Goal: Submit feedback/report problem: Submit feedback/report problem

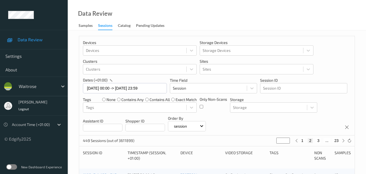
scroll to position [277, 0]
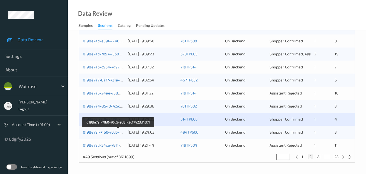
click at [106, 132] on link "0198e79f-71b0-70d5-9c8f-2c17423d4371" at bounding box center [118, 132] width 71 height 5
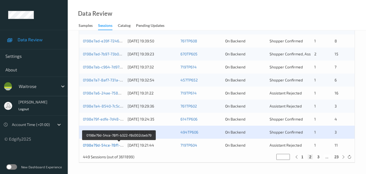
click at [102, 146] on link "0198e79d-54ce-78f1-b322-f8d302cbeb79" at bounding box center [119, 145] width 73 height 5
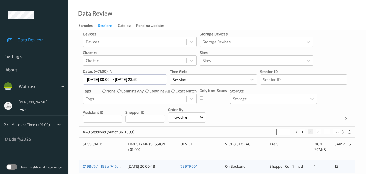
scroll to position [6, 0]
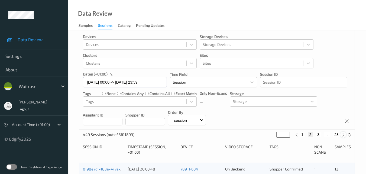
click at [343, 135] on icon at bounding box center [344, 135] width 4 height 4
type input "*"
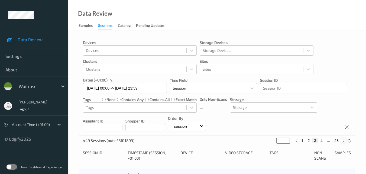
click at [344, 141] on icon at bounding box center [344, 141] width 4 height 4
type input "*"
click at [344, 141] on icon at bounding box center [344, 141] width 4 height 4
type input "*"
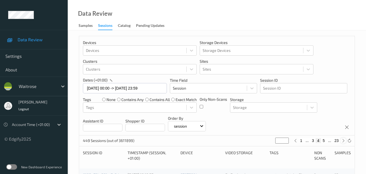
type input "*"
click at [344, 141] on icon at bounding box center [344, 141] width 4 height 4
type input "*"
click at [344, 141] on icon at bounding box center [344, 141] width 4 height 4
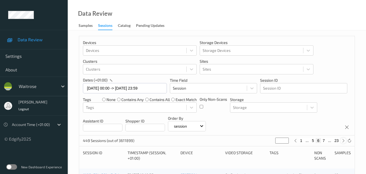
type input "*"
click at [344, 141] on icon at bounding box center [344, 141] width 4 height 4
type input "*"
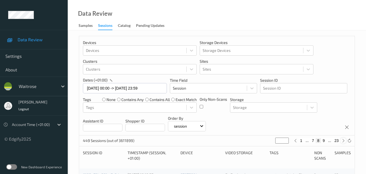
click at [344, 141] on icon at bounding box center [344, 141] width 4 height 4
type input "*"
click at [344, 141] on icon at bounding box center [344, 141] width 4 height 4
type input "**"
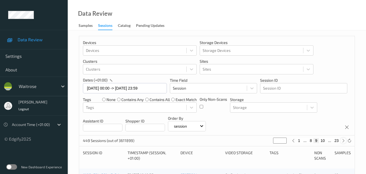
type input "**"
click at [344, 141] on icon at bounding box center [344, 141] width 4 height 4
type input "**"
click at [344, 141] on icon at bounding box center [344, 141] width 4 height 4
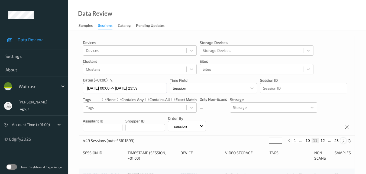
type input "**"
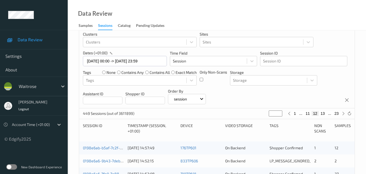
scroll to position [81, 0]
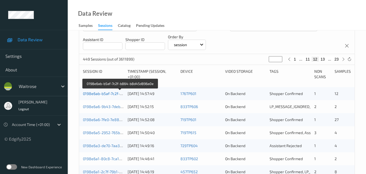
click at [106, 92] on link "0198e6ab-b5af-7c2f-b864-b8d45d896a0e" at bounding box center [120, 93] width 75 height 5
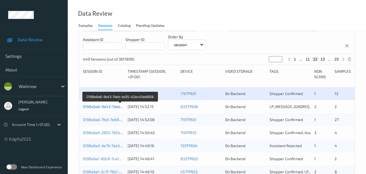
click at [100, 105] on link "0198e6a6-9b43-7deb-bd35-42acc0da6956" at bounding box center [120, 106] width 75 height 5
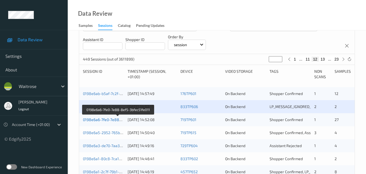
click at [109, 121] on link "0198e6a6-7fe0-7e88-8ef5-3bfec51fe011" at bounding box center [118, 119] width 70 height 5
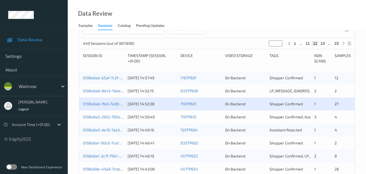
scroll to position [109, 0]
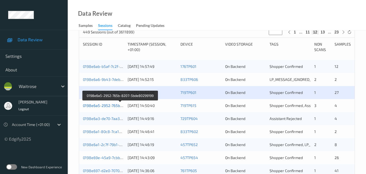
click at [106, 105] on link "0198e6a5-2952-765b-8207-5bde80299199" at bounding box center [120, 105] width 75 height 5
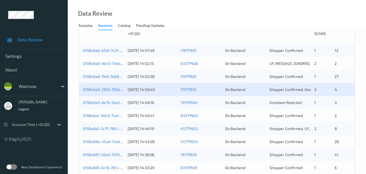
scroll to position [136, 0]
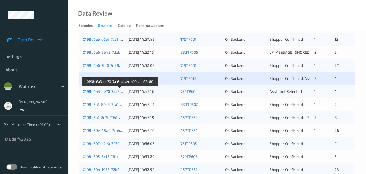
click at [101, 91] on link "0198e6a3-de70-7aa3-aba4-b99aa1b62c80" at bounding box center [120, 91] width 75 height 5
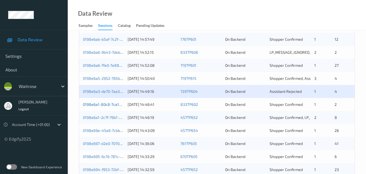
click at [111, 106] on link "0198e6a1-80c8-7ca1-ac97-103a8f06bb4d" at bounding box center [119, 104] width 73 height 5
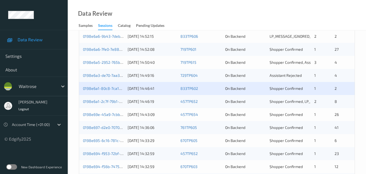
scroll to position [163, 0]
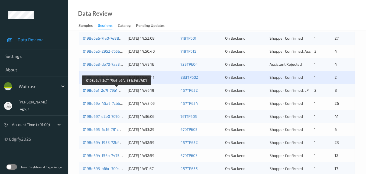
click at [104, 91] on link "0198e6a1-2c7f-79b1-b6fc-f81c14fa7d71" at bounding box center [117, 90] width 68 height 5
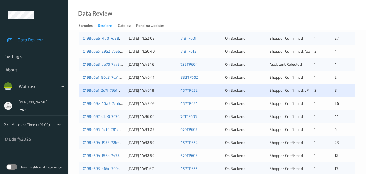
scroll to position [190, 0]
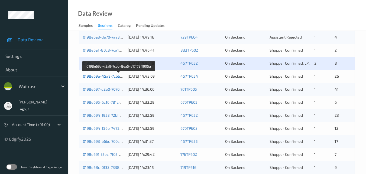
click at [106, 77] on link "0198e69e-45a9-7cbb-8ea5-e17f78ff905a" at bounding box center [119, 76] width 72 height 5
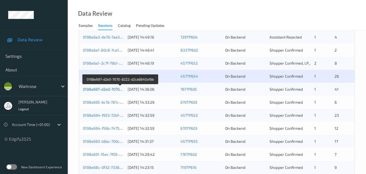
click at [107, 88] on link "0198e697-d2e0-7070-8222-d2ca6840a16b" at bounding box center [120, 89] width 75 height 5
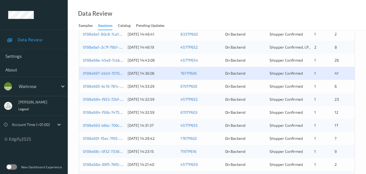
scroll to position [217, 0]
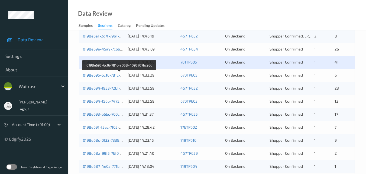
click at [105, 77] on link "0198e695-6c16-781c-a058-4095707bc96c" at bounding box center [119, 75] width 73 height 5
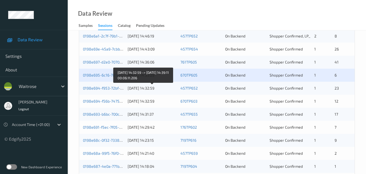
scroll to position [244, 0]
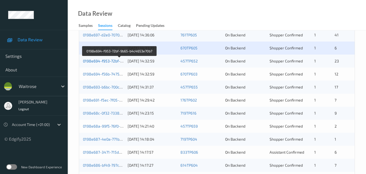
click at [105, 60] on link "0198e694-f953-72bf-9b65-b4c4653e70b7" at bounding box center [120, 61] width 74 height 5
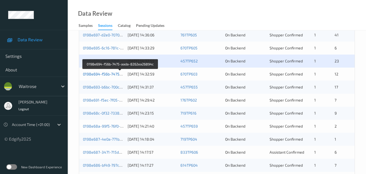
click at [108, 74] on link "0198e694-f56b-7475-aada-8262ea26894c" at bounding box center [120, 74] width 75 height 5
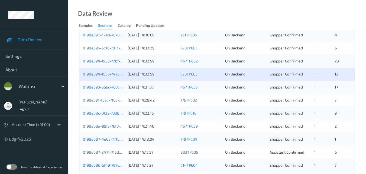
click at [103, 71] on div "0198e694-f56b-7475-aada-8262ea26894c 26/08/2025 14:32:59 670TP603 On Backend Sh…" at bounding box center [217, 74] width 276 height 13
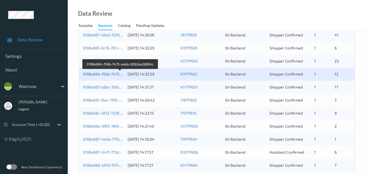
click at [109, 74] on link "0198e694-f56b-7475-aada-8262ea26894c" at bounding box center [120, 74] width 75 height 5
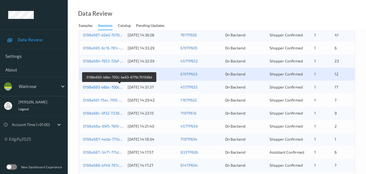
click at [104, 87] on link "0198e693-b6bc-700c-be63-6779c701938d" at bounding box center [119, 87] width 73 height 5
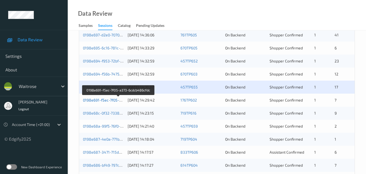
click at [107, 101] on link "0198e691-f5ec-7f05-a373-6cdcb486cfdc" at bounding box center [118, 100] width 71 height 5
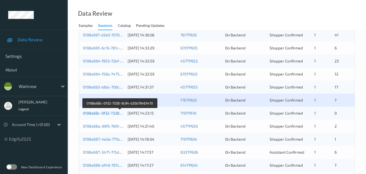
click at [106, 113] on link "0198e68c-0f32-7338-9c94-b35b79461470" at bounding box center [120, 113] width 74 height 5
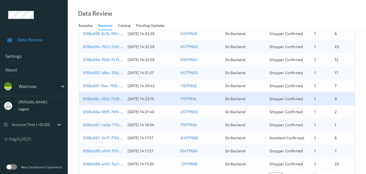
scroll to position [277, 0]
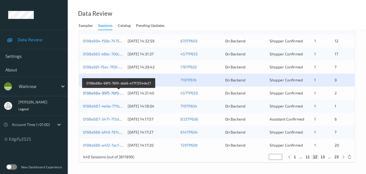
click at [106, 92] on link "0198e68a-99f5-76f0-abe6-e17f7254de27" at bounding box center [119, 93] width 72 height 5
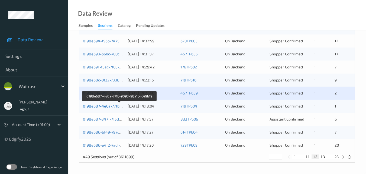
click at [106, 104] on link "0198e687-4e0a-771b-9093-98a1c4c49b19" at bounding box center [120, 106] width 74 height 5
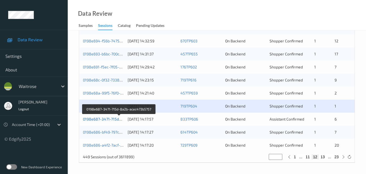
click at [109, 119] on link "0198e687-3471-715d-8a2b-acec473b5757" at bounding box center [119, 119] width 73 height 5
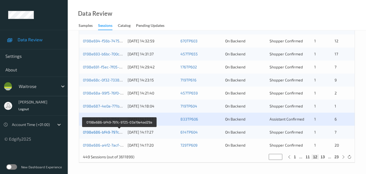
click at [107, 134] on link "0198e686-bf49-797c-9725-03a19e4ad29a" at bounding box center [120, 132] width 74 height 5
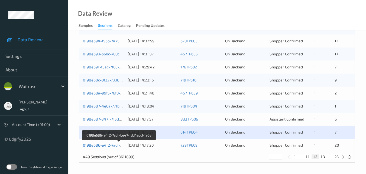
click at [109, 146] on link "0198e686-a4f2-7acf-be47-fdd4accf4a0e" at bounding box center [119, 145] width 72 height 5
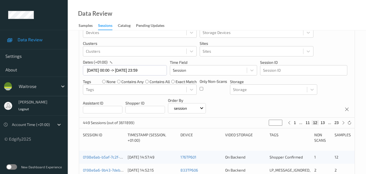
scroll to position [0, 0]
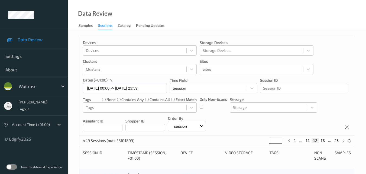
click at [337, 140] on button "23" at bounding box center [337, 140] width 8 height 5
type input "**"
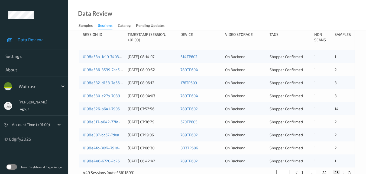
scroll to position [107, 0]
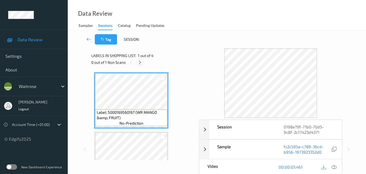
click at [141, 62] on icon at bounding box center [140, 62] width 5 height 5
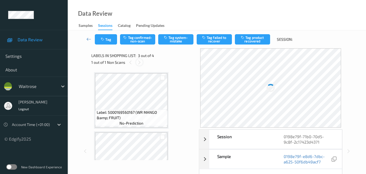
scroll to position [62, 0]
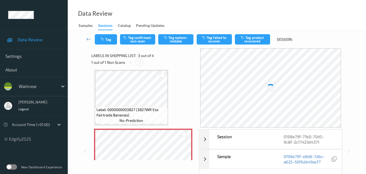
click at [141, 62] on icon at bounding box center [139, 62] width 5 height 5
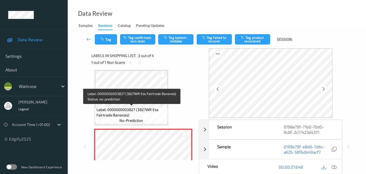
scroll to position [89, 0]
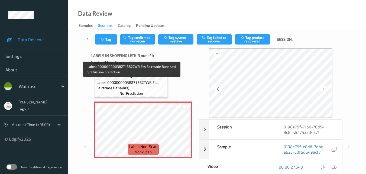
click at [144, 87] on span "Label: 0000000003827 (3827WR Ess Fairtrade Bananas)" at bounding box center [132, 85] width 70 height 11
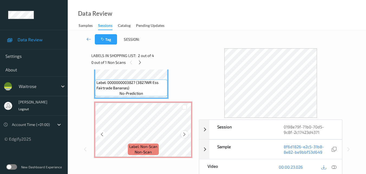
click at [182, 134] on icon at bounding box center [184, 134] width 5 height 5
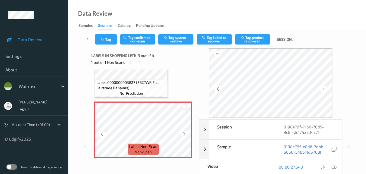
click at [182, 134] on icon at bounding box center [184, 134] width 5 height 5
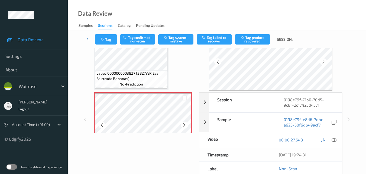
scroll to position [81, 0]
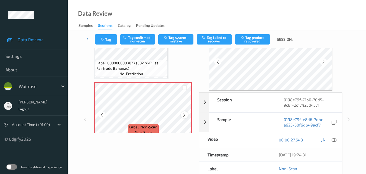
click at [186, 116] on icon at bounding box center [184, 114] width 5 height 5
click at [336, 140] on icon at bounding box center [334, 139] width 5 height 5
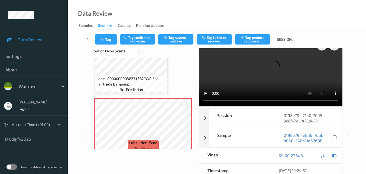
scroll to position [0, 0]
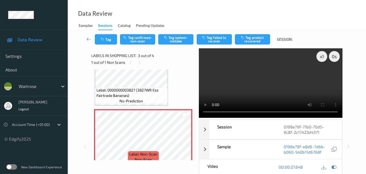
click at [238, 91] on video at bounding box center [270, 82] width 143 height 69
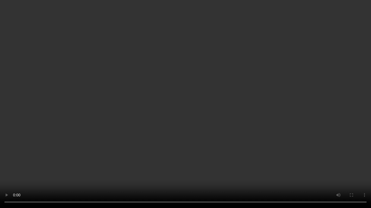
click at [324, 128] on video at bounding box center [185, 104] width 371 height 208
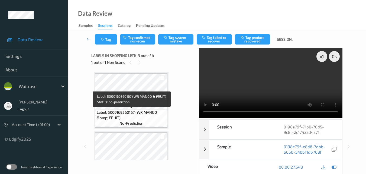
click at [145, 113] on span "Label: 5000169560167 (WR MANGO &amp; FRUIT)" at bounding box center [132, 115] width 70 height 11
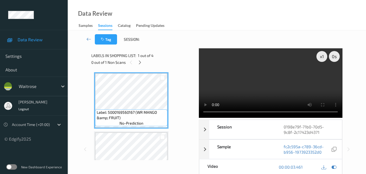
click at [260, 81] on video at bounding box center [270, 82] width 143 height 69
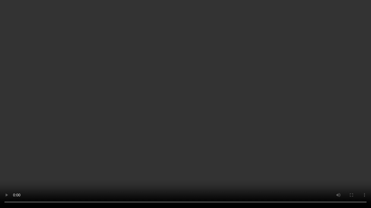
click at [273, 99] on video at bounding box center [185, 104] width 371 height 208
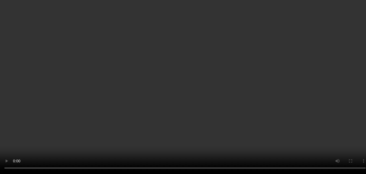
scroll to position [27, 0]
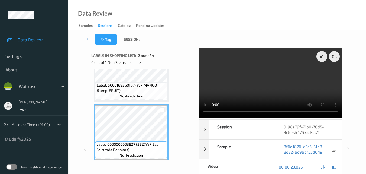
click at [280, 85] on video at bounding box center [270, 82] width 143 height 69
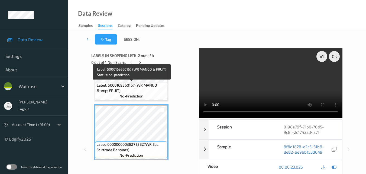
click at [121, 90] on span "Label: 5000169560167 (WR MANGO &amp; FRUIT)" at bounding box center [132, 87] width 70 height 11
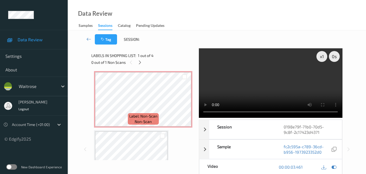
scroll to position [109, 0]
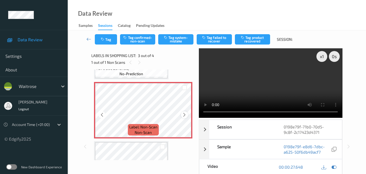
click at [185, 116] on icon at bounding box center [184, 114] width 5 height 5
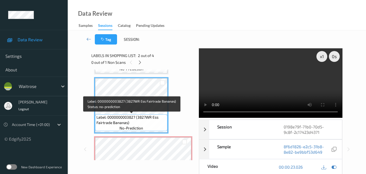
scroll to position [81, 0]
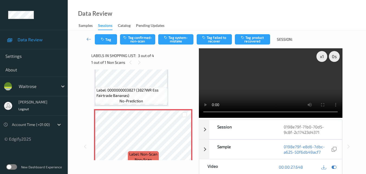
click at [276, 82] on video at bounding box center [270, 82] width 143 height 69
click at [273, 97] on video at bounding box center [270, 82] width 143 height 69
click at [177, 41] on button "Tag system-mistake" at bounding box center [175, 39] width 35 height 10
click at [110, 41] on button "Tag" at bounding box center [106, 39] width 22 height 10
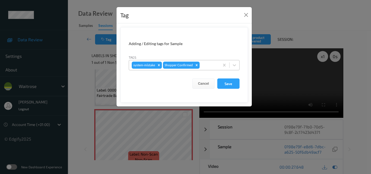
click at [206, 65] on div at bounding box center [208, 65] width 16 height 7
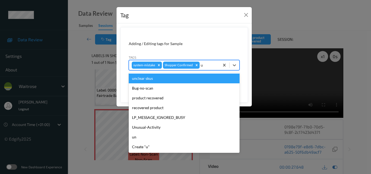
type input "un"
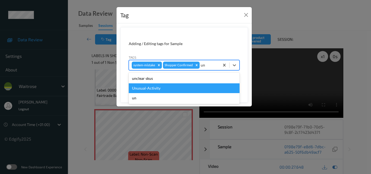
click at [156, 90] on div "Unusual-Activity" at bounding box center [184, 88] width 111 height 10
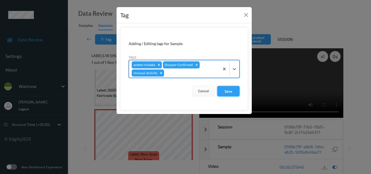
click at [226, 92] on button "Save" at bounding box center [228, 91] width 22 height 10
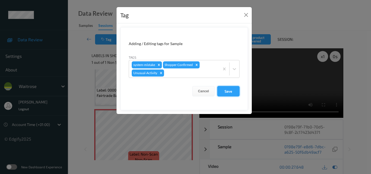
click at [226, 92] on button "Save" at bounding box center [228, 91] width 22 height 10
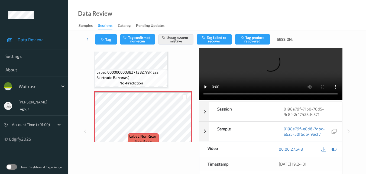
scroll to position [54, 0]
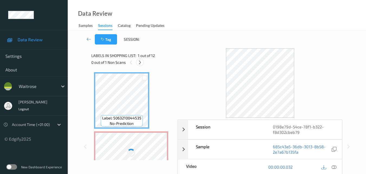
click at [140, 61] on icon at bounding box center [140, 62] width 5 height 5
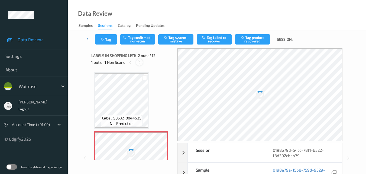
scroll to position [3, 0]
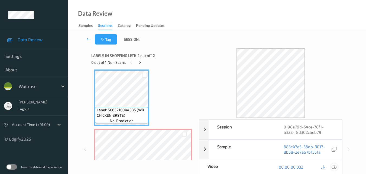
click at [335, 168] on icon at bounding box center [334, 166] width 5 height 5
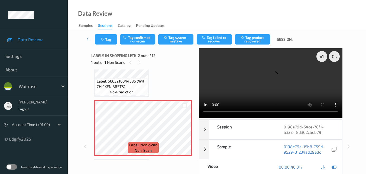
scroll to position [30, 0]
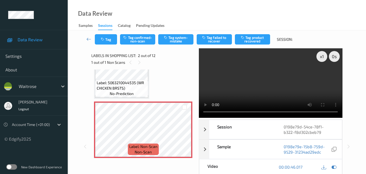
click at [135, 87] on span "Label: 5063210044535 (WR CHICKEN BRSTS)" at bounding box center [122, 85] width 50 height 11
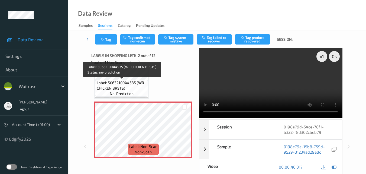
click at [130, 87] on span "Label: 5063210044535 (WR CHICKEN BRSTS)" at bounding box center [122, 85] width 50 height 11
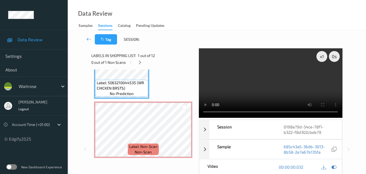
click at [268, 84] on video at bounding box center [270, 82] width 143 height 69
click at [298, 87] on video at bounding box center [270, 82] width 143 height 69
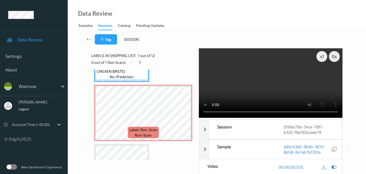
scroll to position [57, 0]
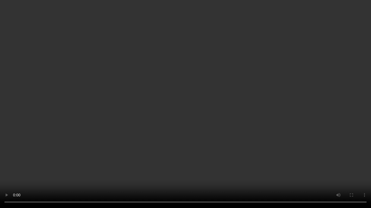
click at [245, 114] on video at bounding box center [185, 104] width 371 height 208
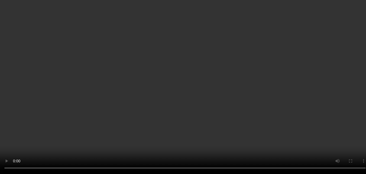
scroll to position [30, 0]
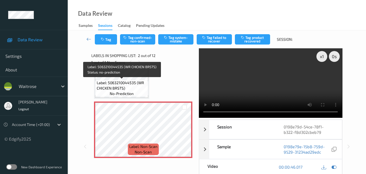
click at [136, 84] on span "Label: 5063210044535 (WR CHICKEN BRSTS)" at bounding box center [122, 85] width 50 height 11
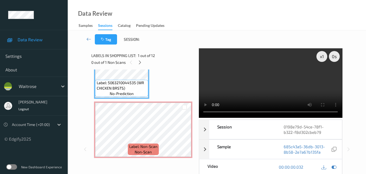
click at [272, 83] on video at bounding box center [270, 82] width 143 height 69
click at [321, 57] on div "x 1" at bounding box center [322, 56] width 11 height 11
click at [308, 73] on video at bounding box center [270, 82] width 143 height 69
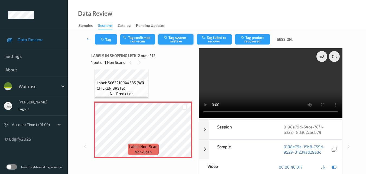
click at [178, 42] on button "Tag system-mistake" at bounding box center [175, 39] width 35 height 10
click at [107, 40] on button "Tag" at bounding box center [106, 39] width 22 height 10
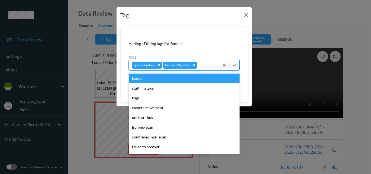
click at [205, 66] on div at bounding box center [207, 65] width 18 height 7
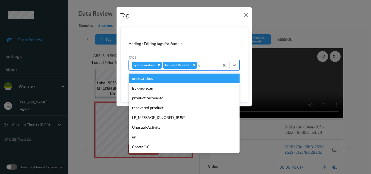
type input "un"
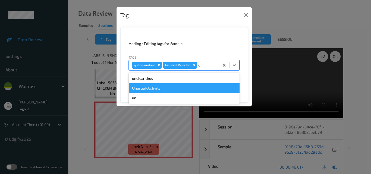
click at [170, 91] on div "Unusual-Activity" at bounding box center [184, 88] width 111 height 10
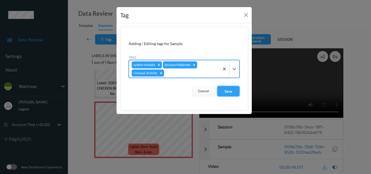
click at [230, 94] on button "Save" at bounding box center [228, 91] width 22 height 10
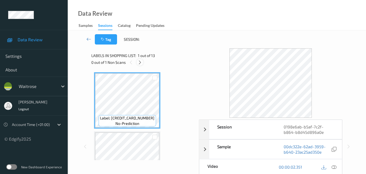
click at [141, 63] on icon at bounding box center [140, 62] width 5 height 5
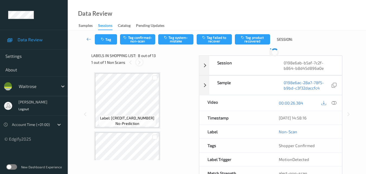
scroll to position [358, 0]
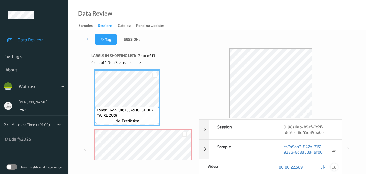
click at [335, 166] on icon at bounding box center [334, 166] width 5 height 5
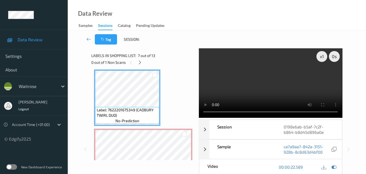
click at [272, 78] on video at bounding box center [270, 82] width 143 height 69
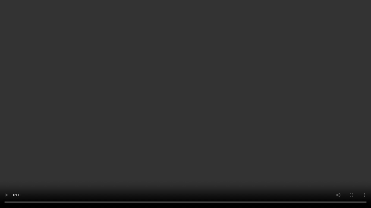
click at [209, 115] on video at bounding box center [185, 104] width 371 height 208
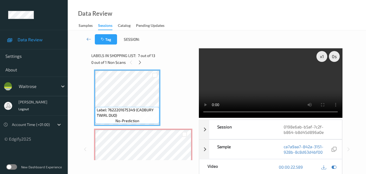
click at [277, 80] on video at bounding box center [270, 82] width 143 height 69
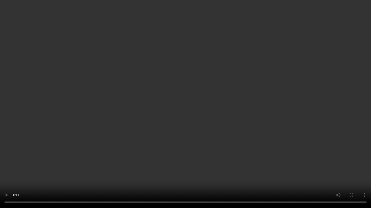
click at [320, 128] on video at bounding box center [185, 104] width 371 height 208
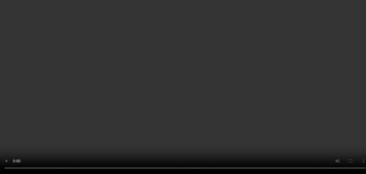
scroll to position [303, 0]
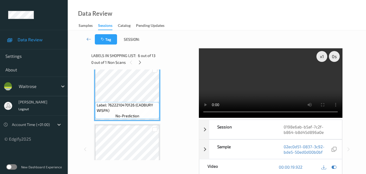
click at [291, 87] on video at bounding box center [270, 82] width 143 height 69
click at [277, 87] on video at bounding box center [270, 82] width 143 height 69
click at [279, 87] on video at bounding box center [270, 82] width 143 height 69
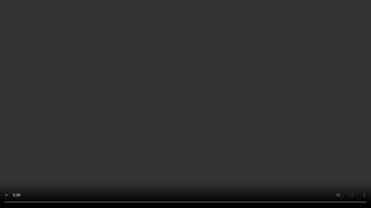
click at [293, 114] on video at bounding box center [185, 104] width 371 height 208
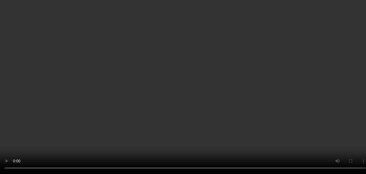
scroll to position [222, 0]
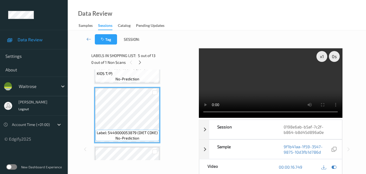
click at [255, 85] on video at bounding box center [270, 82] width 143 height 69
click at [286, 94] on video at bounding box center [270, 82] width 143 height 69
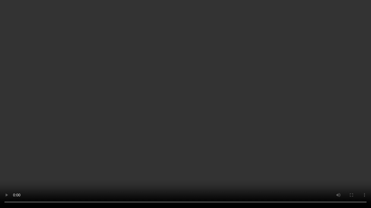
click at [238, 117] on video at bounding box center [185, 104] width 371 height 208
click at [226, 110] on video at bounding box center [185, 104] width 371 height 208
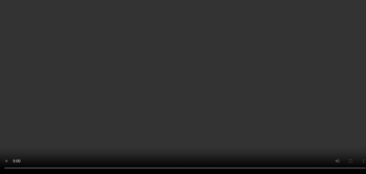
scroll to position [385, 0]
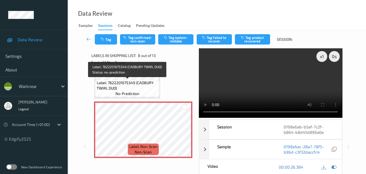
click at [139, 89] on span "Label: 7622201675349 (CADBURY TWIRL DUO)" at bounding box center [128, 85] width 62 height 11
click at [149, 85] on span "Label: 7622201675349 (CADBURY TWIRL DUO)" at bounding box center [128, 85] width 62 height 11
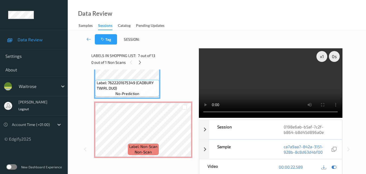
click at [290, 84] on video at bounding box center [270, 82] width 143 height 69
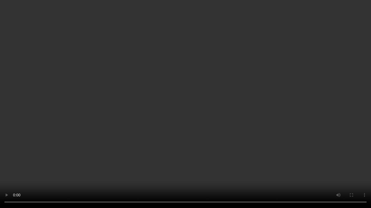
click at [302, 129] on video at bounding box center [185, 104] width 371 height 208
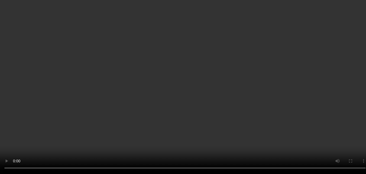
scroll to position [412, 0]
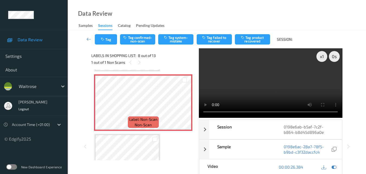
click at [285, 90] on video at bounding box center [270, 82] width 143 height 69
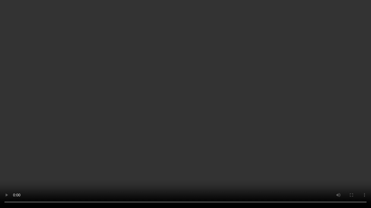
click at [295, 97] on video at bounding box center [185, 104] width 371 height 208
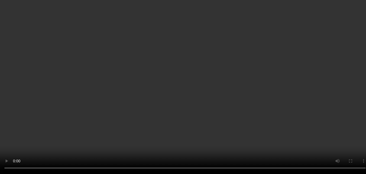
scroll to position [439, 0]
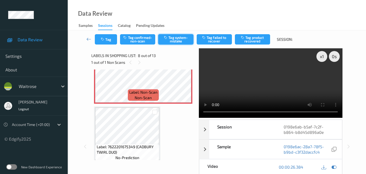
click at [171, 41] on button "Tag system-mistake" at bounding box center [175, 39] width 35 height 10
click at [268, 82] on video at bounding box center [270, 82] width 143 height 69
click at [266, 84] on video at bounding box center [270, 82] width 143 height 69
click at [265, 84] on video at bounding box center [270, 82] width 143 height 69
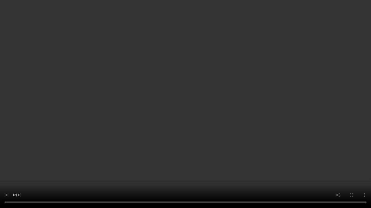
click at [248, 111] on video at bounding box center [185, 104] width 371 height 208
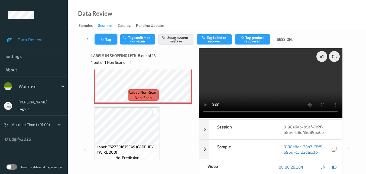
click at [107, 39] on button "Tag" at bounding box center [106, 39] width 22 height 10
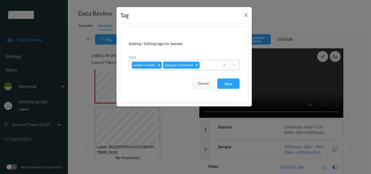
click at [209, 66] on div at bounding box center [208, 65] width 16 height 7
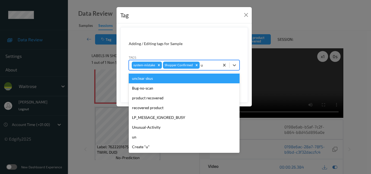
type input "un"
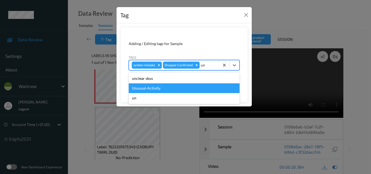
click at [166, 87] on div "Unusual-Activity" at bounding box center [184, 88] width 111 height 10
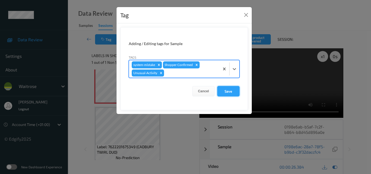
click at [228, 89] on button "Save" at bounding box center [228, 91] width 22 height 10
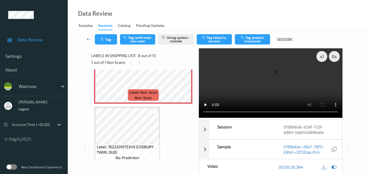
scroll to position [412, 0]
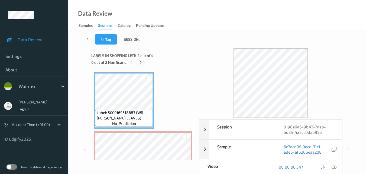
click at [140, 63] on icon at bounding box center [140, 62] width 5 height 5
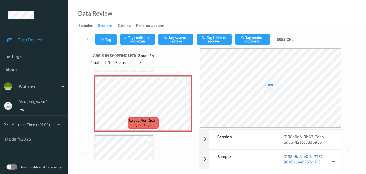
scroll to position [57, 0]
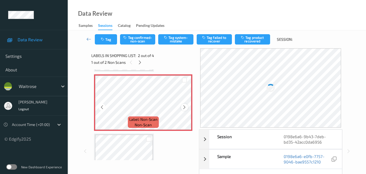
click at [184, 106] on icon at bounding box center [184, 107] width 5 height 5
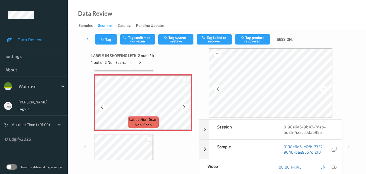
click at [184, 107] on icon at bounding box center [184, 107] width 5 height 5
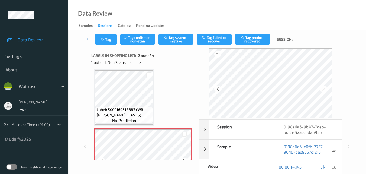
scroll to position [3, 0]
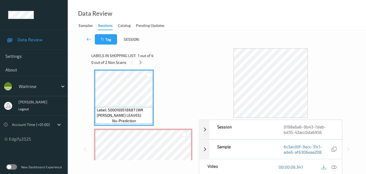
click at [337, 167] on icon at bounding box center [334, 166] width 5 height 5
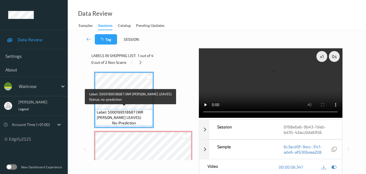
scroll to position [0, 0]
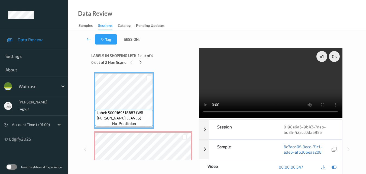
click at [275, 84] on video at bounding box center [270, 82] width 143 height 69
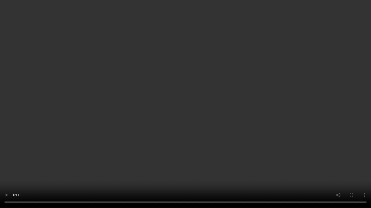
click at [319, 127] on video at bounding box center [185, 104] width 371 height 208
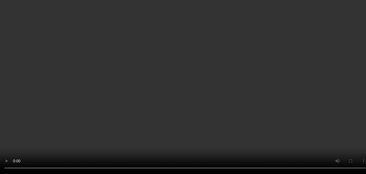
scroll to position [27, 0]
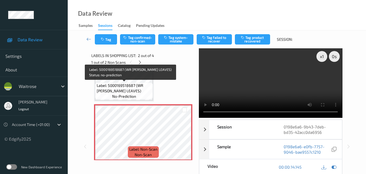
click at [129, 88] on span "Label: 5000169518687 (WR CI CURRY LEAVES)" at bounding box center [124, 88] width 55 height 11
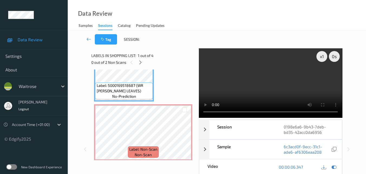
click at [265, 82] on video at bounding box center [270, 82] width 143 height 69
click at [301, 88] on video at bounding box center [270, 82] width 143 height 69
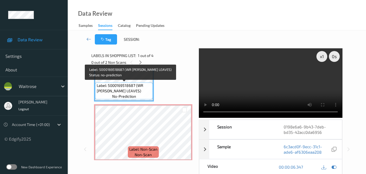
click at [132, 86] on span "Label: 5000169518687 (WR CI CURRY LEAVES)" at bounding box center [124, 88] width 55 height 11
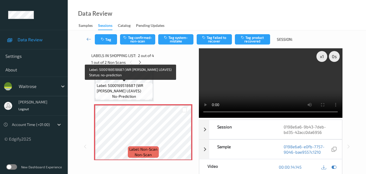
click at [133, 96] on span "no-prediction" at bounding box center [124, 96] width 24 height 5
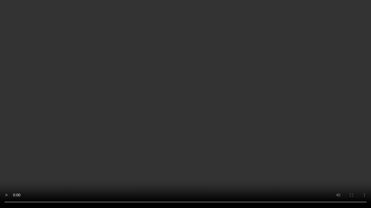
click at [192, 152] on video at bounding box center [185, 104] width 371 height 208
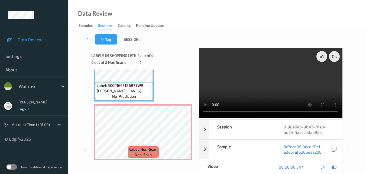
click at [277, 83] on video at bounding box center [270, 82] width 143 height 69
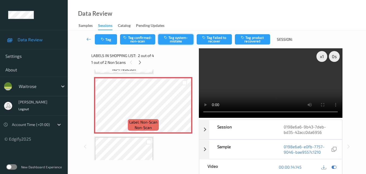
click at [179, 39] on button "Tag system-mistake" at bounding box center [175, 39] width 35 height 10
click at [107, 41] on button "Tag" at bounding box center [106, 39] width 22 height 10
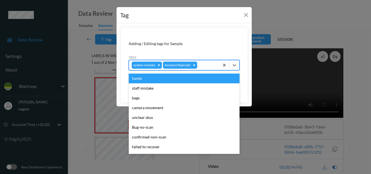
click at [208, 65] on div at bounding box center [207, 65] width 18 height 7
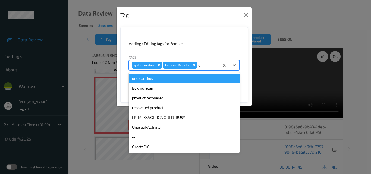
type input "un"
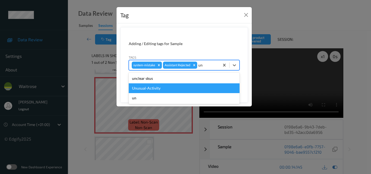
click at [179, 85] on div "Unusual-Activity" at bounding box center [184, 88] width 111 height 10
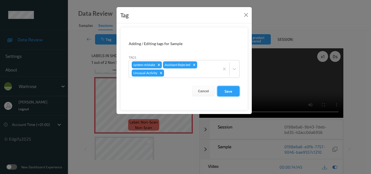
click at [229, 92] on button "Save" at bounding box center [228, 91] width 22 height 10
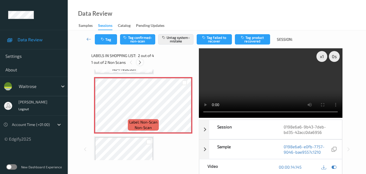
click at [140, 62] on icon at bounding box center [140, 62] width 5 height 5
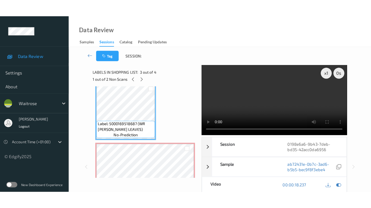
scroll to position [136, 0]
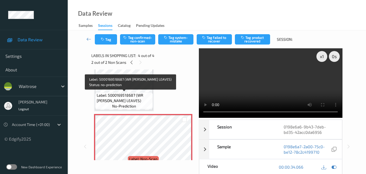
click at [146, 97] on span "Label: 5000169518687 (WR CI CURRY LEAVES)" at bounding box center [124, 97] width 55 height 11
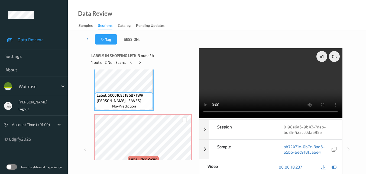
click at [273, 85] on video at bounding box center [270, 82] width 143 height 69
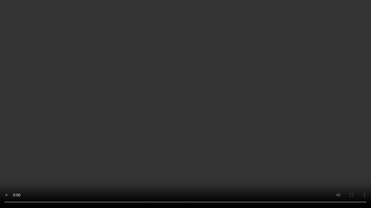
click at [272, 120] on video at bounding box center [185, 104] width 371 height 208
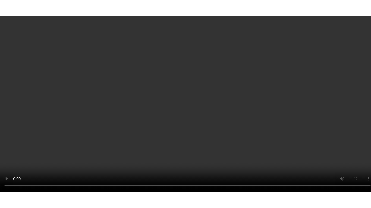
scroll to position [149, 0]
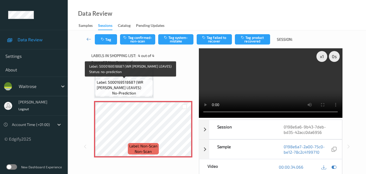
click at [139, 87] on span "Label: 5000169518687 (WR CI CURRY LEAVES)" at bounding box center [124, 84] width 55 height 11
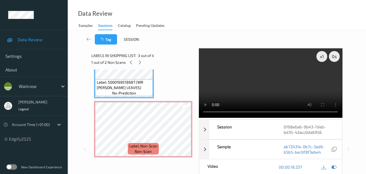
click at [260, 78] on video at bounding box center [270, 82] width 143 height 69
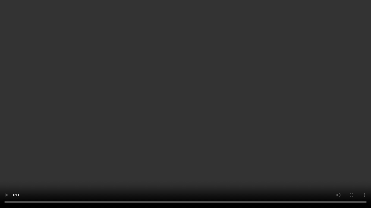
click at [281, 121] on video at bounding box center [185, 104] width 371 height 208
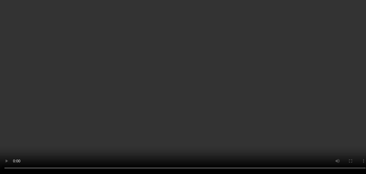
scroll to position [60, 0]
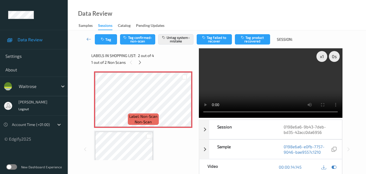
click at [273, 91] on video at bounding box center [270, 82] width 143 height 69
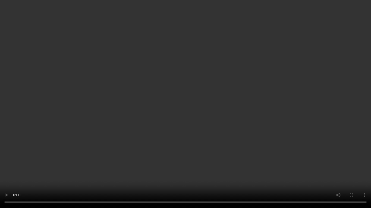
click at [318, 125] on video at bounding box center [185, 104] width 371 height 208
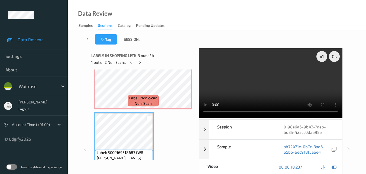
scroll to position [67, 0]
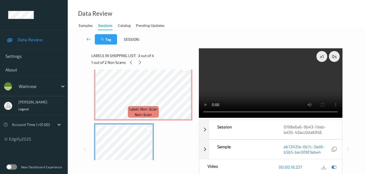
click at [244, 94] on video at bounding box center [270, 82] width 143 height 69
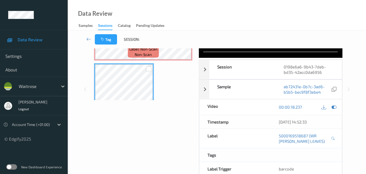
scroll to position [149, 0]
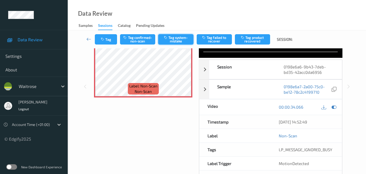
click at [183, 42] on button "Tag system-mistake" at bounding box center [175, 39] width 35 height 10
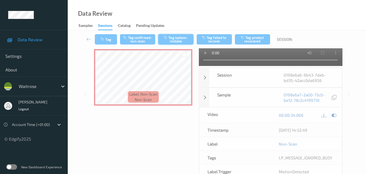
scroll to position [58, 0]
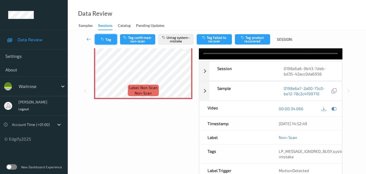
click at [105, 40] on icon "button" at bounding box center [103, 39] width 5 height 4
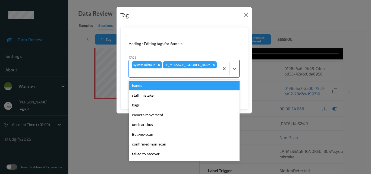
click at [199, 73] on div at bounding box center [174, 72] width 85 height 7
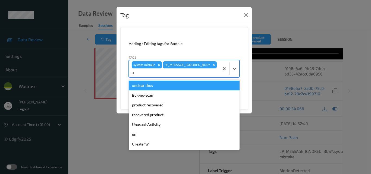
type input "un"
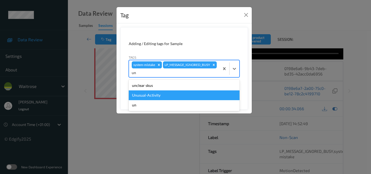
click at [176, 99] on div "Unusual-Activity" at bounding box center [184, 95] width 111 height 10
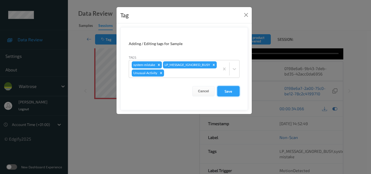
click at [228, 96] on button "Save" at bounding box center [228, 91] width 22 height 10
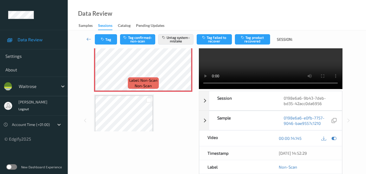
scroll to position [54, 0]
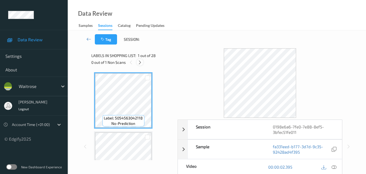
click at [141, 60] on icon at bounding box center [140, 62] width 5 height 5
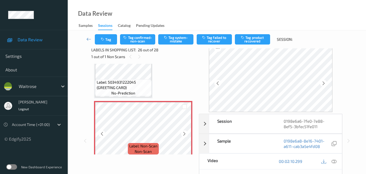
scroll to position [1476, 0]
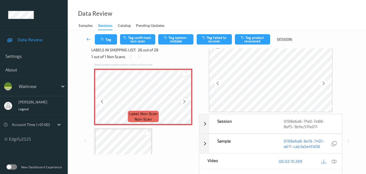
click at [184, 101] on icon at bounding box center [184, 101] width 5 height 5
click at [184, 102] on icon at bounding box center [184, 101] width 5 height 5
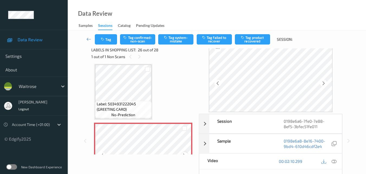
scroll to position [1422, 0]
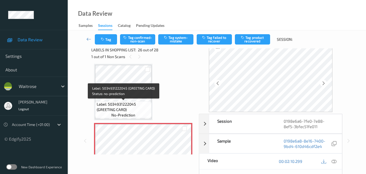
click at [141, 108] on span "Label: 5034931222045 (GREETING CARD)" at bounding box center [124, 106] width 54 height 11
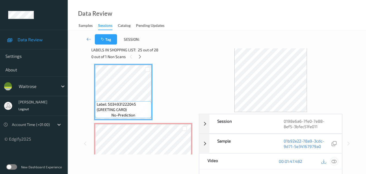
click at [337, 160] on div at bounding box center [334, 161] width 7 height 7
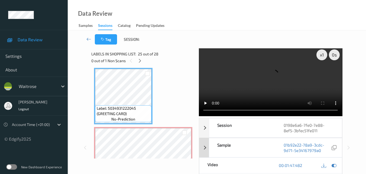
scroll to position [0, 0]
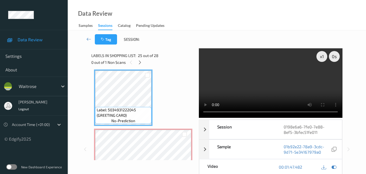
click at [276, 78] on video at bounding box center [270, 82] width 143 height 69
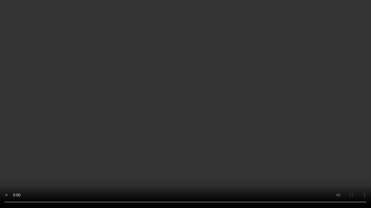
click at [239, 114] on video at bounding box center [185, 104] width 371 height 208
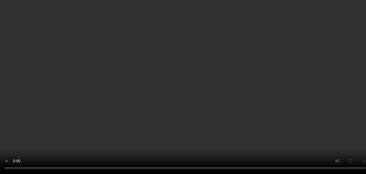
scroll to position [1449, 0]
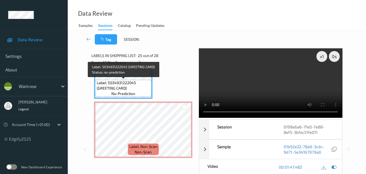
click at [131, 90] on span "Label: 5034931222045 (GREETING CARD)" at bounding box center [124, 85] width 54 height 11
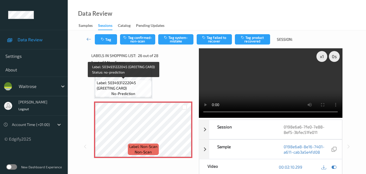
click at [124, 88] on span "Label: 5034931222045 (GREETING CARD)" at bounding box center [124, 85] width 54 height 11
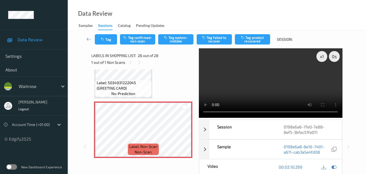
click at [131, 81] on span "Label: 5034931222045 (GREETING CARD)" at bounding box center [124, 85] width 54 height 11
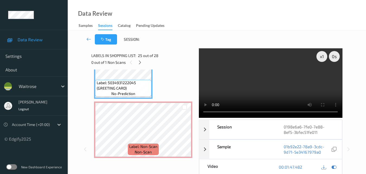
click at [274, 84] on video at bounding box center [270, 82] width 143 height 69
click at [186, 135] on icon at bounding box center [184, 134] width 5 height 5
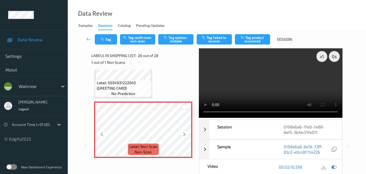
click at [186, 135] on icon at bounding box center [184, 134] width 5 height 5
click at [184, 135] on icon at bounding box center [184, 134] width 5 height 5
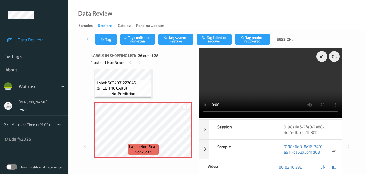
click at [276, 77] on video at bounding box center [270, 82] width 143 height 69
click at [280, 89] on video at bounding box center [270, 82] width 143 height 69
click at [186, 133] on icon at bounding box center [184, 134] width 5 height 5
click at [277, 69] on video at bounding box center [270, 82] width 143 height 69
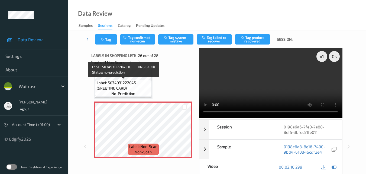
click at [125, 85] on span "Label: 5034931222045 (GREETING CARD)" at bounding box center [124, 85] width 54 height 11
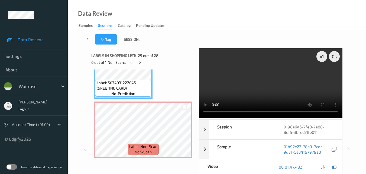
click at [283, 85] on video at bounding box center [270, 82] width 143 height 69
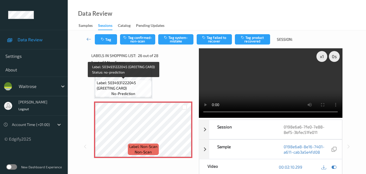
click at [131, 87] on span "Label: 5034931222045 (GREETING CARD)" at bounding box center [124, 85] width 54 height 11
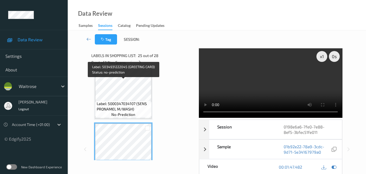
scroll to position [1368, 0]
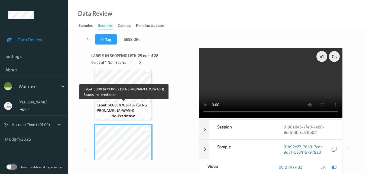
click at [135, 107] on span "Label: 5000347034107 (SENS PRONAMEL M/WASH)" at bounding box center [124, 107] width 54 height 11
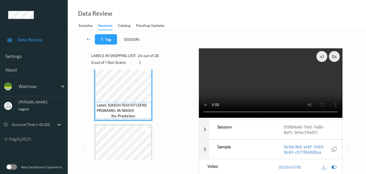
click at [285, 82] on video at bounding box center [270, 82] width 143 height 69
drag, startPoint x: 271, startPoint y: 74, endPoint x: 215, endPoint y: 104, distance: 63.0
click at [271, 74] on video at bounding box center [270, 82] width 143 height 69
click at [120, 124] on div "Label: 5034931222045 (GREETING CARD) no-prediction" at bounding box center [123, 152] width 59 height 56
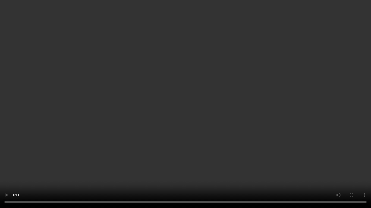
click at [222, 108] on video at bounding box center [185, 104] width 371 height 208
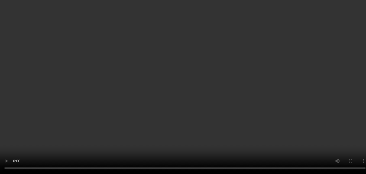
scroll to position [1286, 0]
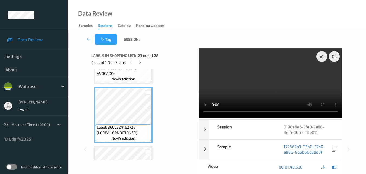
click at [288, 81] on video at bounding box center [270, 82] width 143 height 69
click at [276, 80] on video at bounding box center [270, 82] width 143 height 69
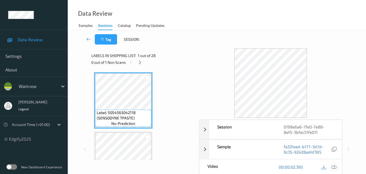
click at [336, 167] on icon at bounding box center [334, 166] width 5 height 5
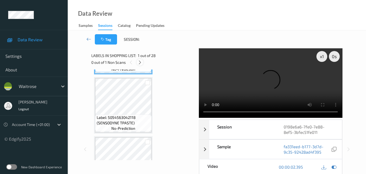
click at [142, 63] on icon at bounding box center [140, 62] width 5 height 5
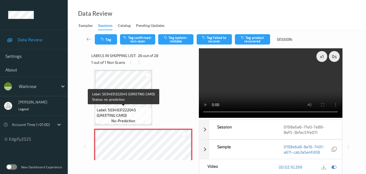
click at [127, 108] on span "Label: 5034931222045 (GREETING CARD)" at bounding box center [124, 112] width 54 height 11
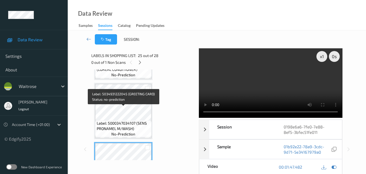
scroll to position [1341, 0]
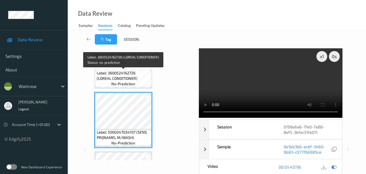
click at [132, 79] on span "Label: 3600524162726 (LOREAL CONDITIONER)" at bounding box center [124, 75] width 54 height 11
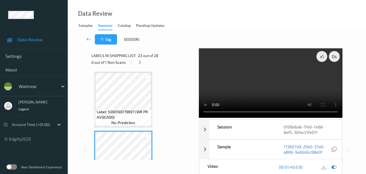
scroll to position [1232, 0]
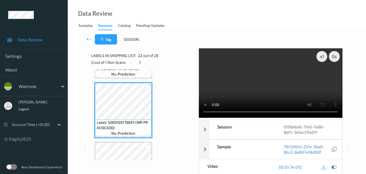
click at [277, 77] on video at bounding box center [270, 82] width 143 height 69
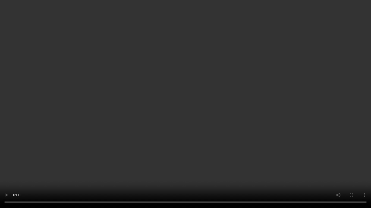
click at [270, 118] on video at bounding box center [185, 104] width 371 height 208
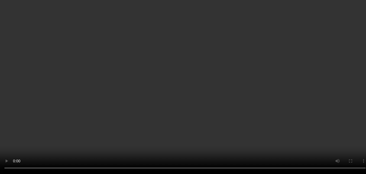
scroll to position [1395, 0]
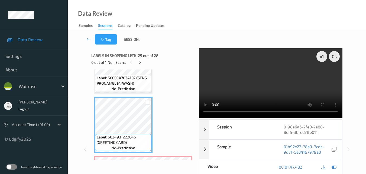
click at [280, 84] on video at bounding box center [270, 82] width 143 height 69
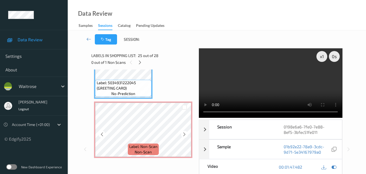
scroll to position [1422, 0]
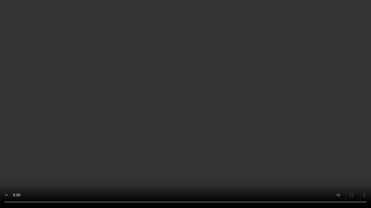
click at [215, 147] on video at bounding box center [185, 104] width 371 height 208
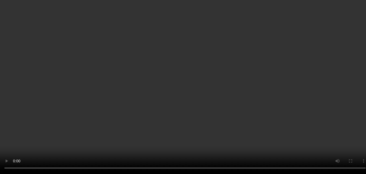
scroll to position [1395, 0]
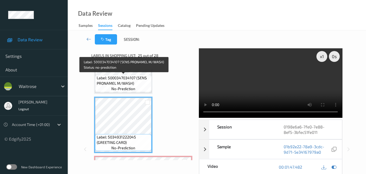
click at [145, 84] on span "Label: 5000347034107 (SENS PRONAMEL M/WASH)" at bounding box center [124, 80] width 54 height 11
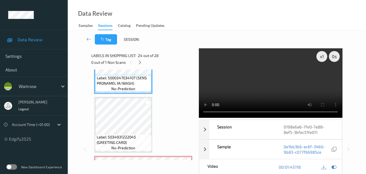
click at [301, 90] on video at bounding box center [270, 82] width 143 height 69
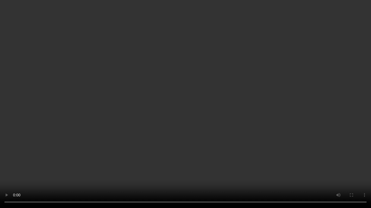
click at [305, 125] on video at bounding box center [185, 104] width 371 height 208
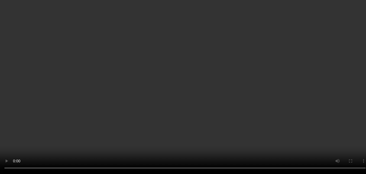
scroll to position [1422, 0]
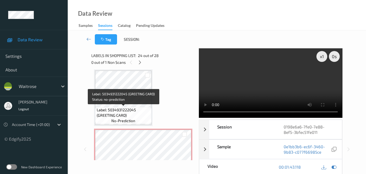
click at [136, 109] on span "Label: 5034931222045 (GREETING CARD)" at bounding box center [124, 112] width 54 height 11
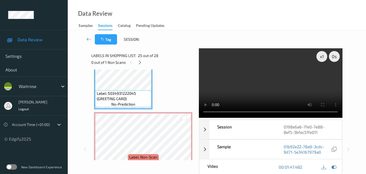
scroll to position [1449, 0]
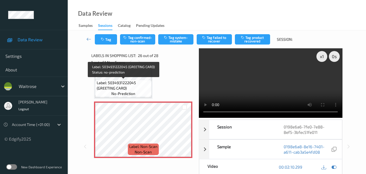
click at [135, 82] on span "Label: 5034931222045 (GREETING CARD)" at bounding box center [124, 85] width 54 height 11
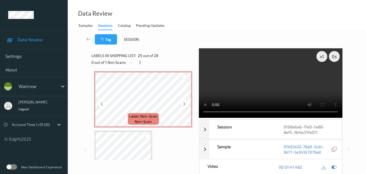
scroll to position [1530, 0]
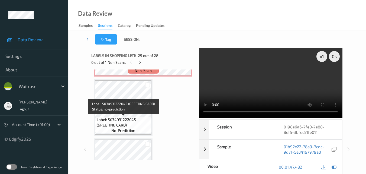
click at [132, 117] on div "Label: 5034931222045 (GREETING CARD) no-prediction" at bounding box center [123, 125] width 56 height 17
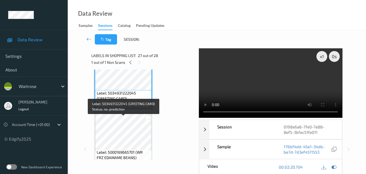
scroll to position [1558, 0]
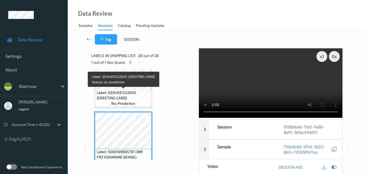
click at [129, 93] on span "Label: 5034931222045 (GREETING CARD)" at bounding box center [124, 95] width 54 height 11
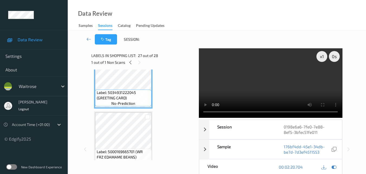
scroll to position [1530, 0]
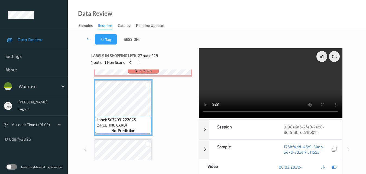
click at [259, 86] on video at bounding box center [270, 82] width 143 height 69
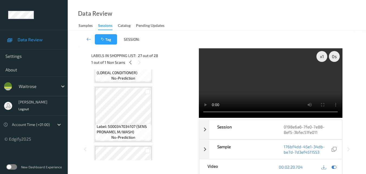
scroll to position [1341, 0]
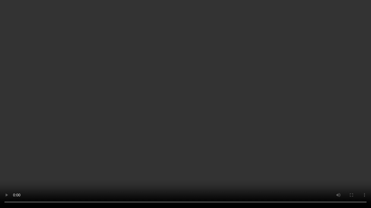
click at [168, 100] on video at bounding box center [185, 104] width 371 height 208
click at [178, 125] on video at bounding box center [185, 104] width 371 height 208
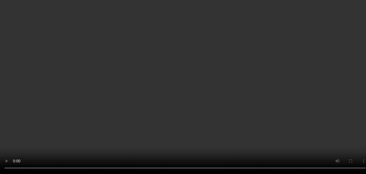
scroll to position [1232, 0]
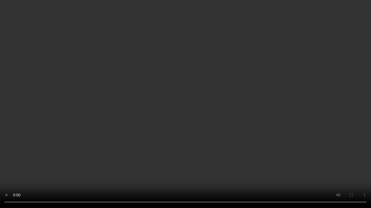
click at [192, 117] on video at bounding box center [185, 104] width 371 height 208
click at [179, 141] on video at bounding box center [185, 104] width 371 height 208
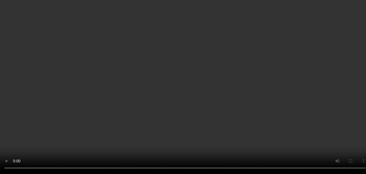
scroll to position [1449, 0]
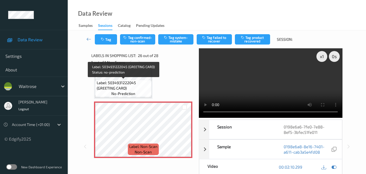
click at [132, 87] on span "Label: 5034931222045 (GREETING CARD)" at bounding box center [124, 85] width 54 height 11
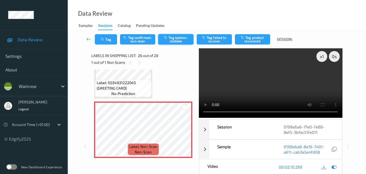
click at [177, 41] on button "Tag system-mistake" at bounding box center [175, 39] width 35 height 10
click at [106, 39] on button "Tag" at bounding box center [106, 39] width 22 height 10
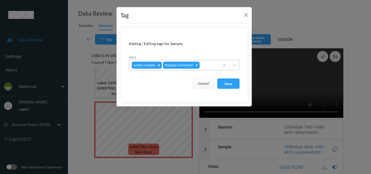
click at [208, 66] on div at bounding box center [208, 65] width 16 height 7
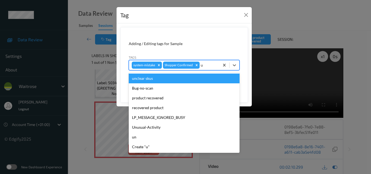
type input "un"
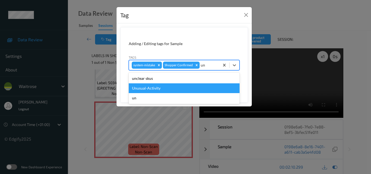
click at [176, 91] on div "Unusual-Activity" at bounding box center [184, 88] width 111 height 10
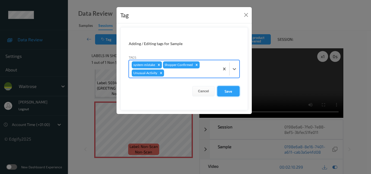
click at [232, 92] on button "Save" at bounding box center [228, 91] width 22 height 10
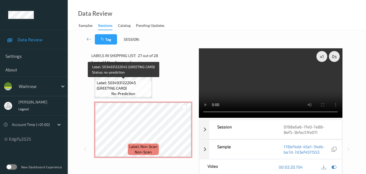
click at [137, 91] on div "Label: 5034931222045 (GREETING CARD) no-prediction" at bounding box center [123, 88] width 56 height 17
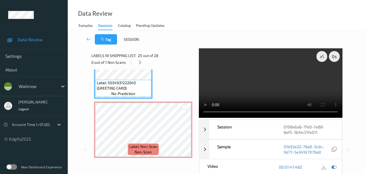
click at [282, 74] on video at bounding box center [270, 82] width 143 height 69
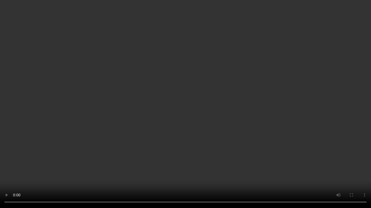
click at [247, 132] on video at bounding box center [185, 104] width 371 height 208
click at [219, 168] on video at bounding box center [185, 104] width 371 height 208
click at [196, 138] on video at bounding box center [185, 104] width 371 height 208
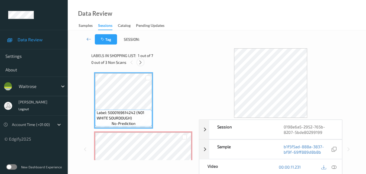
click at [142, 62] on icon at bounding box center [140, 62] width 5 height 5
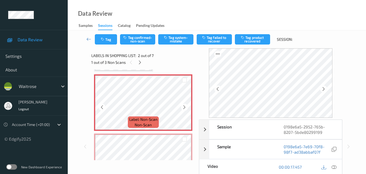
scroll to position [30, 0]
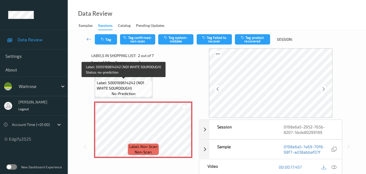
click at [139, 89] on span "Label: 5000169614242 (NO1 WHITE SOURDOUGH)" at bounding box center [124, 85] width 54 height 11
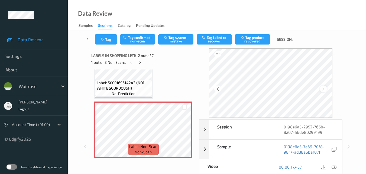
click at [325, 91] on icon at bounding box center [324, 89] width 5 height 5
click at [136, 83] on span "Label: 5000169614242 (NO1 WHITE SOURDOUGH)" at bounding box center [124, 85] width 54 height 11
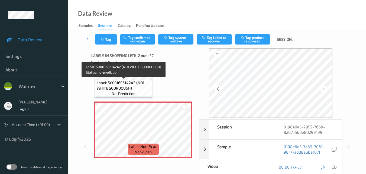
click at [139, 81] on span "Label: 5000169614242 (NO1 WHITE SOURDOUGH)" at bounding box center [124, 85] width 54 height 11
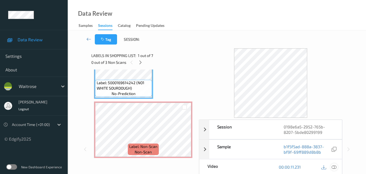
click at [334, 166] on icon at bounding box center [334, 166] width 5 height 5
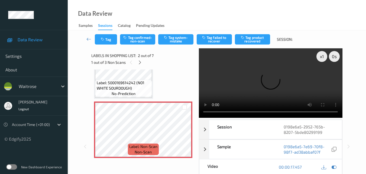
click at [267, 85] on video at bounding box center [270, 82] width 143 height 69
click at [276, 81] on video at bounding box center [270, 82] width 143 height 69
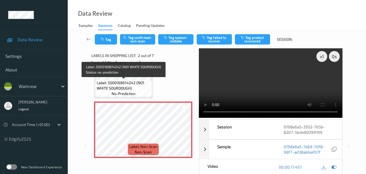
click at [136, 84] on span "Label: 5000169614242 (NO1 WHITE SOURDOUGH)" at bounding box center [124, 85] width 54 height 11
click at [142, 90] on span "Label: 5000169614242 (NO1 WHITE SOURDOUGH)" at bounding box center [124, 85] width 54 height 11
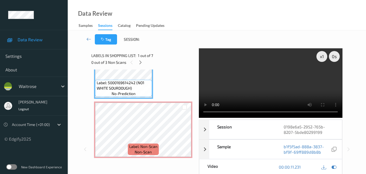
click at [283, 81] on video at bounding box center [270, 82] width 143 height 69
click at [291, 82] on video at bounding box center [270, 82] width 143 height 69
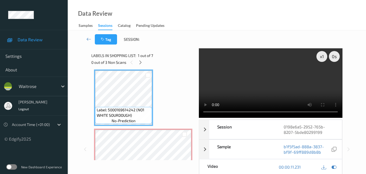
scroll to position [0, 0]
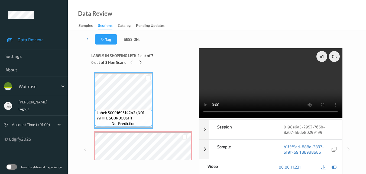
click at [258, 88] on video at bounding box center [270, 82] width 143 height 69
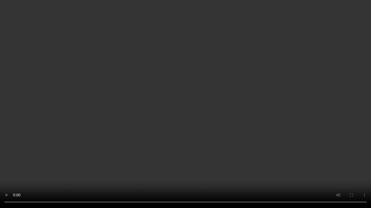
click at [282, 131] on video at bounding box center [185, 104] width 371 height 208
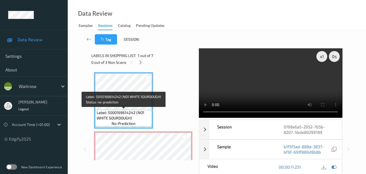
click at [138, 116] on span "Label: 5000169614242 (NO1 WHITE SOURDOUGH)" at bounding box center [124, 115] width 54 height 11
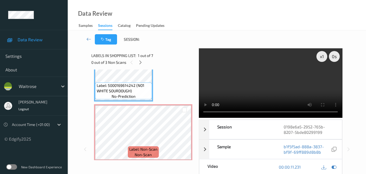
click at [295, 80] on video at bounding box center [270, 82] width 143 height 69
click at [280, 82] on video at bounding box center [270, 82] width 143 height 69
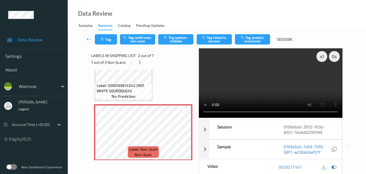
click at [297, 81] on video at bounding box center [270, 82] width 143 height 69
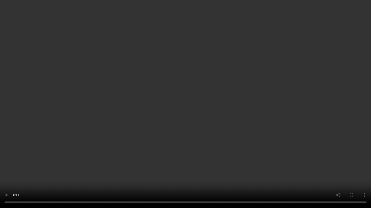
click at [275, 130] on video at bounding box center [185, 104] width 371 height 208
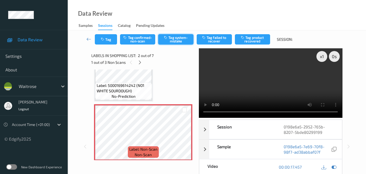
click at [176, 42] on button "Tag system-mistake" at bounding box center [175, 39] width 35 height 10
click at [107, 42] on button "Tag" at bounding box center [106, 39] width 22 height 10
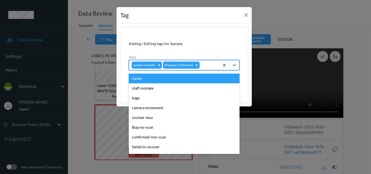
click at [202, 67] on div at bounding box center [208, 65] width 16 height 7
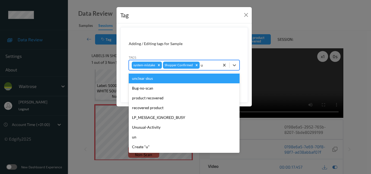
type input "un"
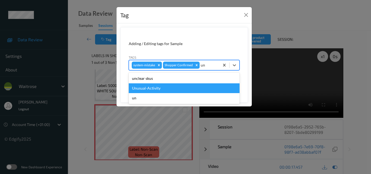
click at [180, 87] on div "Unusual-Activity" at bounding box center [184, 88] width 111 height 10
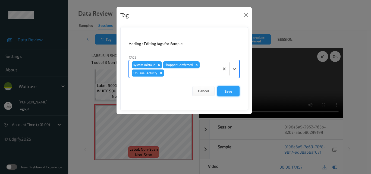
click at [230, 91] on button "Save" at bounding box center [228, 91] width 22 height 10
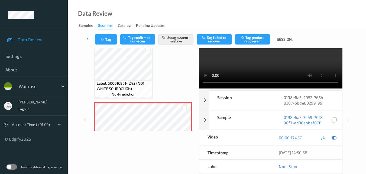
scroll to position [0, 0]
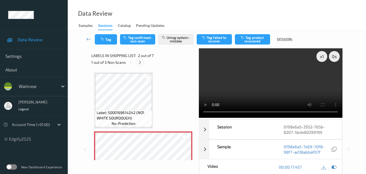
click at [141, 62] on icon at bounding box center [140, 62] width 5 height 5
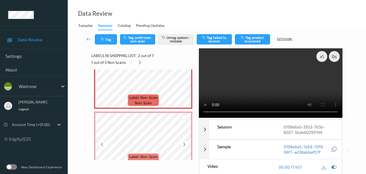
scroll to position [89, 0]
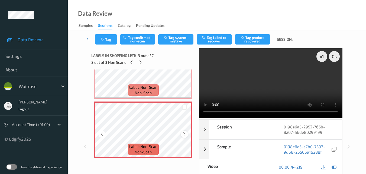
click at [186, 134] on icon at bounding box center [184, 134] width 5 height 5
click at [177, 37] on button "Tag system-mistake" at bounding box center [175, 39] width 35 height 10
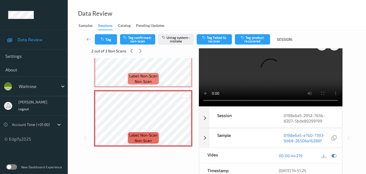
scroll to position [0, 0]
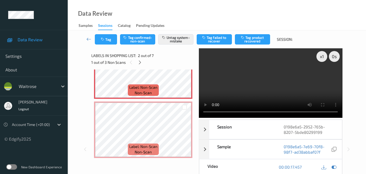
click at [270, 91] on video at bounding box center [270, 82] width 143 height 69
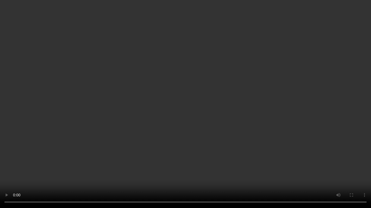
click at [222, 115] on video at bounding box center [185, 104] width 371 height 208
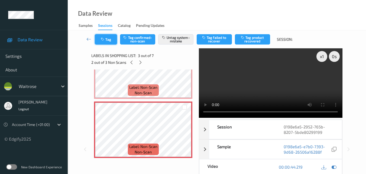
click at [107, 42] on button "Tag" at bounding box center [106, 39] width 22 height 10
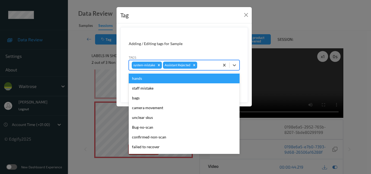
click at [205, 65] on div at bounding box center [207, 65] width 18 height 7
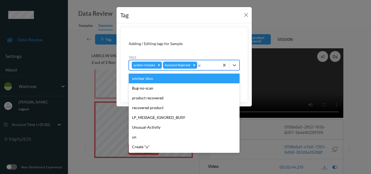
type input "un"
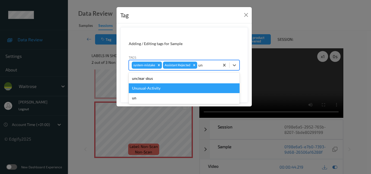
click at [164, 89] on div "Unusual-Activity" at bounding box center [184, 88] width 111 height 10
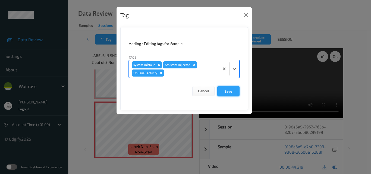
click at [228, 89] on button "Save" at bounding box center [228, 91] width 22 height 10
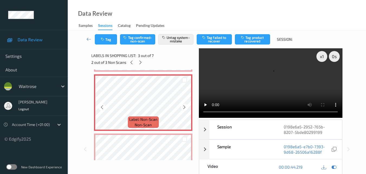
scroll to position [170, 0]
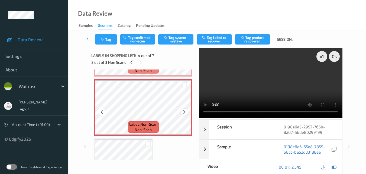
click at [183, 111] on icon at bounding box center [184, 112] width 5 height 5
click at [176, 40] on button "Tag system-mistake" at bounding box center [175, 39] width 35 height 10
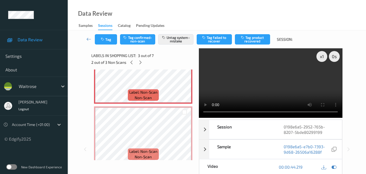
click at [267, 76] on video at bounding box center [270, 82] width 143 height 69
click at [264, 84] on video at bounding box center [270, 82] width 143 height 69
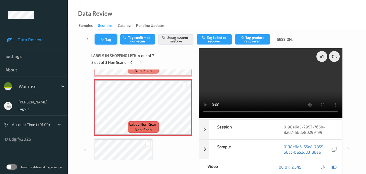
click at [106, 40] on button "Tag" at bounding box center [106, 39] width 22 height 10
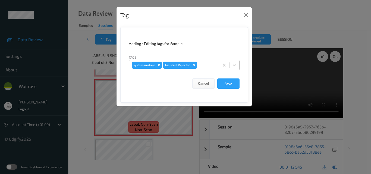
click at [203, 63] on div at bounding box center [207, 65] width 18 height 7
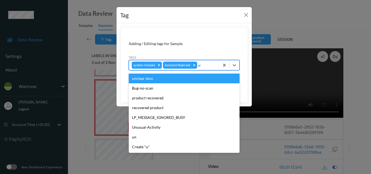
type input "un"
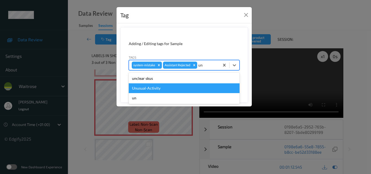
click at [176, 87] on div "Unusual-Activity" at bounding box center [184, 88] width 111 height 10
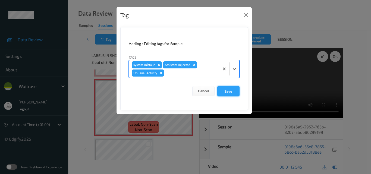
click at [229, 90] on button "Save" at bounding box center [228, 91] width 22 height 10
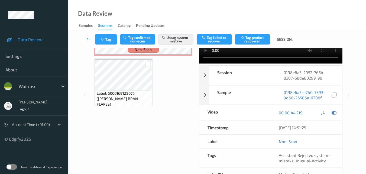
scroll to position [163, 0]
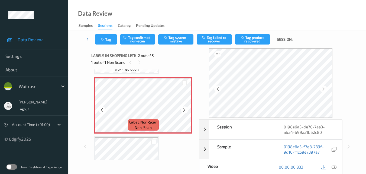
scroll to position [27, 0]
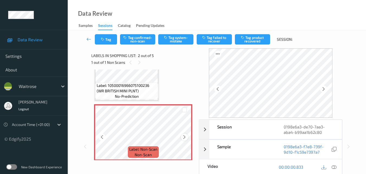
click at [182, 137] on div at bounding box center [184, 136] width 7 height 7
click at [182, 136] on div at bounding box center [184, 136] width 7 height 7
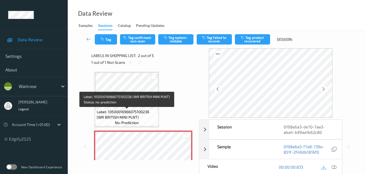
scroll to position [0, 0]
click at [129, 115] on span "Label: 10500016966075100236 (WR BRITISH MINI PLNT)" at bounding box center [127, 115] width 60 height 11
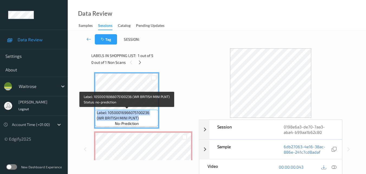
drag, startPoint x: 139, startPoint y: 117, endPoint x: 96, endPoint y: 113, distance: 42.6
click at [96, 113] on div "Label: 10500016966075100236 (WR BRITISH MINI PLNT) no-prediction" at bounding box center [126, 118] width 63 height 17
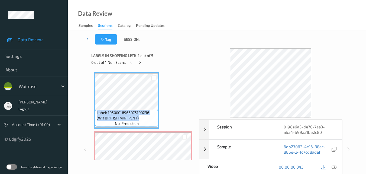
copy span "Label: 10500016966075100236 (WR BRITISH MINI PLNT)"
click at [337, 167] on icon at bounding box center [334, 166] width 5 height 5
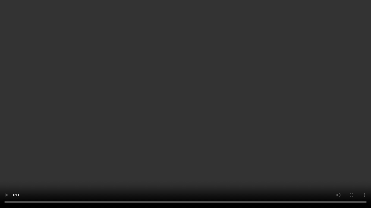
click at [307, 120] on video at bounding box center [185, 104] width 371 height 208
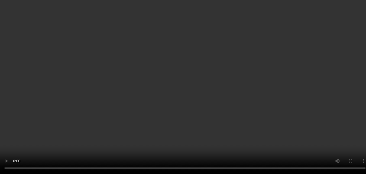
scroll to position [27, 0]
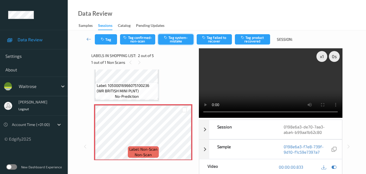
click at [184, 37] on button "Tag system-mistake" at bounding box center [175, 39] width 35 height 10
click at [107, 41] on button "Tag" at bounding box center [106, 39] width 22 height 10
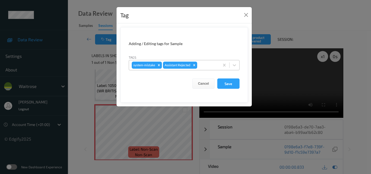
click at [207, 67] on div at bounding box center [207, 65] width 18 height 7
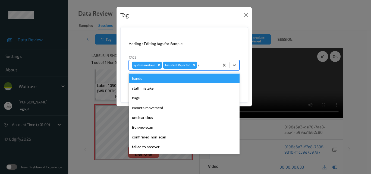
type input "un"
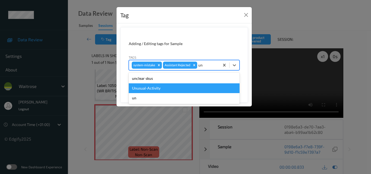
click at [181, 89] on div "Unusual-Activity" at bounding box center [184, 88] width 111 height 10
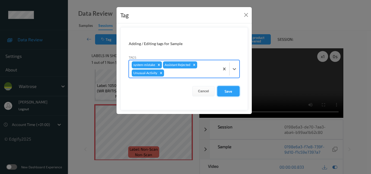
click at [226, 89] on button "Save" at bounding box center [228, 91] width 22 height 10
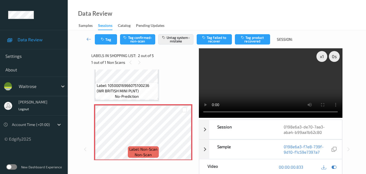
click at [180, 8] on div "Data Review Samples Sessions Catalog Pending Updates" at bounding box center [217, 15] width 299 height 30
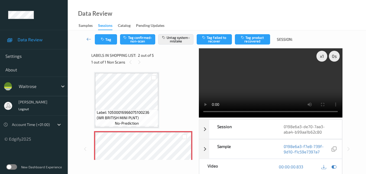
scroll to position [0, 0]
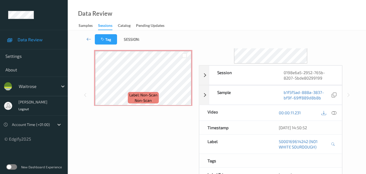
scroll to position [22, 0]
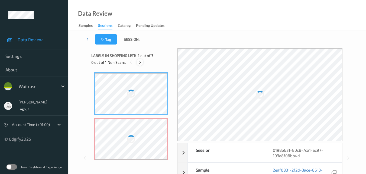
click at [141, 63] on icon at bounding box center [140, 62] width 5 height 5
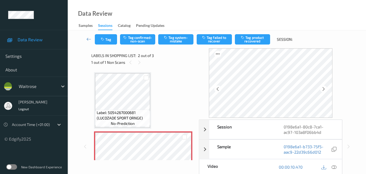
click at [158, 97] on div "Label: 5054267000681 (LUCOZADE SPORT ORNGE) no-prediction Label: Non-Scan non-s…" at bounding box center [143, 159] width 98 height 175
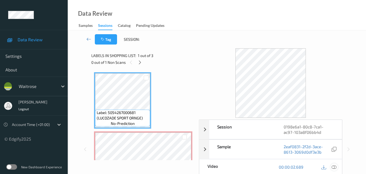
click at [336, 167] on icon at bounding box center [334, 166] width 5 height 5
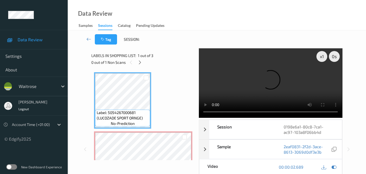
click at [201, 110] on div "x 1 0 s Session 0198e6a1-80c8-7ca1-ac97-103a8f06bb4d Session ID 0198e6a1-80c8-7…" at bounding box center [216, 149] width 251 height 202
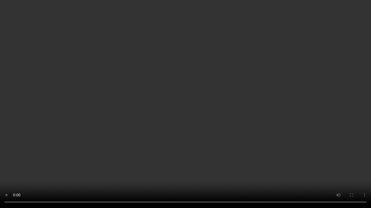
click at [295, 130] on video at bounding box center [185, 104] width 371 height 208
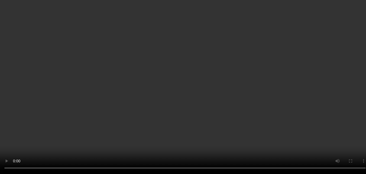
scroll to position [54, 0]
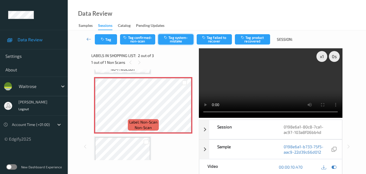
click at [174, 40] on button "Tag system-mistake" at bounding box center [175, 39] width 35 height 10
click at [105, 39] on icon "button" at bounding box center [103, 39] width 5 height 4
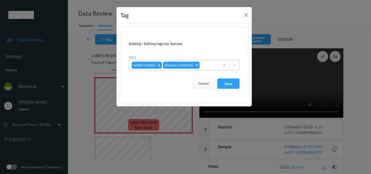
click at [206, 64] on div at bounding box center [208, 65] width 16 height 7
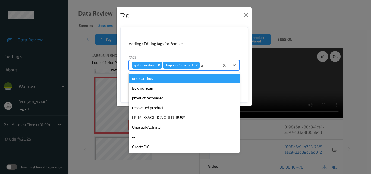
type input "un"
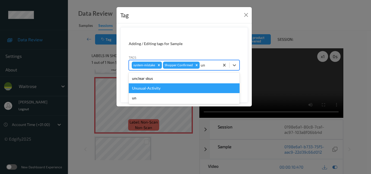
click at [180, 89] on div "Unusual-Activity" at bounding box center [184, 88] width 111 height 10
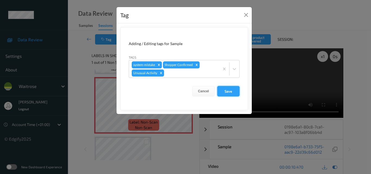
click at [225, 91] on button "Save" at bounding box center [228, 91] width 22 height 10
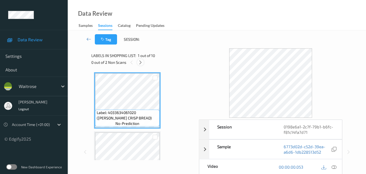
click at [141, 62] on icon at bounding box center [140, 62] width 5 height 5
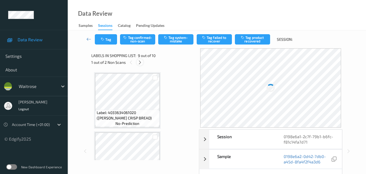
scroll to position [417, 0]
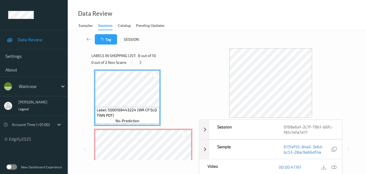
click at [335, 167] on icon at bounding box center [334, 166] width 5 height 5
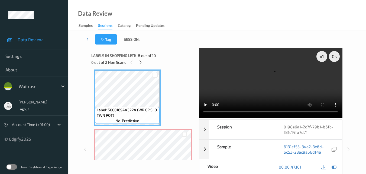
scroll to position [444, 0]
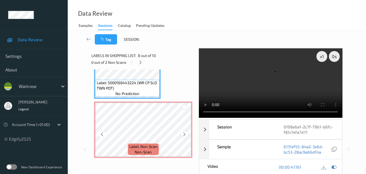
click at [183, 136] on icon at bounding box center [184, 134] width 5 height 5
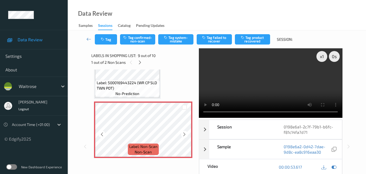
click at [183, 136] on icon at bounding box center [184, 134] width 5 height 5
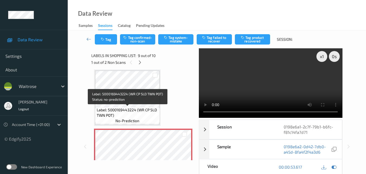
click at [138, 111] on span "Label: 5000169443224 (WR CP SLD TWN POT)" at bounding box center [128, 112] width 62 height 11
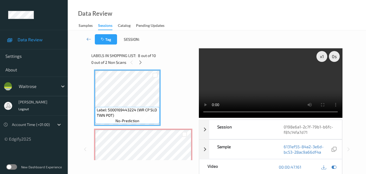
click at [255, 82] on video at bounding box center [270, 82] width 143 height 69
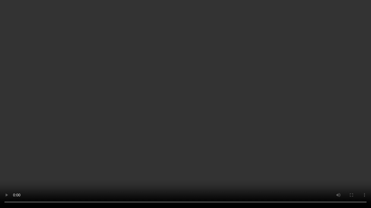
click at [312, 125] on video at bounding box center [185, 104] width 371 height 208
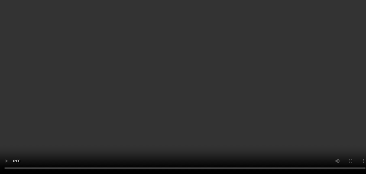
scroll to position [368, 0]
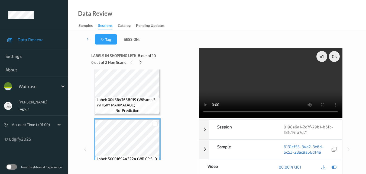
click at [265, 82] on video at bounding box center [270, 82] width 143 height 69
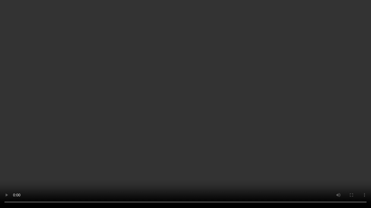
click at [272, 124] on video at bounding box center [185, 104] width 371 height 208
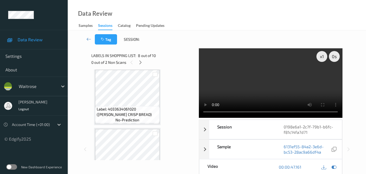
scroll to position [0, 0]
click at [241, 87] on video at bounding box center [270, 82] width 143 height 69
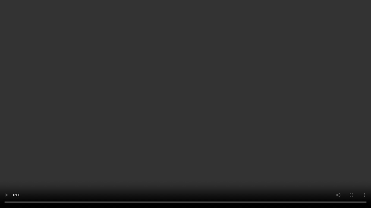
click at [310, 128] on video at bounding box center [185, 104] width 371 height 208
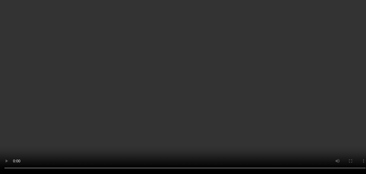
scroll to position [422, 0]
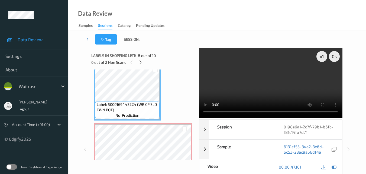
click at [271, 83] on video at bounding box center [270, 82] width 143 height 69
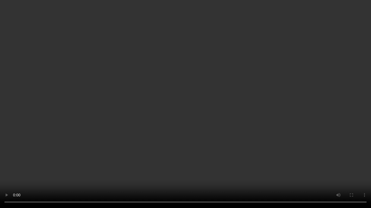
click at [177, 152] on video at bounding box center [185, 104] width 371 height 208
click at [209, 153] on video at bounding box center [185, 104] width 371 height 208
click at [210, 150] on video at bounding box center [185, 104] width 371 height 208
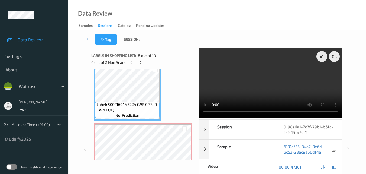
click at [280, 87] on video at bounding box center [270, 82] width 143 height 69
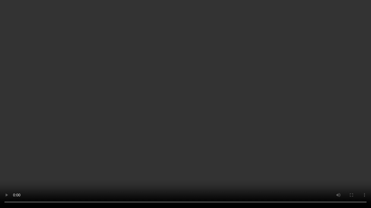
click at [242, 88] on video at bounding box center [185, 104] width 371 height 208
click at [256, 125] on video at bounding box center [185, 104] width 371 height 208
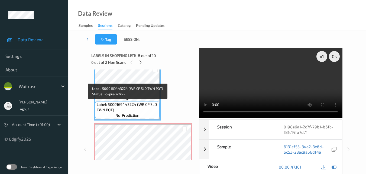
click at [145, 102] on span "Label: 5000169443224 (WR CP SLD TWN POT)" at bounding box center [128, 107] width 62 height 11
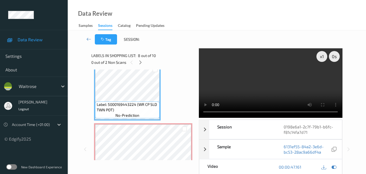
click at [282, 94] on video at bounding box center [270, 82] width 143 height 69
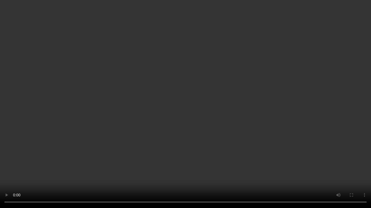
click at [212, 78] on video at bounding box center [185, 104] width 371 height 208
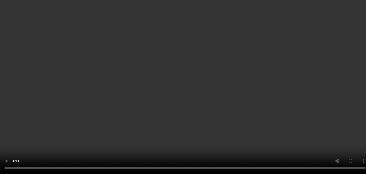
scroll to position [476, 0]
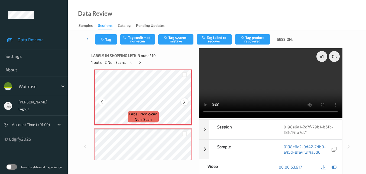
click at [184, 101] on icon at bounding box center [184, 101] width 5 height 5
click at [184, 100] on icon at bounding box center [184, 101] width 5 height 5
click at [133, 41] on button "Tag confirmed-non-scan" at bounding box center [137, 39] width 35 height 10
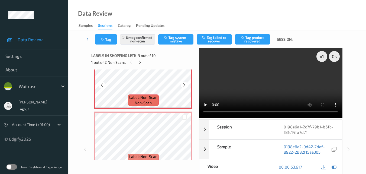
scroll to position [503, 0]
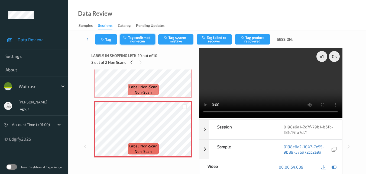
click at [137, 37] on button "Tag confirmed-non-scan" at bounding box center [137, 39] width 35 height 10
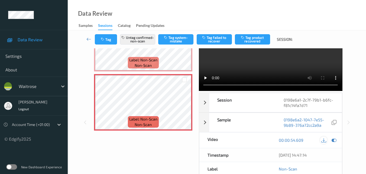
scroll to position [54, 0]
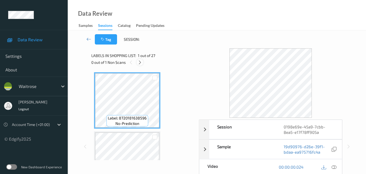
click at [142, 64] on icon at bounding box center [140, 62] width 5 height 5
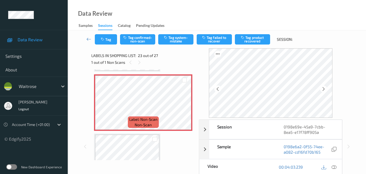
scroll to position [1272, 0]
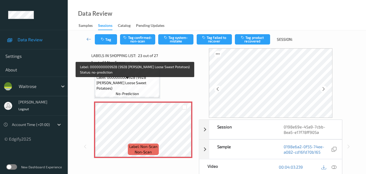
click at [140, 90] on span "Label: 0000000009928 (9928 WR Ess Loose Sweet Potatoes)" at bounding box center [128, 83] width 62 height 16
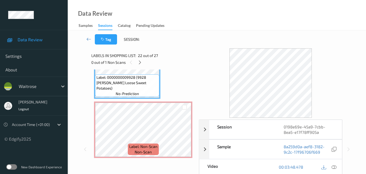
click at [338, 165] on div at bounding box center [334, 166] width 7 height 7
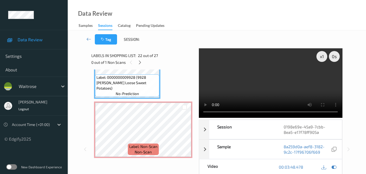
click at [269, 75] on video at bounding box center [270, 82] width 143 height 69
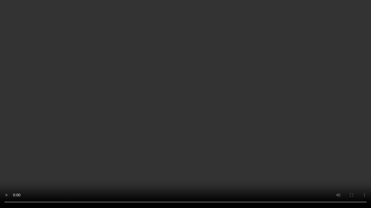
click at [314, 122] on video at bounding box center [185, 104] width 371 height 208
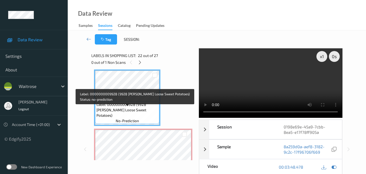
scroll to position [1217, 0]
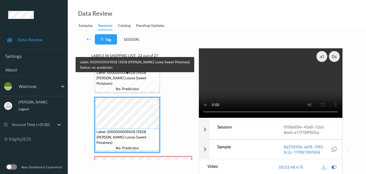
click at [142, 78] on span "Label: 0000000009928 (9928 WR Ess Loose Sweet Potatoes)" at bounding box center [128, 78] width 62 height 16
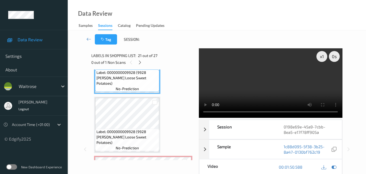
click at [279, 86] on video at bounding box center [270, 82] width 143 height 69
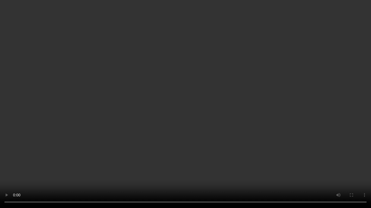
click at [308, 106] on video at bounding box center [185, 104] width 371 height 208
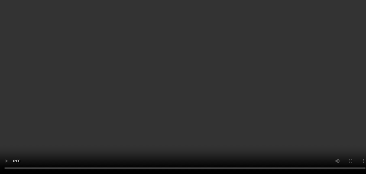
scroll to position [1136, 0]
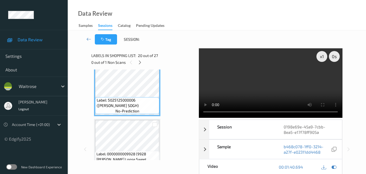
click at [265, 83] on video at bounding box center [270, 82] width 143 height 69
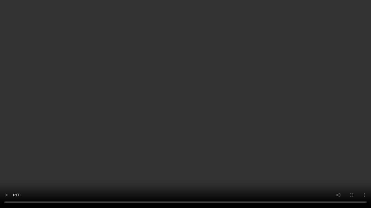
drag, startPoint x: 264, startPoint y: 95, endPoint x: 272, endPoint y: 102, distance: 11.2
click at [265, 95] on video at bounding box center [185, 104] width 371 height 208
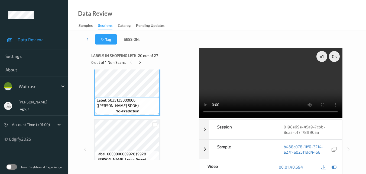
click at [266, 78] on video at bounding box center [270, 82] width 143 height 69
click at [277, 76] on video at bounding box center [270, 82] width 143 height 69
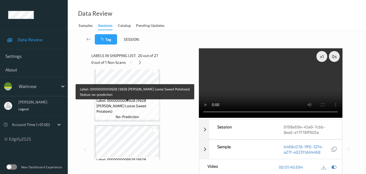
scroll to position [1190, 0]
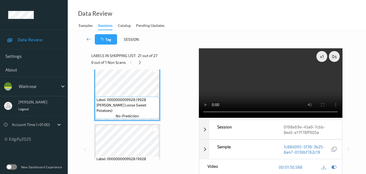
click at [280, 77] on video at bounding box center [270, 82] width 143 height 69
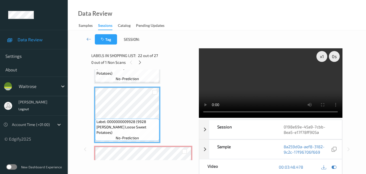
scroll to position [1217, 0]
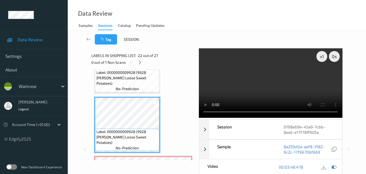
click at [275, 84] on video at bounding box center [270, 82] width 143 height 69
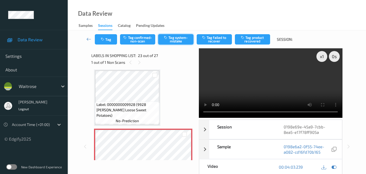
click at [177, 43] on button "Tag system-mistake" at bounding box center [175, 39] width 35 height 10
click at [109, 40] on button "Tag" at bounding box center [106, 39] width 22 height 10
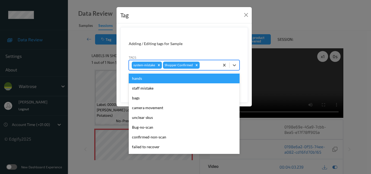
click at [208, 67] on div at bounding box center [208, 65] width 16 height 7
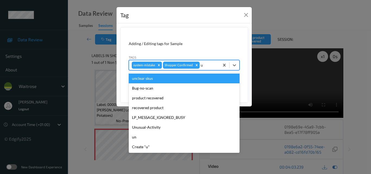
type input "un"
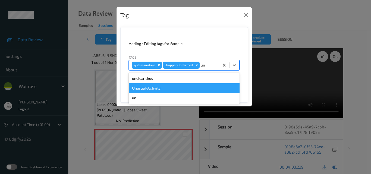
click at [172, 88] on div "Unusual-Activity" at bounding box center [184, 88] width 111 height 10
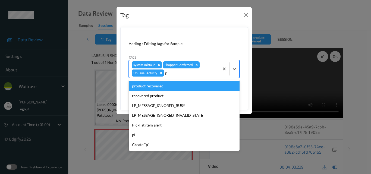
type input "pi"
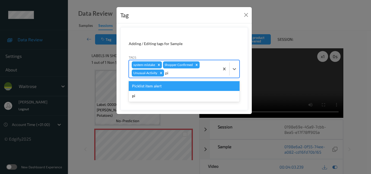
click at [170, 88] on div "Picklist item alert" at bounding box center [184, 86] width 111 height 10
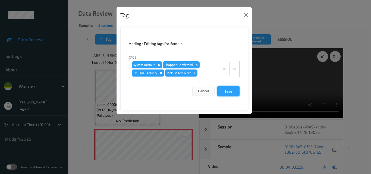
click at [231, 92] on button "Save" at bounding box center [228, 91] width 22 height 10
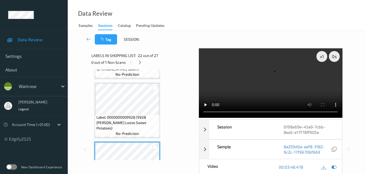
scroll to position [1163, 0]
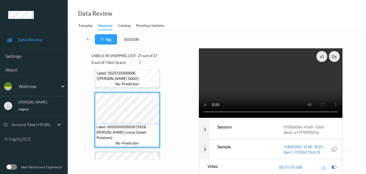
click at [267, 79] on video at bounding box center [270, 82] width 143 height 69
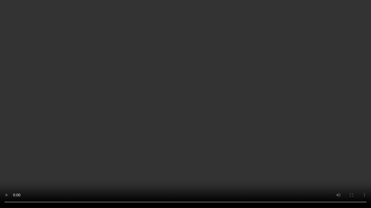
click at [228, 134] on video at bounding box center [185, 104] width 371 height 208
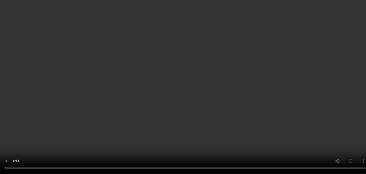
scroll to position [1299, 0]
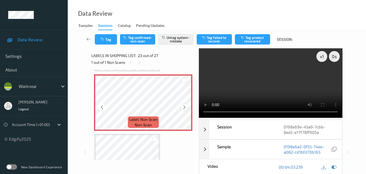
click at [185, 109] on icon at bounding box center [184, 107] width 5 height 5
click at [185, 108] on icon at bounding box center [184, 107] width 5 height 5
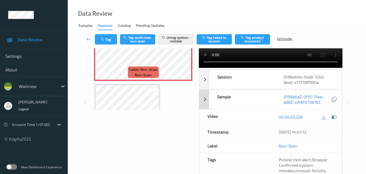
scroll to position [54, 0]
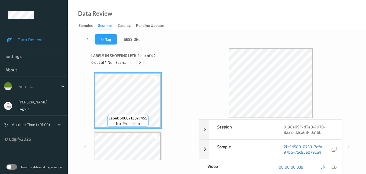
click at [140, 62] on icon at bounding box center [140, 62] width 5 height 5
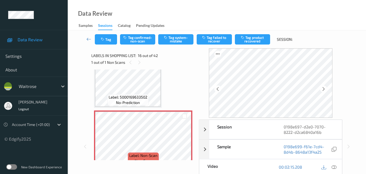
scroll to position [885, 0]
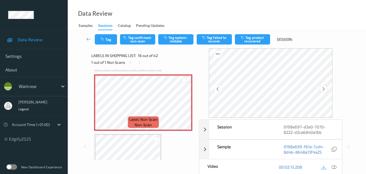
click at [326, 89] on icon at bounding box center [324, 89] width 5 height 5
click at [326, 90] on icon at bounding box center [324, 89] width 5 height 5
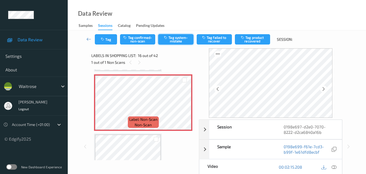
click at [176, 41] on button "Tag system-mistake" at bounding box center [175, 39] width 35 height 10
click at [109, 42] on button "Tag" at bounding box center [106, 39] width 22 height 10
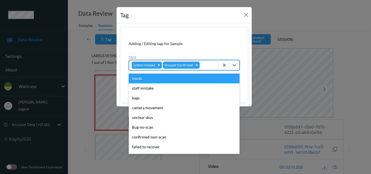
click at [212, 65] on div at bounding box center [208, 65] width 16 height 7
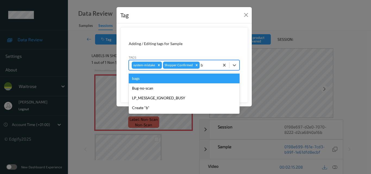
type input "ba"
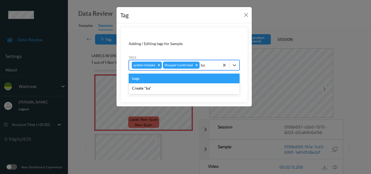
click at [149, 81] on div "bags" at bounding box center [184, 79] width 111 height 10
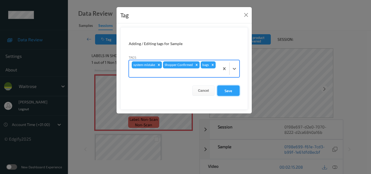
click at [234, 91] on button "Save" at bounding box center [228, 90] width 22 height 10
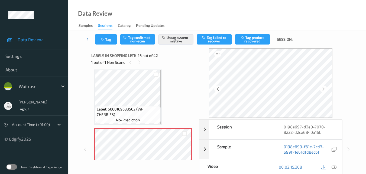
scroll to position [831, 0]
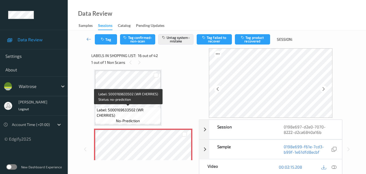
click at [144, 108] on span "Label: 5000169633502 (WR CHERRIES)" at bounding box center [128, 112] width 63 height 11
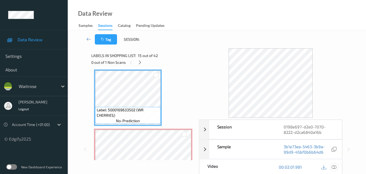
click at [336, 167] on icon at bounding box center [334, 166] width 5 height 5
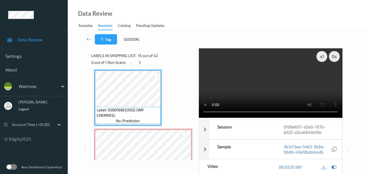
click at [260, 77] on video at bounding box center [270, 82] width 143 height 69
click at [277, 76] on video at bounding box center [270, 82] width 143 height 69
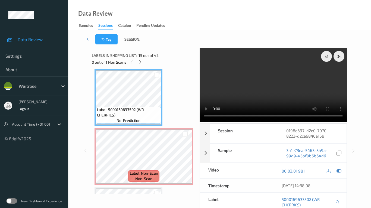
click at [276, 118] on video at bounding box center [272, 85] width 147 height 74
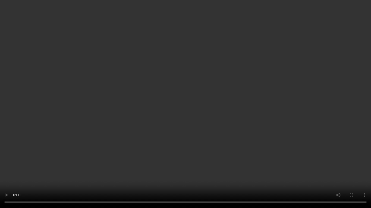
click at [248, 129] on video at bounding box center [185, 104] width 371 height 208
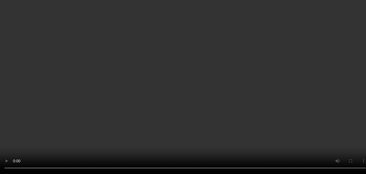
scroll to position [885, 0]
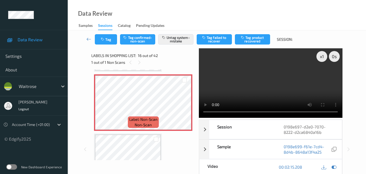
click at [251, 86] on video at bounding box center [270, 82] width 143 height 69
click at [250, 96] on video at bounding box center [270, 82] width 143 height 69
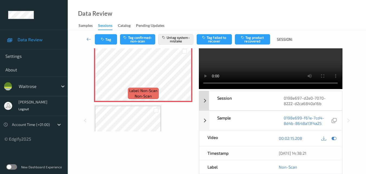
scroll to position [0, 0]
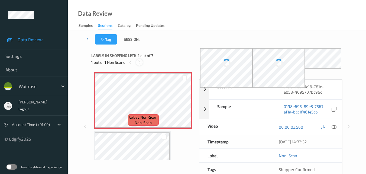
click at [139, 63] on icon at bounding box center [139, 62] width 5 height 5
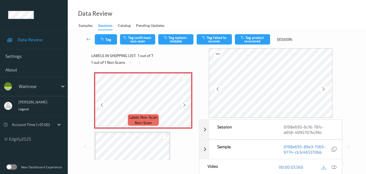
click at [185, 107] on icon at bounding box center [184, 105] width 5 height 5
click at [186, 107] on icon at bounding box center [184, 105] width 5 height 5
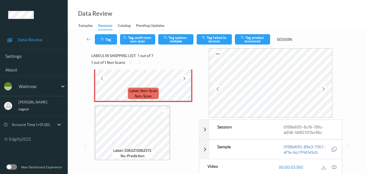
scroll to position [27, 0]
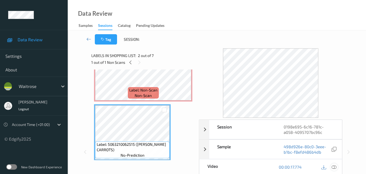
click at [335, 167] on icon at bounding box center [334, 166] width 5 height 5
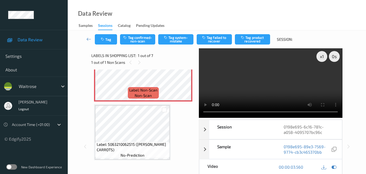
click at [256, 86] on video at bounding box center [270, 82] width 143 height 69
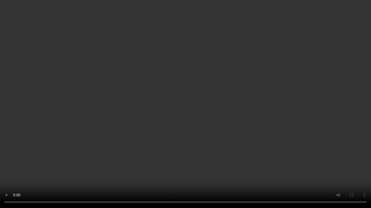
click at [323, 128] on video at bounding box center [185, 104] width 371 height 208
click at [203, 114] on video at bounding box center [185, 104] width 371 height 208
click at [244, 104] on video at bounding box center [185, 104] width 371 height 208
click at [238, 64] on video at bounding box center [185, 104] width 371 height 208
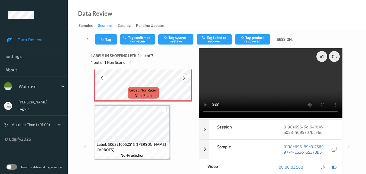
click at [185, 77] on icon at bounding box center [184, 77] width 5 height 5
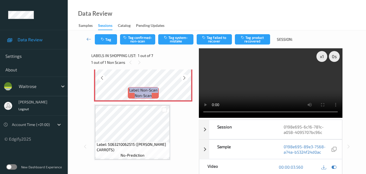
click at [185, 77] on icon at bounding box center [184, 77] width 5 height 5
click at [250, 90] on video at bounding box center [270, 82] width 143 height 69
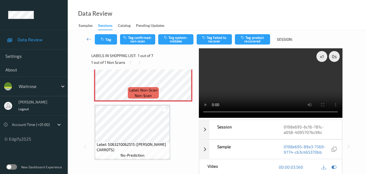
click at [255, 94] on video at bounding box center [270, 82] width 143 height 69
click at [144, 41] on button "Tag confirmed-non-scan" at bounding box center [137, 39] width 35 height 10
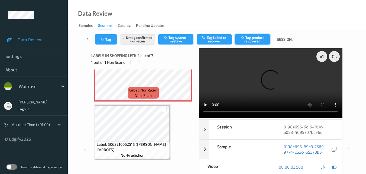
click at [257, 40] on button "Tag product recovered" at bounding box center [252, 39] width 35 height 10
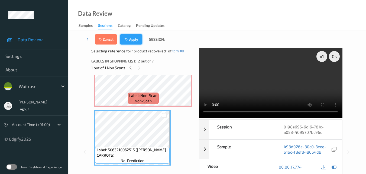
click at [130, 40] on button "Apply" at bounding box center [131, 39] width 22 height 10
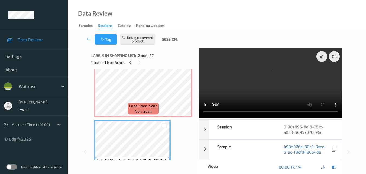
scroll to position [0, 0]
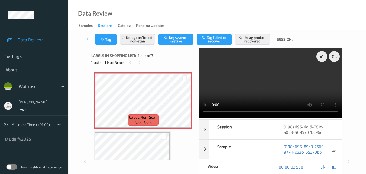
click at [175, 83] on div "x 1 0 s Session 0198e695-6c16-781c-a058-4095707bc96c Session ID 0198e695-6c16-7…" at bounding box center [216, 161] width 251 height 226
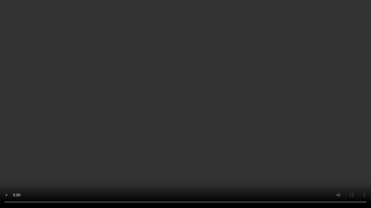
click at [222, 104] on video at bounding box center [185, 104] width 371 height 208
click at [183, 87] on video at bounding box center [185, 104] width 371 height 208
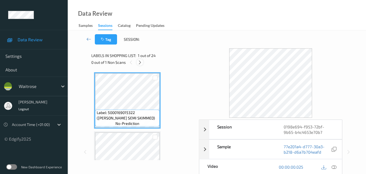
click at [140, 63] on icon at bounding box center [140, 62] width 5 height 5
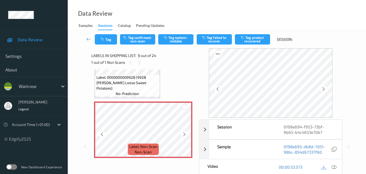
scroll to position [417, 0]
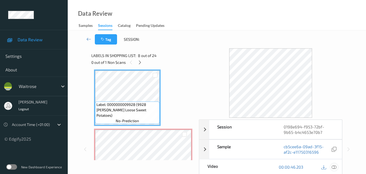
click at [336, 167] on icon at bounding box center [334, 166] width 5 height 5
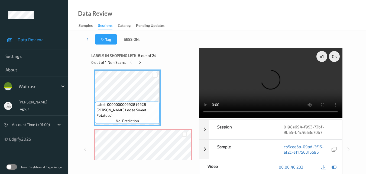
click at [247, 86] on video at bounding box center [270, 82] width 143 height 69
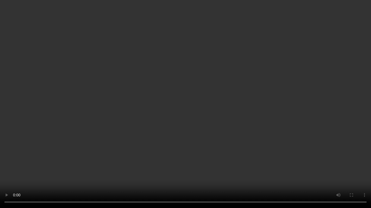
click at [261, 125] on video at bounding box center [185, 104] width 371 height 208
click at [180, 107] on video at bounding box center [185, 104] width 371 height 208
click at [202, 120] on video at bounding box center [185, 104] width 371 height 208
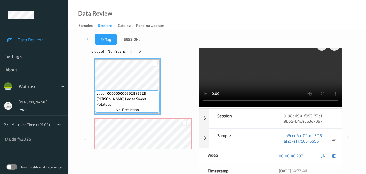
scroll to position [444, 0]
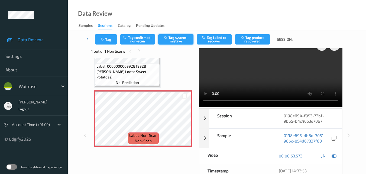
click at [179, 39] on button "Tag system-mistake" at bounding box center [175, 39] width 35 height 10
click at [108, 41] on button "Tag" at bounding box center [106, 39] width 22 height 10
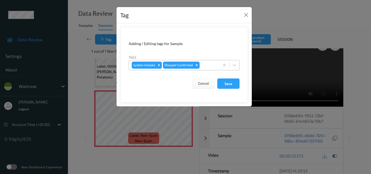
click at [210, 64] on div at bounding box center [208, 65] width 16 height 7
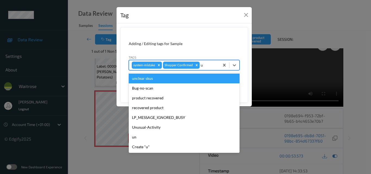
type input "un"
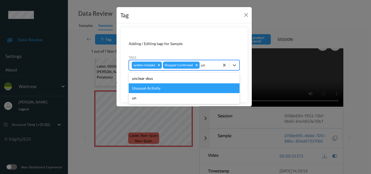
click at [156, 88] on div "Unusual-Activity" at bounding box center [184, 88] width 111 height 10
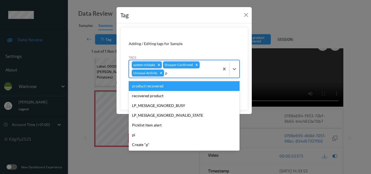
type input "pi"
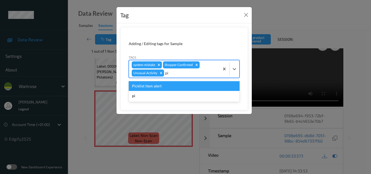
click at [158, 87] on div "Picklist item alert" at bounding box center [184, 86] width 111 height 10
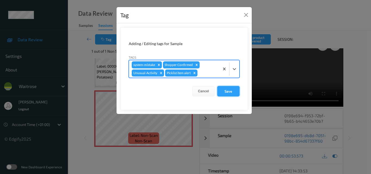
click at [233, 90] on button "Save" at bounding box center [228, 91] width 22 height 10
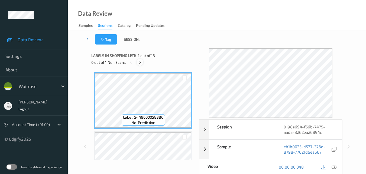
click at [142, 61] on icon at bounding box center [140, 62] width 5 height 5
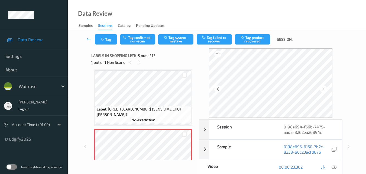
scroll to position [234, 0]
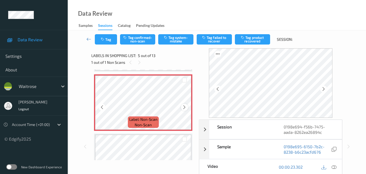
click at [185, 108] on icon at bounding box center [184, 107] width 5 height 5
click at [185, 107] on icon at bounding box center [184, 107] width 5 height 5
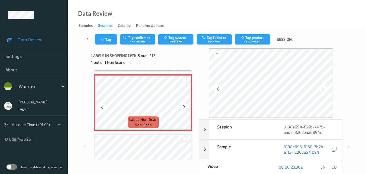
click at [185, 107] on icon at bounding box center [184, 107] width 5 height 5
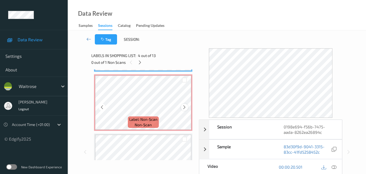
click at [186, 106] on icon at bounding box center [184, 107] width 5 height 5
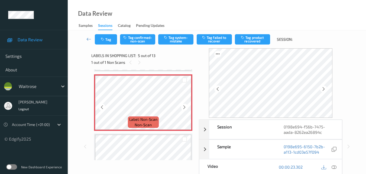
click at [186, 106] on icon at bounding box center [184, 107] width 5 height 5
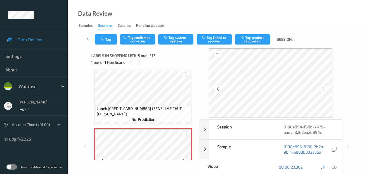
scroll to position [180, 0]
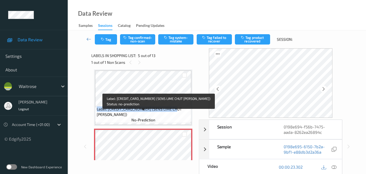
drag, startPoint x: 104, startPoint y: 116, endPoint x: 183, endPoint y: 114, distance: 79.2
click at [183, 114] on span "Label: 5000328428581 (SENS LIME CHUT POPP)" at bounding box center [144, 111] width 94 height 11
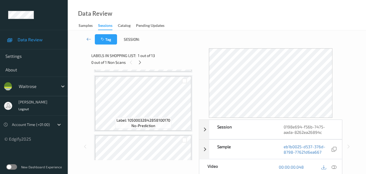
scroll to position [380, 0]
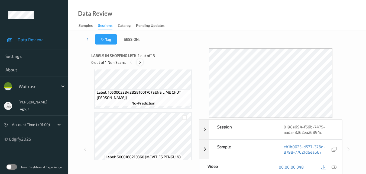
click at [140, 63] on icon at bounding box center [140, 62] width 5 height 5
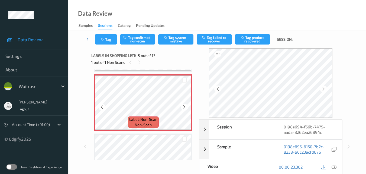
scroll to position [180, 0]
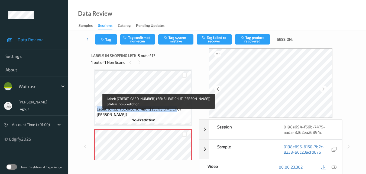
drag, startPoint x: 183, startPoint y: 114, endPoint x: 103, endPoint y: 113, distance: 80.0
click at [103, 113] on span "Label: 5000328428581 (SENS LIME CHUT POPP)" at bounding box center [144, 111] width 94 height 11
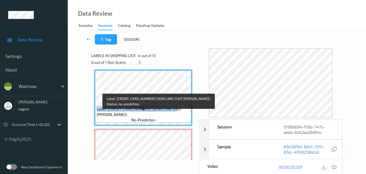
copy span "Label: 5000328428581 (SENS LIME CHUT POPP"
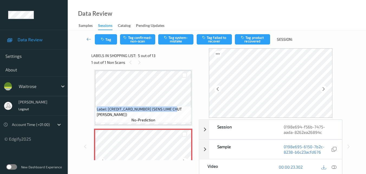
scroll to position [153, 0]
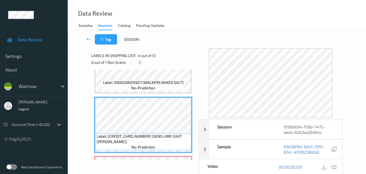
click at [336, 167] on icon at bounding box center [334, 166] width 5 height 5
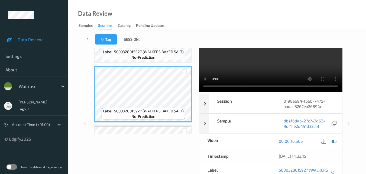
scroll to position [0, 0]
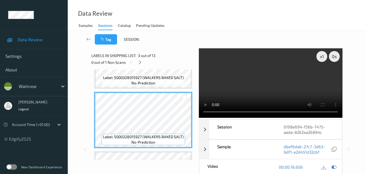
click at [264, 83] on video at bounding box center [270, 82] width 143 height 69
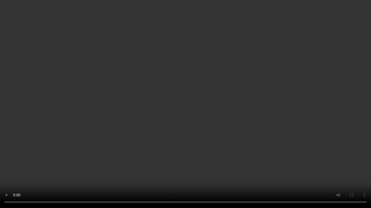
click at [322, 129] on video at bounding box center [185, 104] width 371 height 208
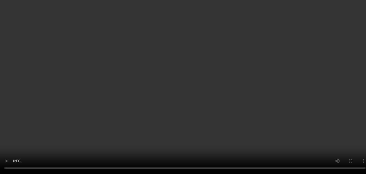
scroll to position [153, 0]
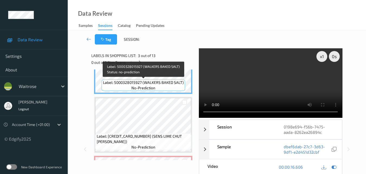
click at [148, 88] on span "no-prediction" at bounding box center [144, 87] width 24 height 5
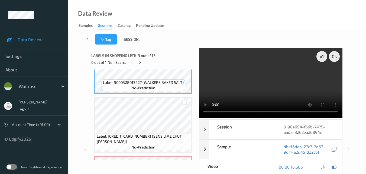
click at [259, 83] on video at bounding box center [270, 82] width 143 height 69
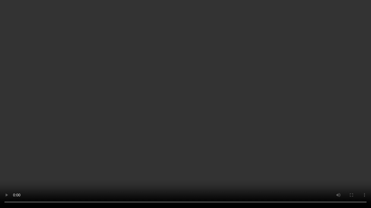
click at [260, 122] on video at bounding box center [185, 104] width 371 height 208
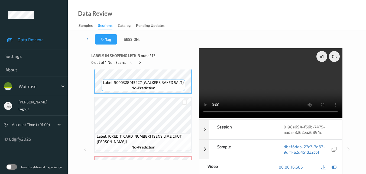
click at [288, 86] on video at bounding box center [270, 82] width 143 height 69
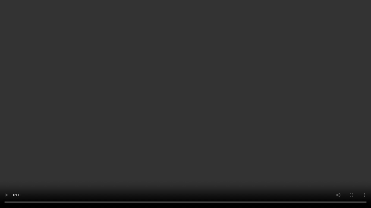
click at [198, 152] on video at bounding box center [185, 104] width 371 height 208
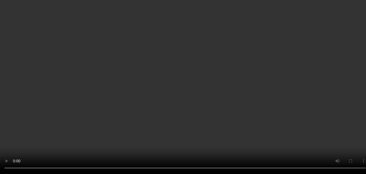
scroll to position [234, 0]
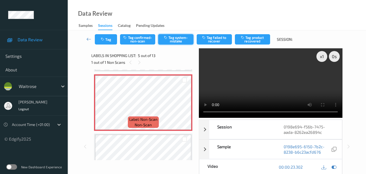
click at [176, 38] on button "Tag system-mistake" at bounding box center [175, 39] width 35 height 10
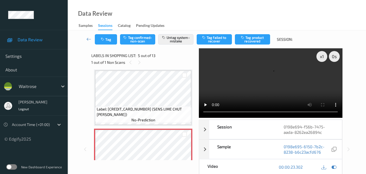
scroll to position [153, 0]
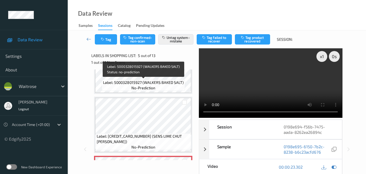
click at [150, 85] on span "Label: 5000328015927 (WALKERS BAKED SALT)" at bounding box center [143, 82] width 81 height 5
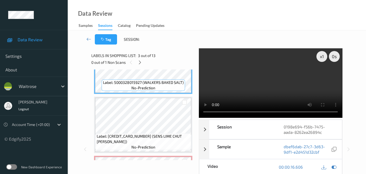
click at [251, 80] on video at bounding box center [270, 82] width 143 height 69
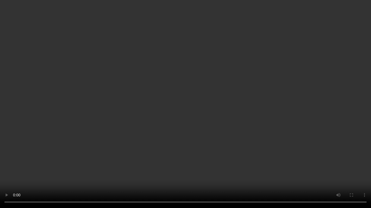
click at [14, 54] on video at bounding box center [185, 104] width 371 height 208
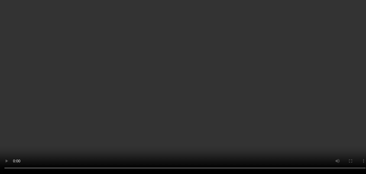
scroll to position [207, 0]
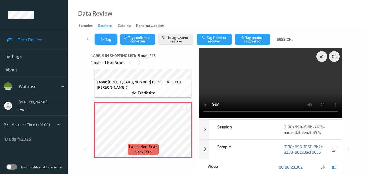
click at [108, 38] on button "Tag" at bounding box center [106, 39] width 22 height 10
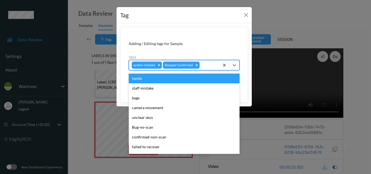
click at [205, 63] on div at bounding box center [208, 65] width 16 height 7
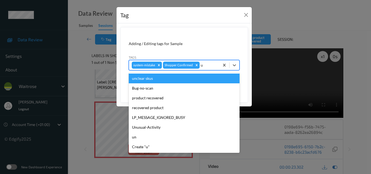
type input "un"
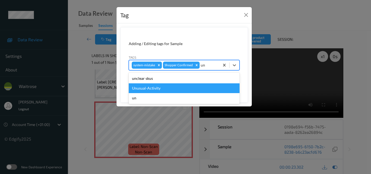
click at [165, 88] on div "Unusual-Activity" at bounding box center [184, 88] width 111 height 10
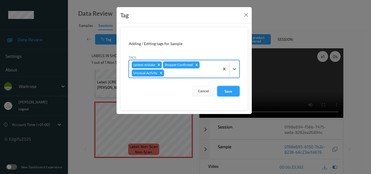
click at [226, 91] on button "Save" at bounding box center [228, 91] width 22 height 10
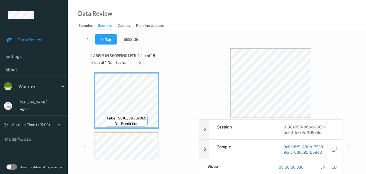
click at [142, 62] on icon at bounding box center [140, 62] width 5 height 5
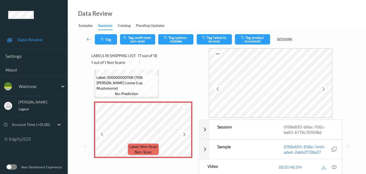
scroll to position [890, 0]
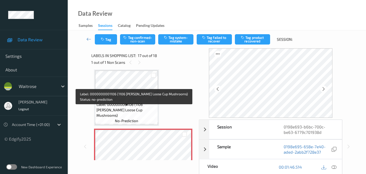
click at [134, 107] on span "Label: 0000000001106 (1106 [PERSON_NAME] Loose Cup Mushrooms)" at bounding box center [127, 110] width 60 height 16
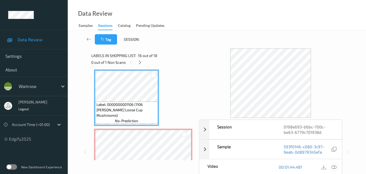
click at [336, 166] on icon at bounding box center [334, 166] width 5 height 5
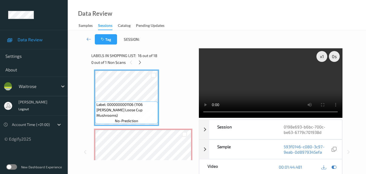
click at [269, 78] on video at bounding box center [270, 82] width 143 height 69
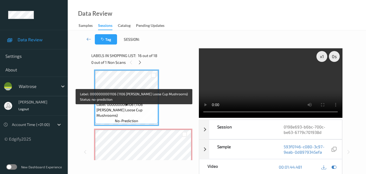
click at [143, 107] on span "Label: 0000000001106 (1106 [PERSON_NAME] Loose Cup Mushrooms)" at bounding box center [127, 110] width 60 height 16
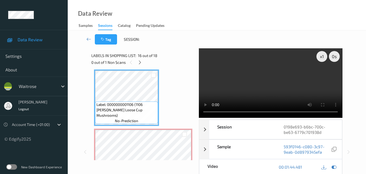
click at [263, 89] on video at bounding box center [270, 82] width 143 height 69
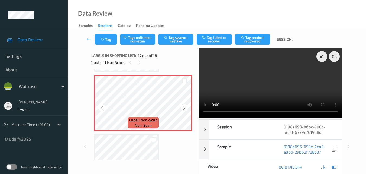
scroll to position [944, 0]
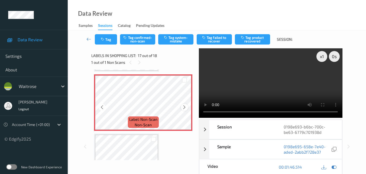
click at [182, 108] on div at bounding box center [184, 107] width 7 height 7
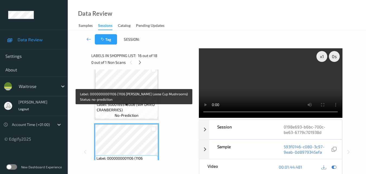
scroll to position [835, 0]
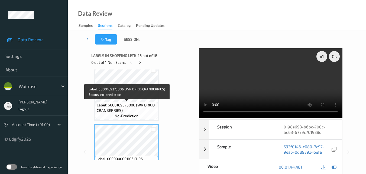
click at [139, 106] on span "Label: 5000169375006 (WR DRIED CRANBERRIES)" at bounding box center [127, 107] width 60 height 11
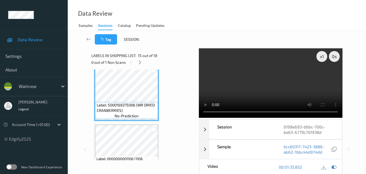
click at [263, 92] on video at bounding box center [270, 82] width 143 height 69
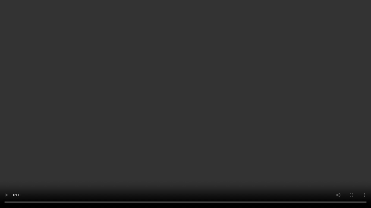
click at [255, 101] on video at bounding box center [185, 104] width 371 height 208
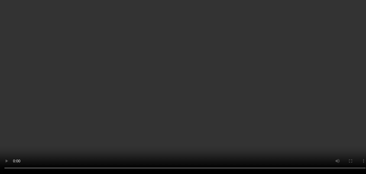
scroll to position [944, 0]
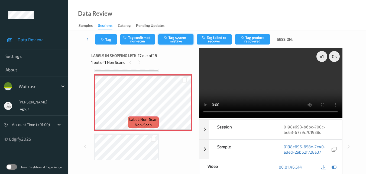
click at [176, 40] on button "Tag system-mistake" at bounding box center [175, 39] width 35 height 10
click at [109, 40] on button "Tag" at bounding box center [106, 39] width 22 height 10
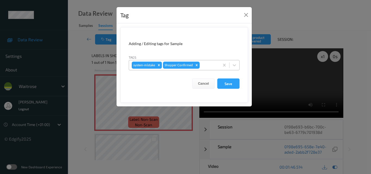
click at [206, 66] on div at bounding box center [208, 65] width 16 height 7
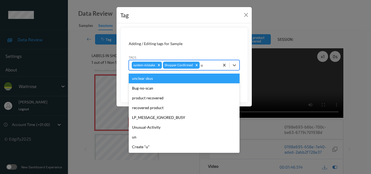
type input "un"
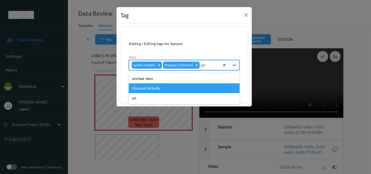
click at [176, 87] on div "Unusual-Activity" at bounding box center [184, 88] width 111 height 10
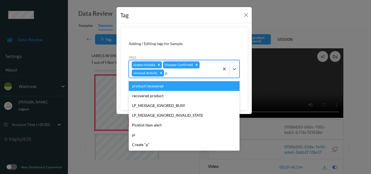
type input "pi"
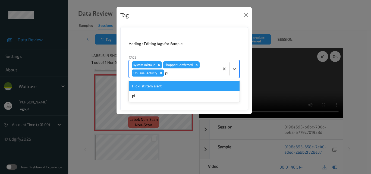
click at [167, 84] on div "Picklist item alert" at bounding box center [184, 86] width 111 height 10
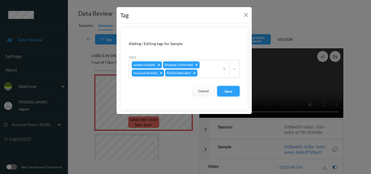
click at [225, 91] on button "Save" at bounding box center [228, 91] width 22 height 10
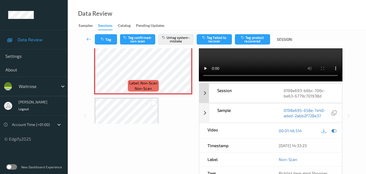
scroll to position [81, 0]
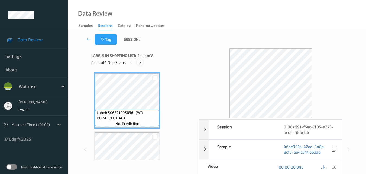
click at [139, 63] on icon at bounding box center [140, 62] width 5 height 5
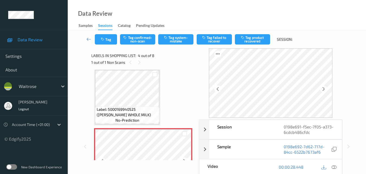
scroll to position [121, 0]
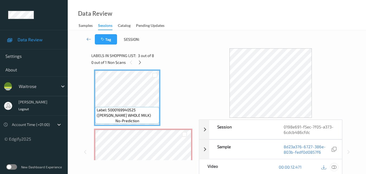
click at [336, 166] on icon at bounding box center [334, 166] width 5 height 5
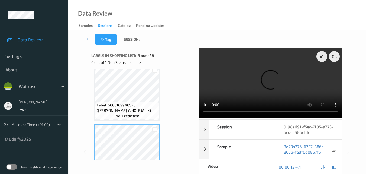
scroll to position [94, 0]
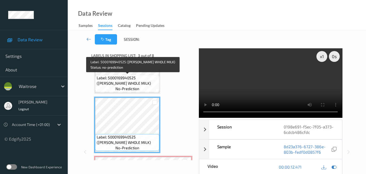
click at [145, 84] on span "Label: 5000169940525 ([PERSON_NAME] WHOLE MILK)" at bounding box center [128, 80] width 62 height 11
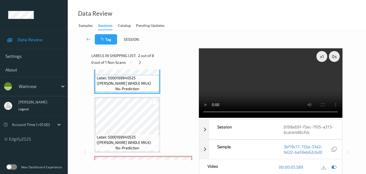
click at [271, 79] on video at bounding box center [270, 82] width 143 height 69
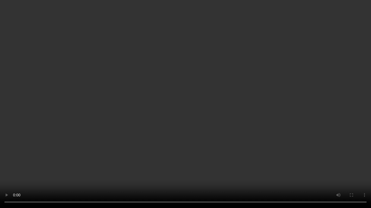
click at [324, 130] on video at bounding box center [185, 104] width 371 height 208
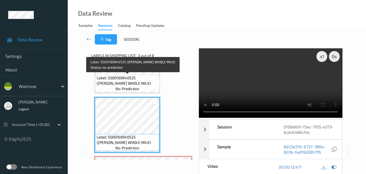
click at [150, 84] on span "Label: 5000169940525 ([PERSON_NAME] WHOLE MILK)" at bounding box center [128, 80] width 62 height 11
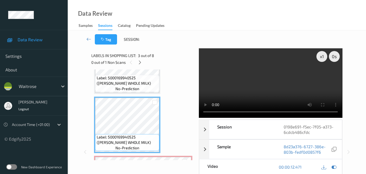
click at [280, 84] on video at bounding box center [270, 82] width 143 height 69
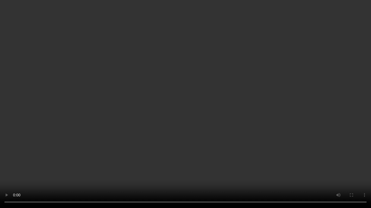
click at [256, 97] on video at bounding box center [185, 104] width 371 height 208
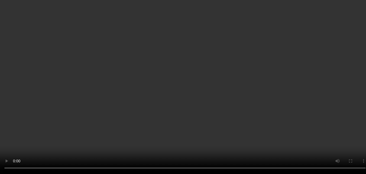
scroll to position [148, 0]
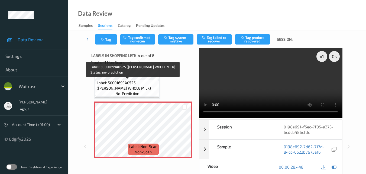
click at [135, 86] on span "Label: 5000169940525 ([PERSON_NAME] WHOLE MILK)" at bounding box center [128, 85] width 62 height 11
click at [151, 85] on span "Label: 5000169940525 ([PERSON_NAME] WHOLE MILK)" at bounding box center [128, 85] width 62 height 11
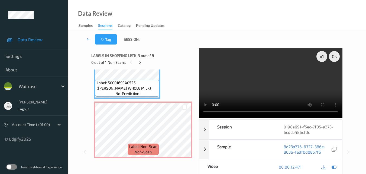
click at [285, 91] on video at bounding box center [270, 82] width 143 height 69
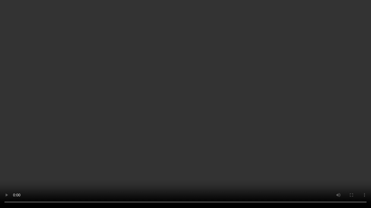
click at [272, 133] on video at bounding box center [185, 104] width 371 height 208
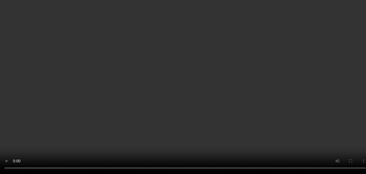
scroll to position [175, 0]
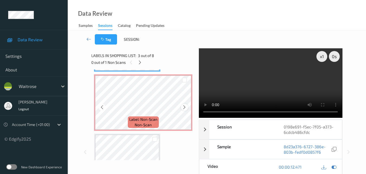
click at [185, 108] on icon at bounding box center [184, 107] width 5 height 5
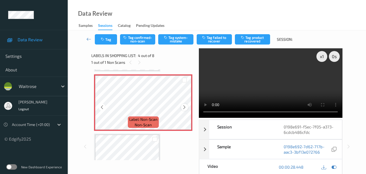
click at [184, 108] on icon at bounding box center [184, 107] width 5 height 5
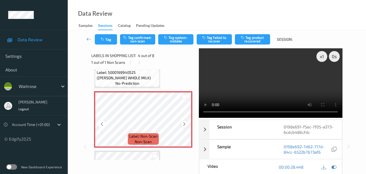
scroll to position [148, 0]
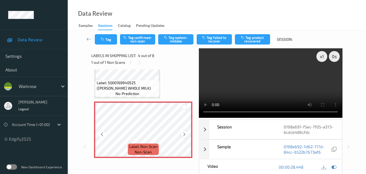
click at [184, 133] on icon at bounding box center [184, 134] width 5 height 5
click at [249, 87] on video at bounding box center [270, 82] width 143 height 69
click at [291, 95] on video at bounding box center [270, 82] width 143 height 69
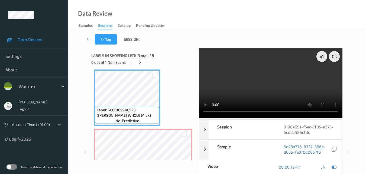
scroll to position [94, 0]
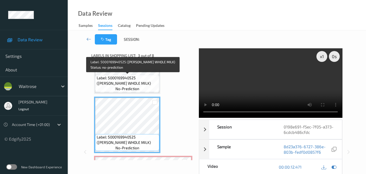
click at [135, 82] on span "Label: 5000169940525 ([PERSON_NAME] WHOLE MILK)" at bounding box center [128, 80] width 62 height 11
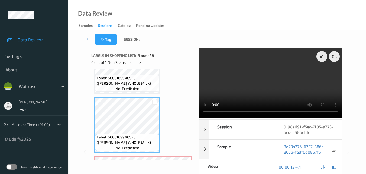
click at [302, 76] on video at bounding box center [270, 82] width 143 height 69
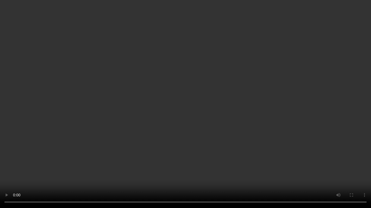
click at [251, 107] on video at bounding box center [185, 104] width 371 height 208
click at [297, 125] on video at bounding box center [185, 104] width 371 height 208
click at [296, 162] on video at bounding box center [185, 104] width 371 height 208
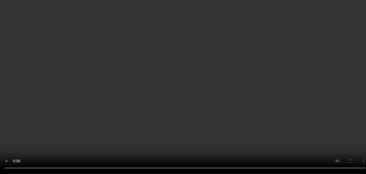
scroll to position [175, 0]
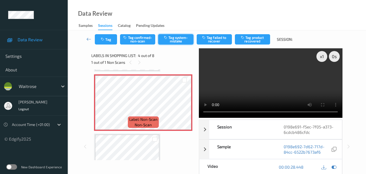
click at [179, 39] on button "Tag system-mistake" at bounding box center [175, 39] width 35 height 10
click at [109, 40] on button "Tag" at bounding box center [106, 39] width 22 height 10
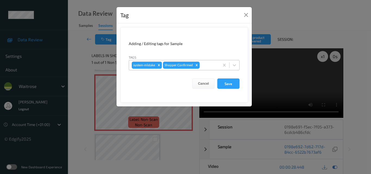
click at [212, 65] on div at bounding box center [208, 65] width 16 height 7
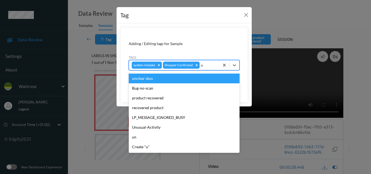
type input "un"
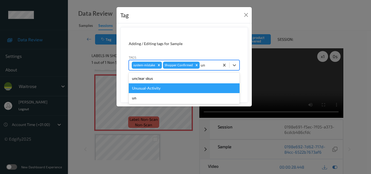
click at [172, 85] on div "Unusual-Activity" at bounding box center [184, 88] width 111 height 10
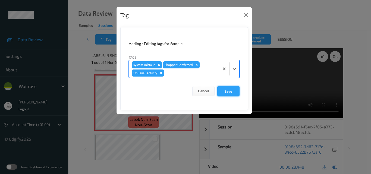
click at [230, 90] on button "Save" at bounding box center [228, 91] width 22 height 10
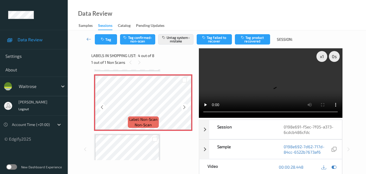
scroll to position [202, 0]
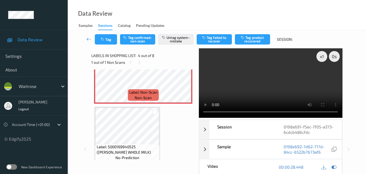
click at [257, 89] on video at bounding box center [270, 82] width 143 height 69
click at [275, 83] on video at bounding box center [270, 82] width 143 height 69
click at [279, 80] on video at bounding box center [270, 82] width 143 height 69
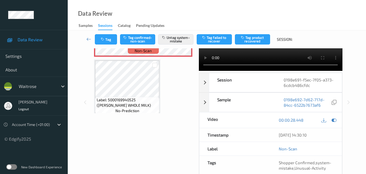
scroll to position [81, 0]
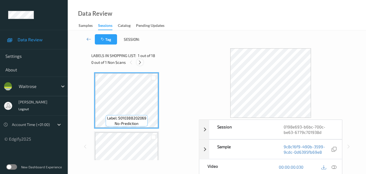
click at [139, 63] on icon at bounding box center [140, 62] width 5 height 5
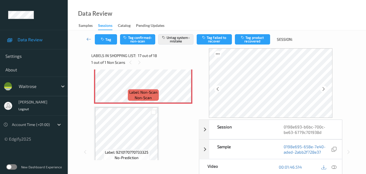
scroll to position [944, 0]
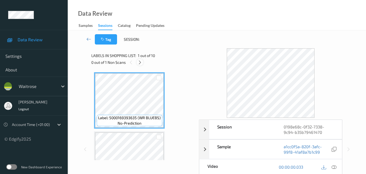
click at [139, 60] on icon at bounding box center [140, 62] width 5 height 5
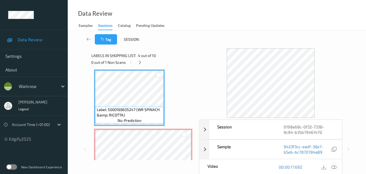
click at [336, 168] on icon at bounding box center [334, 166] width 5 height 5
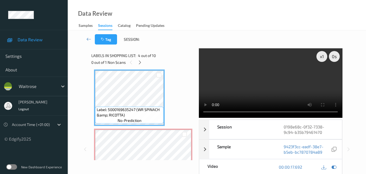
click at [245, 78] on video at bounding box center [270, 82] width 143 height 69
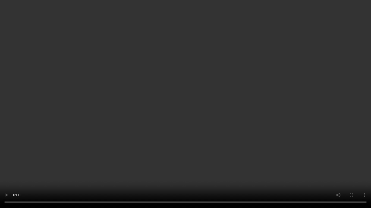
click at [225, 111] on video at bounding box center [185, 104] width 371 height 208
click at [224, 111] on video at bounding box center [185, 104] width 371 height 208
click at [246, 127] on video at bounding box center [185, 104] width 371 height 208
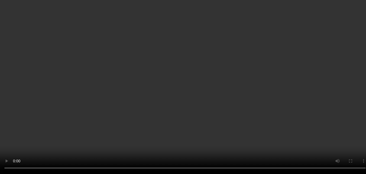
scroll to position [207, 0]
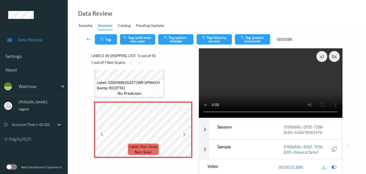
click at [186, 132] on icon at bounding box center [184, 134] width 5 height 5
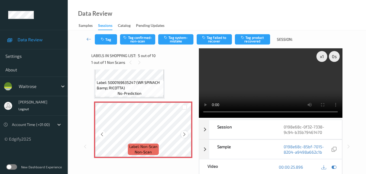
scroll to position [180, 0]
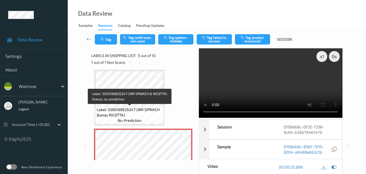
click at [125, 108] on span "Label: 5000169635247 (WR SPINACH &amp; RICOTTA)" at bounding box center [130, 112] width 66 height 11
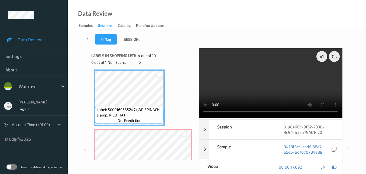
click at [305, 80] on video at bounding box center [270, 82] width 143 height 69
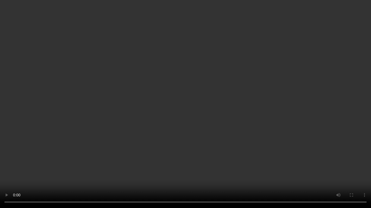
click at [226, 114] on video at bounding box center [185, 104] width 371 height 208
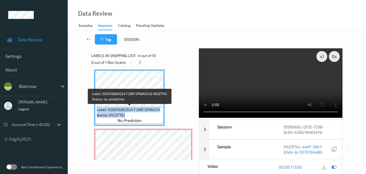
drag, startPoint x: 127, startPoint y: 114, endPoint x: 97, endPoint y: 111, distance: 30.9
click at [97, 111] on span "Label: 5000169635247 (WR SPINACH &amp; RICOTTA)" at bounding box center [130, 112] width 66 height 11
copy span "Label: 5000169635247 (WR SPINACH &amp; RICOTTA)"
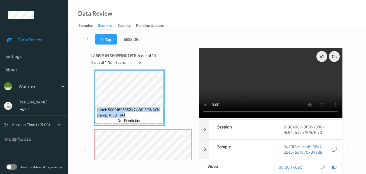
click at [260, 80] on video at bounding box center [270, 82] width 143 height 69
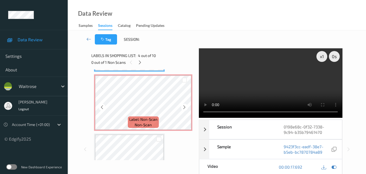
scroll to position [261, 0]
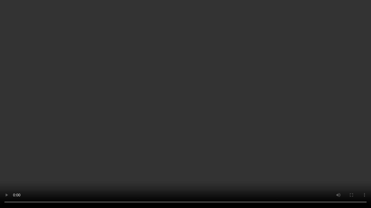
click at [201, 138] on video at bounding box center [185, 104] width 371 height 208
click at [130, 135] on video at bounding box center [185, 104] width 371 height 208
click at [151, 130] on video at bounding box center [185, 104] width 371 height 208
click at [250, 161] on video at bounding box center [185, 104] width 371 height 208
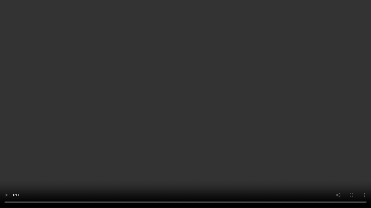
click at [247, 116] on video at bounding box center [185, 104] width 371 height 208
click at [223, 129] on video at bounding box center [185, 104] width 371 height 208
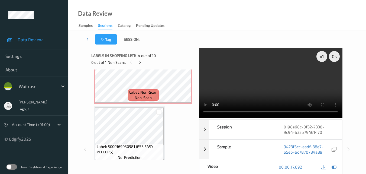
click at [210, 15] on div "Data Review Samples Sessions Catalog Pending Updates" at bounding box center [217, 15] width 299 height 30
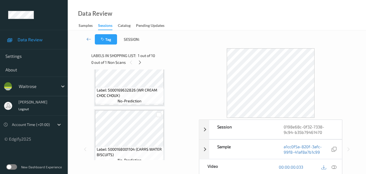
scroll to position [163, 0]
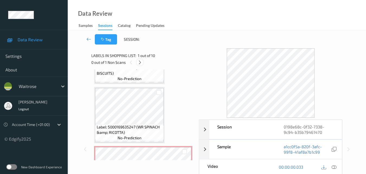
click at [142, 62] on icon at bounding box center [140, 62] width 5 height 5
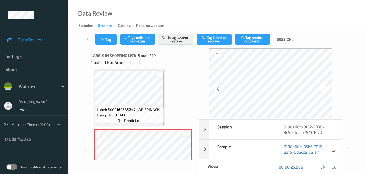
scroll to position [54, 0]
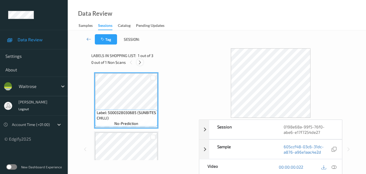
click at [140, 62] on icon at bounding box center [140, 62] width 5 height 5
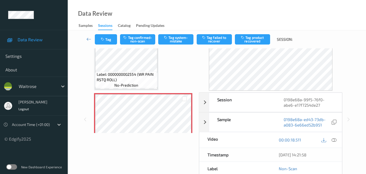
scroll to position [62, 0]
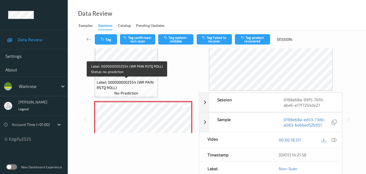
click at [139, 88] on span "Label: 0000000002554 (WR PAIN RSTQ ROLL)" at bounding box center [127, 84] width 60 height 11
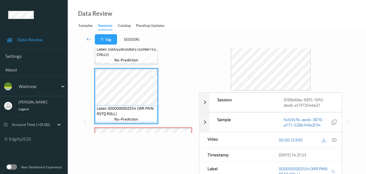
scroll to position [35, 0]
click at [334, 139] on icon at bounding box center [334, 139] width 5 height 5
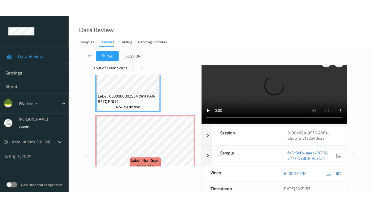
scroll to position [0, 0]
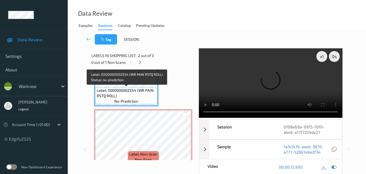
click at [138, 98] on span "no-prediction" at bounding box center [126, 100] width 24 height 5
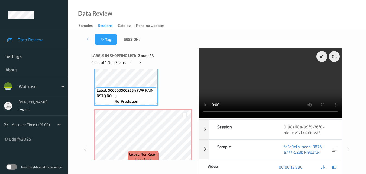
click at [262, 74] on video at bounding box center [270, 82] width 143 height 69
click at [291, 79] on video at bounding box center [270, 82] width 143 height 69
click at [278, 75] on video at bounding box center [270, 82] width 143 height 69
click at [281, 73] on video at bounding box center [270, 82] width 143 height 69
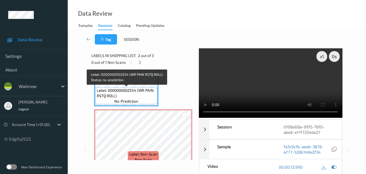
click at [148, 97] on span "Label: 0000000002554 (WR PAIN RSTQ ROLL)" at bounding box center [127, 93] width 60 height 11
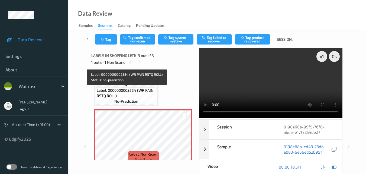
click at [130, 96] on span "Label: 0000000002554 (WR PAIN RSTQ ROLL)" at bounding box center [127, 93] width 60 height 11
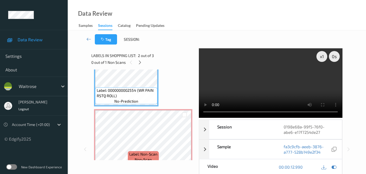
click at [272, 94] on video at bounding box center [270, 82] width 143 height 69
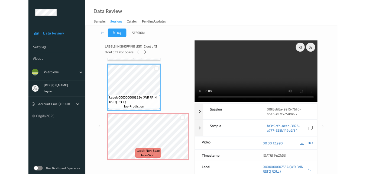
scroll to position [55, 0]
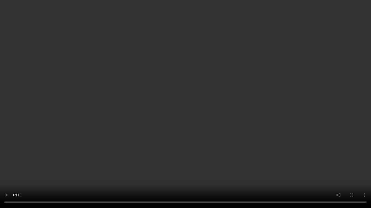
click at [192, 138] on video at bounding box center [185, 104] width 371 height 208
click at [173, 125] on video at bounding box center [185, 104] width 371 height 208
click at [199, 116] on video at bounding box center [185, 104] width 371 height 208
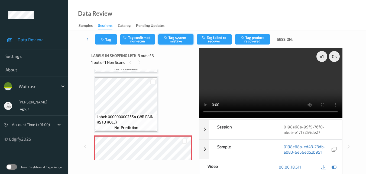
click at [177, 42] on button "Tag system-mistake" at bounding box center [175, 39] width 35 height 10
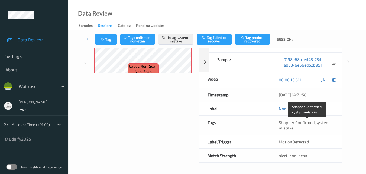
scroll to position [60, 0]
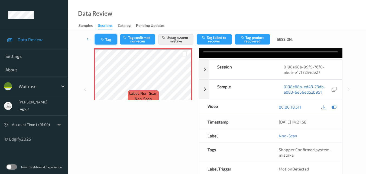
click at [107, 42] on button "Tag" at bounding box center [106, 39] width 22 height 10
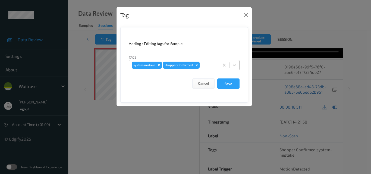
click at [208, 65] on div at bounding box center [208, 65] width 16 height 7
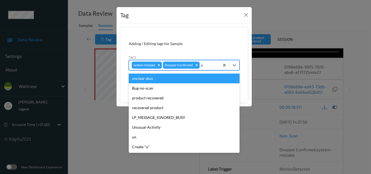
type input "un"
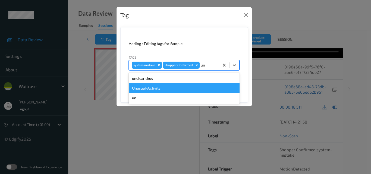
click at [167, 90] on div "Unusual-Activity" at bounding box center [184, 88] width 111 height 10
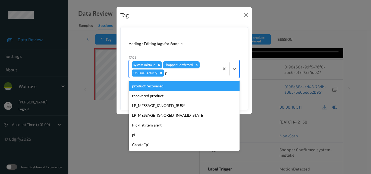
type input "pi"
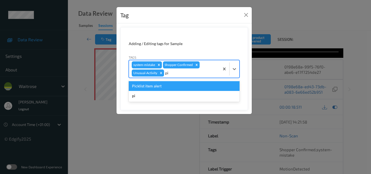
click at [168, 88] on div "Picklist item alert" at bounding box center [184, 86] width 111 height 10
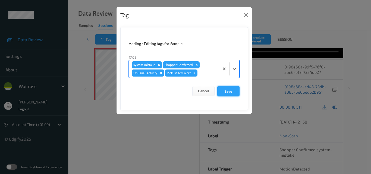
click at [229, 91] on button "Save" at bounding box center [228, 91] width 22 height 10
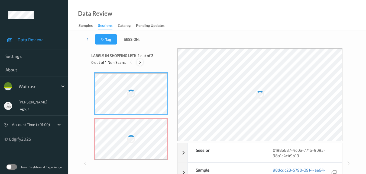
click at [139, 63] on icon at bounding box center [140, 62] width 5 height 5
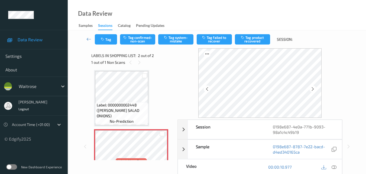
scroll to position [29, 0]
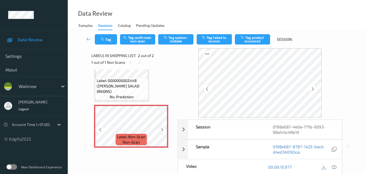
click at [164, 128] on icon at bounding box center [162, 129] width 5 height 5
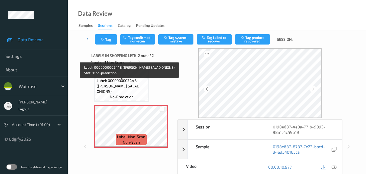
click at [126, 84] on span "Label: 0000000002448 ([PERSON_NAME] SALAD ONIONS)" at bounding box center [122, 86] width 50 height 16
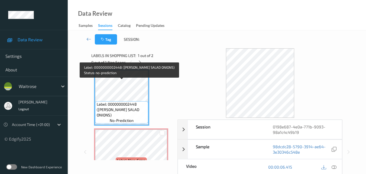
scroll to position [0, 0]
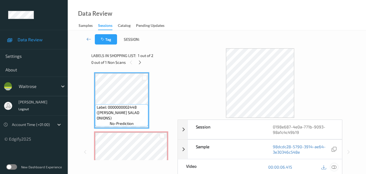
click at [336, 165] on icon at bounding box center [334, 166] width 5 height 5
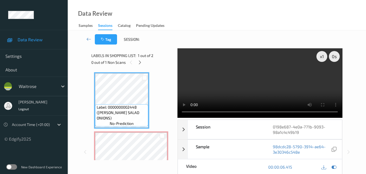
click at [241, 95] on video at bounding box center [260, 82] width 165 height 69
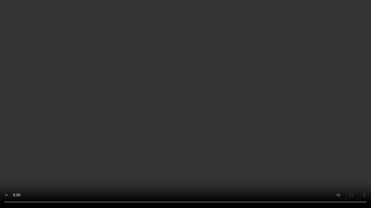
click at [223, 101] on video at bounding box center [185, 104] width 371 height 208
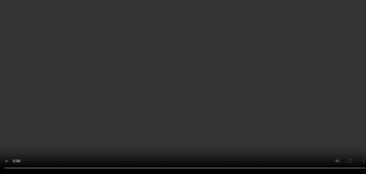
scroll to position [27, 0]
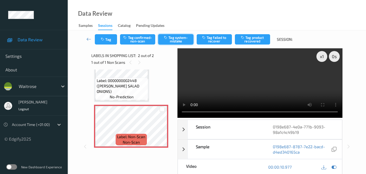
click at [175, 41] on button "Tag system-mistake" at bounding box center [175, 39] width 35 height 10
click at [109, 40] on button "Tag" at bounding box center [106, 39] width 22 height 10
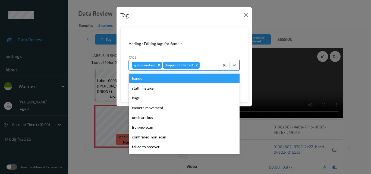
click at [206, 67] on div at bounding box center [208, 65] width 16 height 7
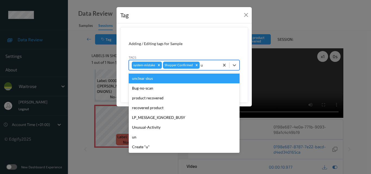
type input "un"
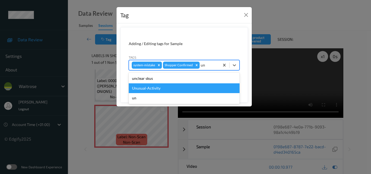
click at [173, 88] on div "Unusual-Activity" at bounding box center [184, 88] width 111 height 10
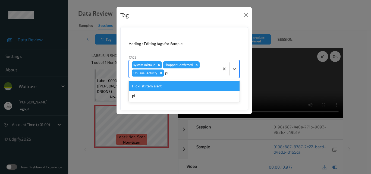
type input "pic"
click at [171, 87] on div "Picklist item alert" at bounding box center [184, 86] width 111 height 10
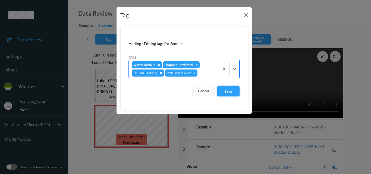
click at [229, 95] on button "Save" at bounding box center [228, 91] width 22 height 10
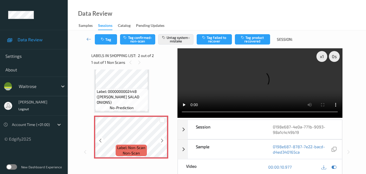
scroll to position [0, 0]
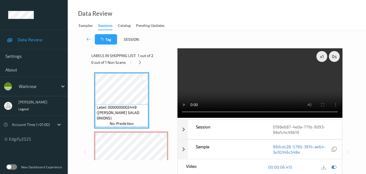
click at [265, 81] on video at bounding box center [260, 82] width 165 height 69
click at [321, 57] on div "x 1" at bounding box center [322, 56] width 11 height 11
click at [292, 88] on video at bounding box center [260, 82] width 165 height 69
click at [283, 86] on video at bounding box center [260, 82] width 165 height 69
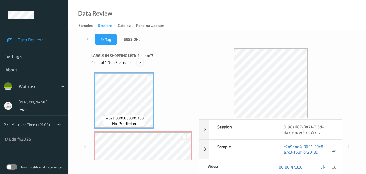
click at [141, 61] on icon at bounding box center [140, 62] width 5 height 5
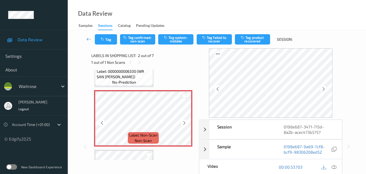
scroll to position [30, 0]
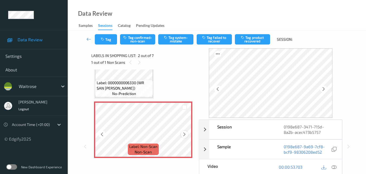
click at [185, 133] on icon at bounding box center [184, 134] width 5 height 5
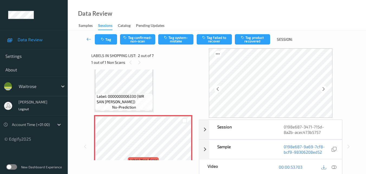
scroll to position [0, 0]
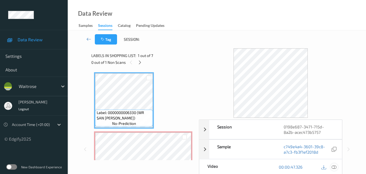
click at [336, 166] on icon at bounding box center [334, 166] width 5 height 5
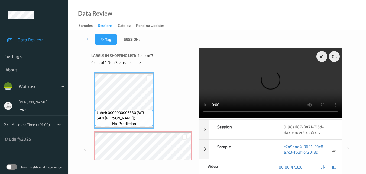
click at [234, 80] on video at bounding box center [270, 82] width 143 height 69
click at [280, 71] on video at bounding box center [270, 82] width 143 height 69
click at [278, 71] on video at bounding box center [270, 82] width 143 height 69
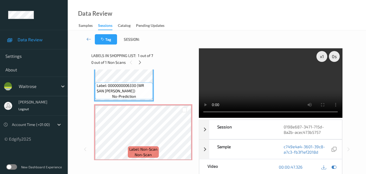
click at [273, 87] on video at bounding box center [270, 82] width 143 height 69
click at [323, 54] on div "x 1" at bounding box center [322, 56] width 11 height 11
click at [255, 84] on video at bounding box center [270, 82] width 143 height 69
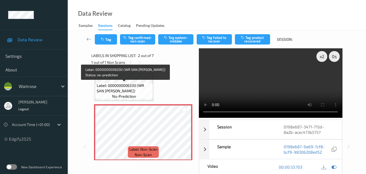
click at [130, 89] on span "Label: 0000000006330 (WR SAN [PERSON_NAME])" at bounding box center [124, 88] width 55 height 11
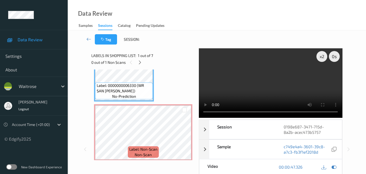
click at [278, 84] on video at bounding box center [270, 82] width 143 height 69
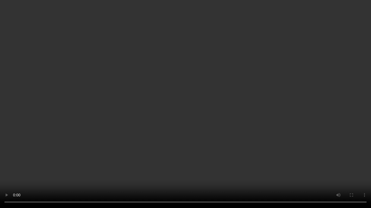
click at [163, 144] on video at bounding box center [185, 104] width 371 height 208
click at [183, 111] on video at bounding box center [185, 104] width 371 height 208
click at [298, 115] on video at bounding box center [185, 104] width 371 height 208
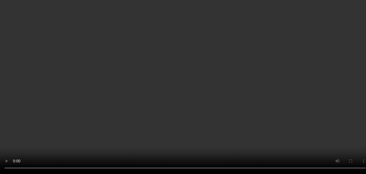
scroll to position [54, 0]
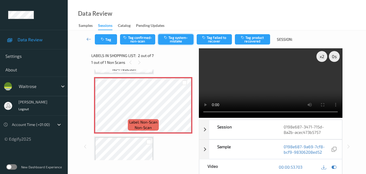
click at [176, 40] on button "Tag system-mistake" at bounding box center [175, 39] width 35 height 10
click at [107, 42] on button "Tag" at bounding box center [106, 39] width 22 height 10
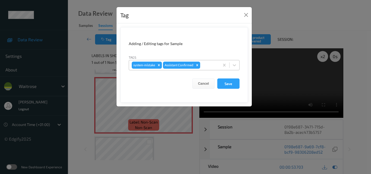
click at [206, 65] on div at bounding box center [208, 65] width 15 height 7
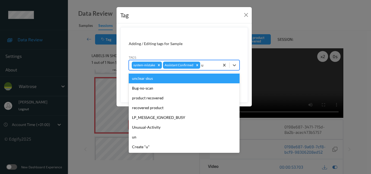
type input "un"
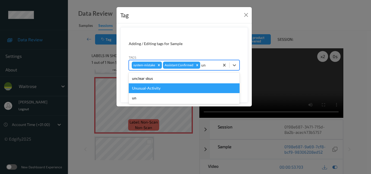
click at [174, 91] on div "Unusual-Activity" at bounding box center [184, 88] width 111 height 10
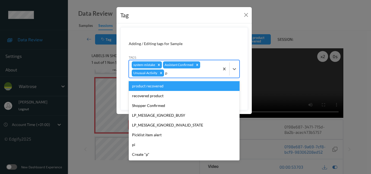
type input "pi"
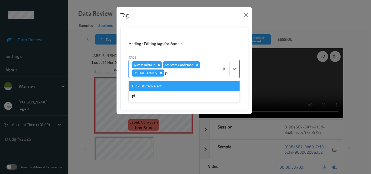
click at [167, 88] on div "Picklist item alert" at bounding box center [184, 86] width 111 height 10
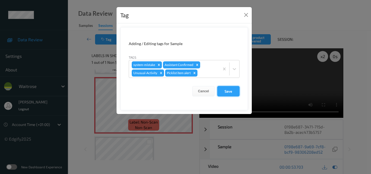
click at [225, 93] on button "Save" at bounding box center [228, 91] width 22 height 10
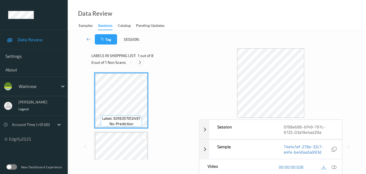
click at [142, 60] on icon at bounding box center [140, 62] width 5 height 5
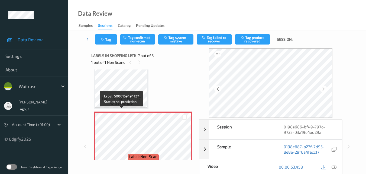
scroll to position [326, 0]
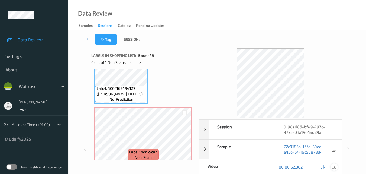
click at [337, 165] on icon at bounding box center [334, 166] width 5 height 5
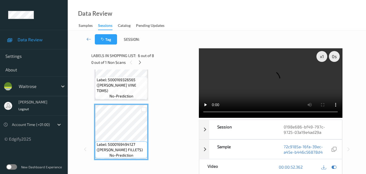
scroll to position [293, 0]
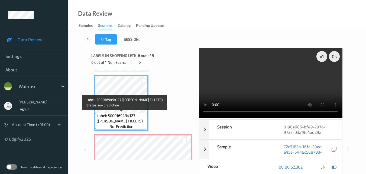
click at [131, 115] on span "Label: 5000169494127 (WR SALMON FILLETS)" at bounding box center [122, 118] width 50 height 11
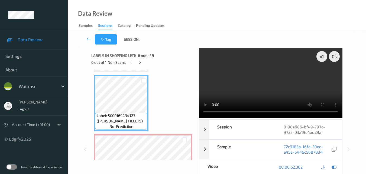
click at [268, 87] on video at bounding box center [270, 82] width 143 height 69
click at [271, 86] on video at bounding box center [270, 82] width 143 height 69
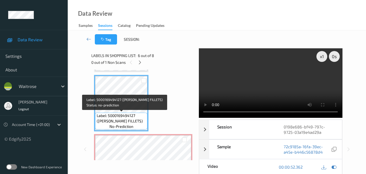
scroll to position [266, 0]
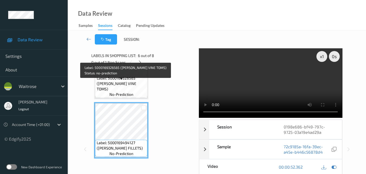
click at [134, 87] on span "Label: 5000169326565 (WR CHERRY VINE TOMS)" at bounding box center [122, 83] width 50 height 16
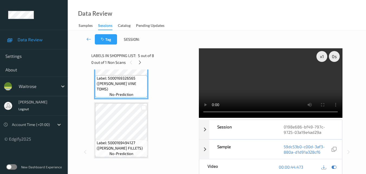
click at [272, 74] on video at bounding box center [270, 82] width 143 height 69
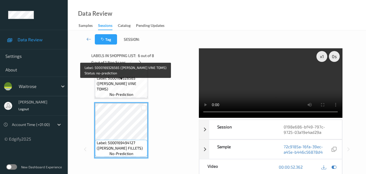
click at [135, 83] on span "Label: 5000169326565 (WR CHERRY VINE TOMS)" at bounding box center [122, 83] width 50 height 16
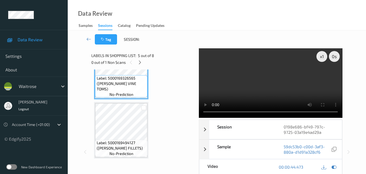
click at [284, 81] on video at bounding box center [270, 82] width 143 height 69
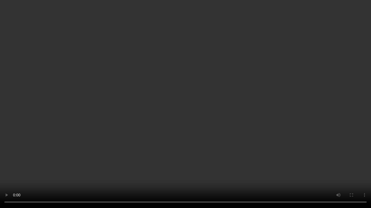
click at [252, 126] on video at bounding box center [185, 104] width 371 height 208
click at [233, 120] on video at bounding box center [185, 104] width 371 height 208
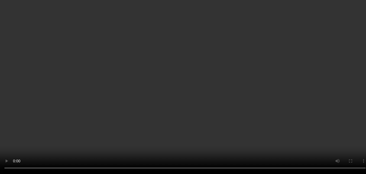
scroll to position [347, 0]
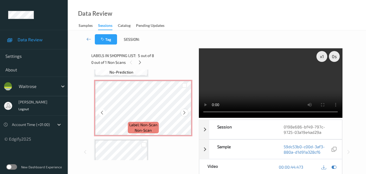
click at [186, 113] on icon at bounding box center [184, 112] width 5 height 5
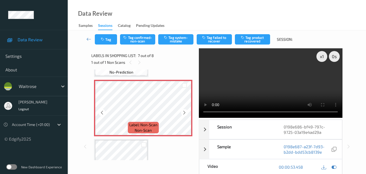
click at [186, 113] on icon at bounding box center [184, 112] width 5 height 5
click at [284, 87] on video at bounding box center [270, 82] width 143 height 69
click at [271, 86] on video at bounding box center [270, 82] width 143 height 69
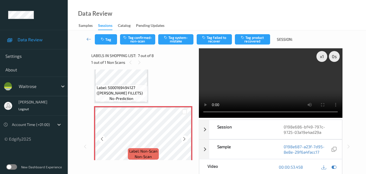
scroll to position [320, 0]
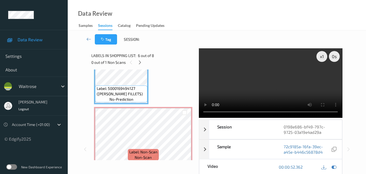
click at [281, 84] on video at bounding box center [270, 82] width 143 height 69
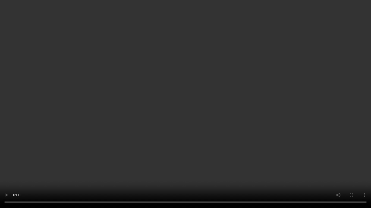
click at [285, 132] on video at bounding box center [185, 104] width 371 height 208
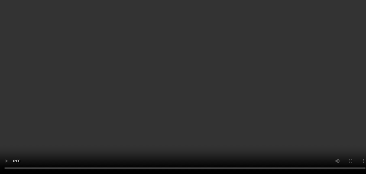
scroll to position [358, 0]
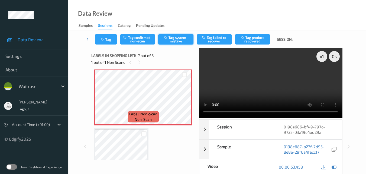
click at [178, 40] on button "Tag system-mistake" at bounding box center [175, 39] width 35 height 10
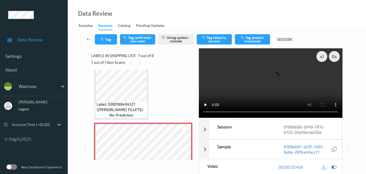
scroll to position [304, 0]
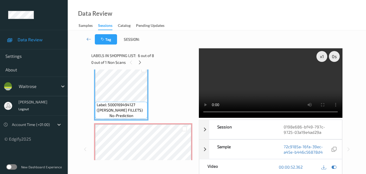
click at [254, 80] on video at bounding box center [270, 82] width 143 height 69
click at [269, 86] on video at bounding box center [270, 82] width 143 height 69
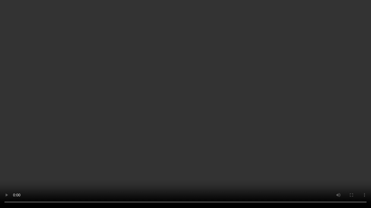
click at [219, 150] on video at bounding box center [185, 104] width 371 height 208
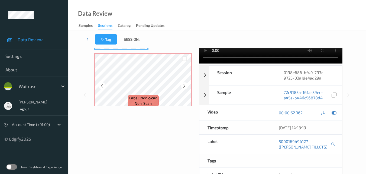
scroll to position [331, 0]
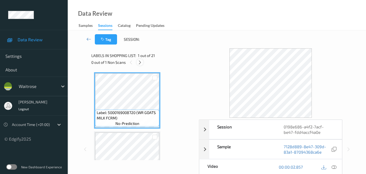
click at [140, 62] on icon at bounding box center [140, 62] width 5 height 5
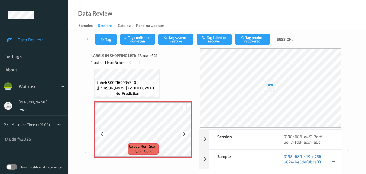
scroll to position [976, 0]
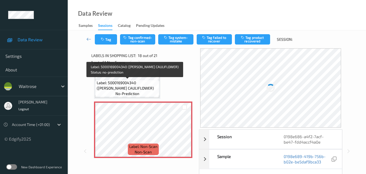
click at [143, 90] on span "Label: 5000169004340 ([PERSON_NAME] CAULIFLOWER)" at bounding box center [128, 85] width 62 height 11
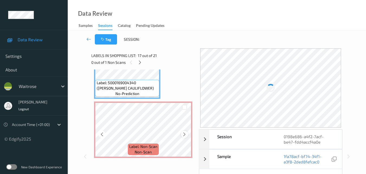
click at [183, 133] on icon at bounding box center [184, 134] width 5 height 5
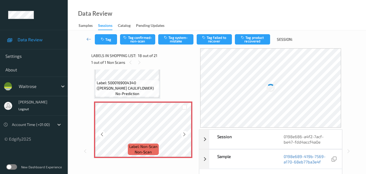
click at [183, 133] on icon at bounding box center [184, 134] width 5 height 5
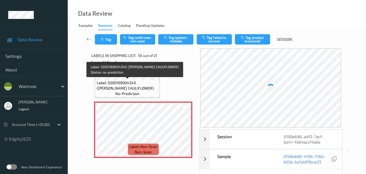
click at [132, 85] on span "Label: 5000169004340 ([PERSON_NAME] CAULIFLOWER)" at bounding box center [128, 85] width 62 height 11
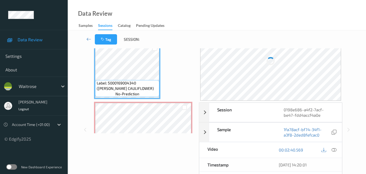
scroll to position [27, 0]
click at [334, 148] on icon at bounding box center [334, 149] width 5 height 5
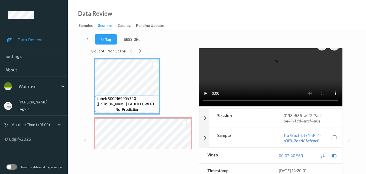
scroll to position [0, 0]
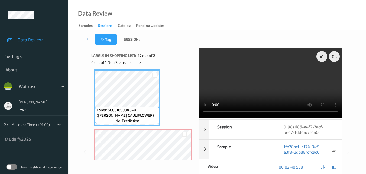
click at [270, 78] on video at bounding box center [270, 82] width 143 height 69
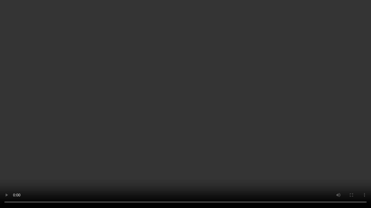
click at [208, 136] on video at bounding box center [185, 104] width 371 height 208
click at [224, 138] on video at bounding box center [185, 104] width 371 height 208
click at [161, 108] on video at bounding box center [185, 104] width 371 height 208
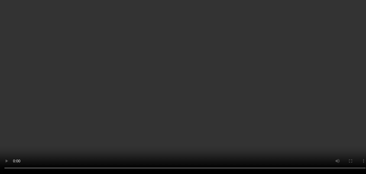
scroll to position [1030, 0]
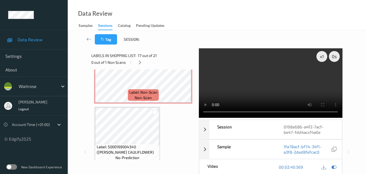
click at [291, 73] on video at bounding box center [270, 82] width 143 height 69
click at [282, 78] on video at bounding box center [270, 82] width 143 height 69
click at [260, 85] on video at bounding box center [270, 82] width 143 height 69
click at [269, 87] on video at bounding box center [270, 82] width 143 height 69
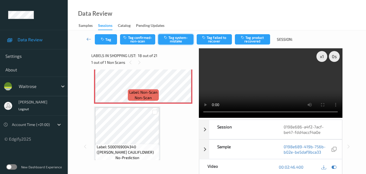
click at [179, 39] on button "Tag system-mistake" at bounding box center [175, 39] width 35 height 10
click at [107, 42] on button "Tag" at bounding box center [106, 39] width 22 height 10
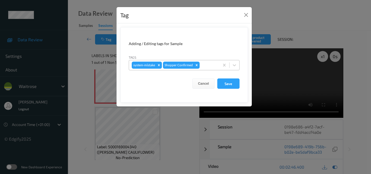
click at [204, 64] on div at bounding box center [208, 65] width 16 height 7
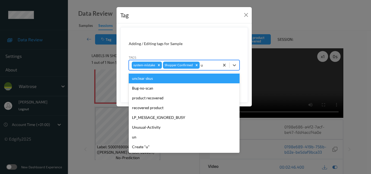
type input "un"
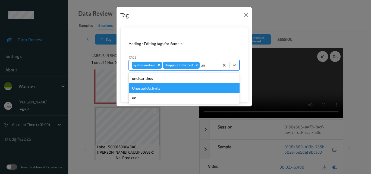
click at [183, 87] on div "Unusual-Activity" at bounding box center [184, 88] width 111 height 10
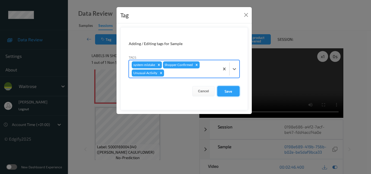
click at [223, 89] on button "Save" at bounding box center [228, 91] width 22 height 10
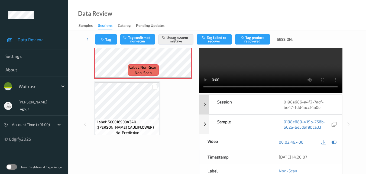
scroll to position [54, 0]
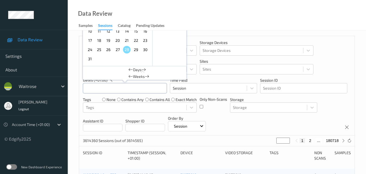
click at [113, 88] on input "text" at bounding box center [125, 88] width 84 height 10
click at [106, 50] on span "26" at bounding box center [109, 50] width 8 height 8
type input "26/08/2025 00:00 -> 26/08/2025 23:59"
click at [257, 121] on div "Devices Devices Storage Devices Storage Devices Clusters Clusters Sites Sites d…" at bounding box center [217, 85] width 276 height 99
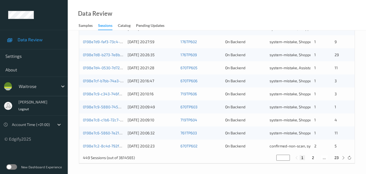
scroll to position [277, 0]
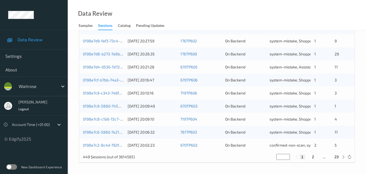
click at [338, 157] on button "23" at bounding box center [337, 156] width 8 height 5
type input "**"
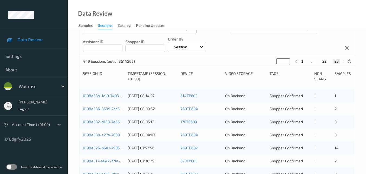
scroll to position [109, 0]
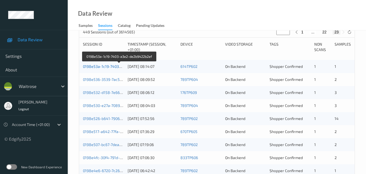
click at [110, 68] on link "0198e53a-1c19-7403-a3e2-de2b9422b2ef" at bounding box center [120, 66] width 74 height 5
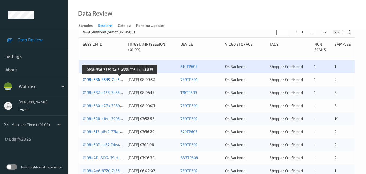
click at [110, 79] on link "0198e536-3539-7ac5-a356-798dbabdb835" at bounding box center [120, 79] width 75 height 5
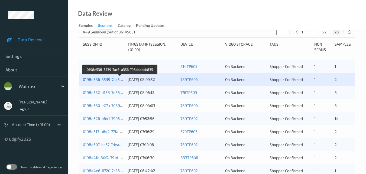
click at [109, 80] on link "0198e536-3539-7ac5-a356-798dbabdb835" at bounding box center [120, 79] width 75 height 5
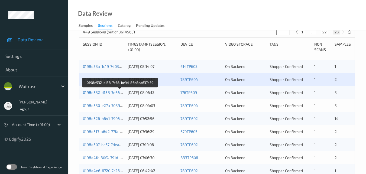
click at [105, 91] on link "0198e532-d158-7e66-be9d-86e8ea637a59" at bounding box center [120, 92] width 75 height 5
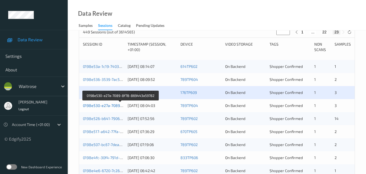
click at [107, 105] on link "0198e530-e27a-7089-8f78-869443a59782" at bounding box center [120, 105] width 75 height 5
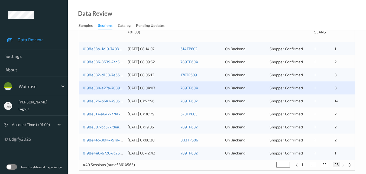
scroll to position [134, 0]
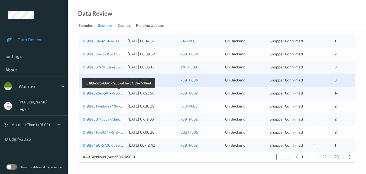
click at [108, 92] on link "0198e526-b641-7906-af7e-c7c59e7a14ed" at bounding box center [119, 93] width 72 height 5
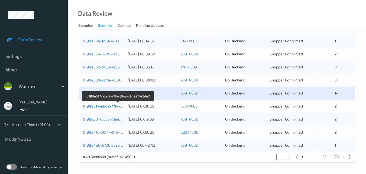
click at [104, 105] on link "0198e517-a642-77fa-8fec-cf4221f43da2" at bounding box center [118, 106] width 71 height 5
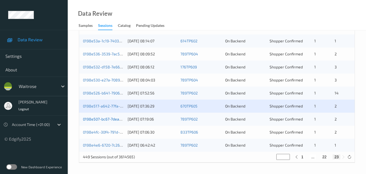
click at [101, 118] on link "0198e507-bc67-7dea-86a3-dae162de7a9c" at bounding box center [120, 119] width 74 height 5
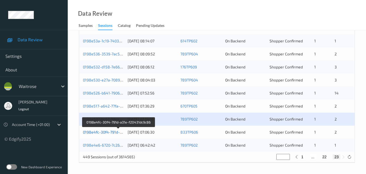
click at [114, 130] on link "0198e4fc-30f4-791d-a31e-f20431dc9c86" at bounding box center [118, 132] width 71 height 5
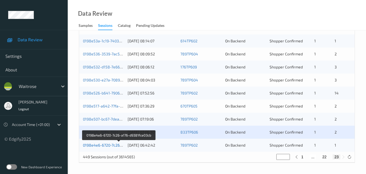
click at [107, 144] on link "0198e4e6-6720-7c26-a176-d9381fce03cb" at bounding box center [119, 145] width 72 height 5
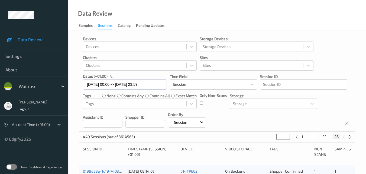
scroll to position [0, 0]
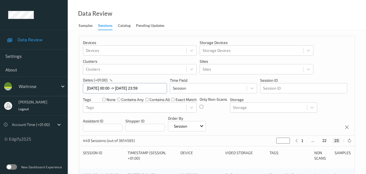
click at [158, 90] on input "26/08/2025 00:00 -> 26/08/2025 23:59" at bounding box center [125, 88] width 84 height 10
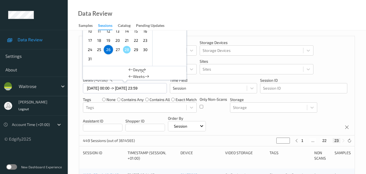
click at [118, 50] on span "27" at bounding box center [118, 50] width 8 height 8
type input "27/08/2025 00:00"
type input "*"
click at [118, 50] on span "27" at bounding box center [118, 50] width 8 height 8
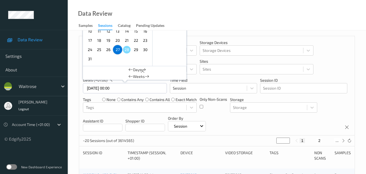
type input "27/08/2025 00:00 -> 27/08/2025 23:59"
click at [314, 141] on button "2" at bounding box center [313, 140] width 5 height 5
type input "*"
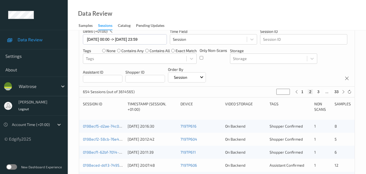
scroll to position [81, 0]
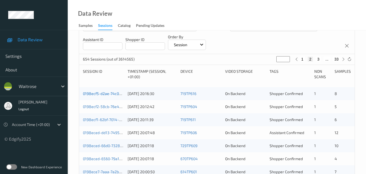
click at [107, 92] on link "0198ecf5-d2ae-74c0-a0ac-d87d294f5929" at bounding box center [119, 93] width 73 height 5
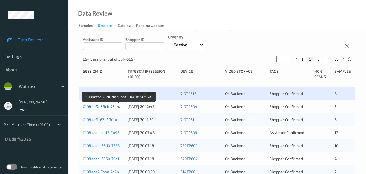
click at [110, 106] on link "0198ecf2-58cb-76e4-baa4-6011f498f37a" at bounding box center [119, 106] width 72 height 5
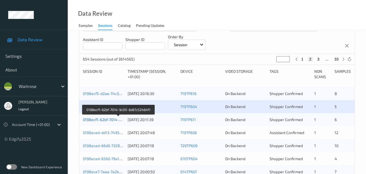
click at [106, 120] on link "0198ecf1-62bf-7014-9c00-6d67c52464f1" at bounding box center [118, 119] width 71 height 5
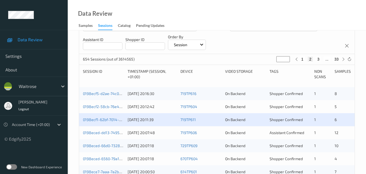
scroll to position [109, 0]
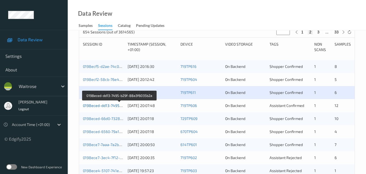
click at [112, 105] on link "0198eced-dd13-7495-b29f-88a3f6035b2a" at bounding box center [120, 105] width 74 height 5
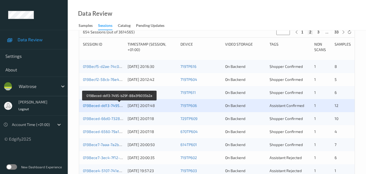
click at [109, 105] on link "0198eced-dd13-7495-b29f-88a3f6035b2a" at bounding box center [120, 105] width 74 height 5
click at [106, 106] on link "0198eced-dd13-7495-b29f-88a3f6035b2a" at bounding box center [120, 105] width 74 height 5
click at [106, 105] on link "0198eced-dd13-7495-b29f-88a3f6035b2a" at bounding box center [120, 105] width 74 height 5
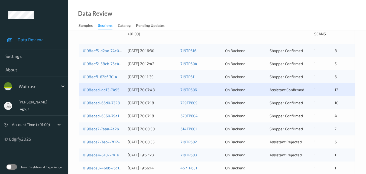
scroll to position [136, 0]
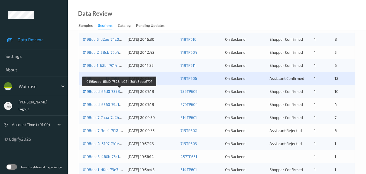
click at [108, 91] on link "0198eced-66d0-7328-b021-3dfd8ddd679f" at bounding box center [119, 91] width 73 height 5
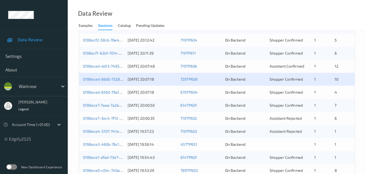
scroll to position [163, 0]
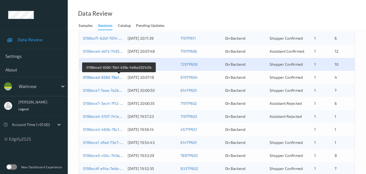
click at [103, 76] on link "0198eced-6560-79a1-b39e-fa9ba3321c0b" at bounding box center [119, 77] width 73 height 5
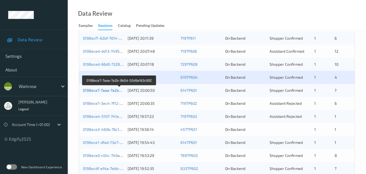
click at [109, 89] on link "0198ece7-7aaa-7a2b-9b0d-50d9a163c992" at bounding box center [119, 90] width 73 height 5
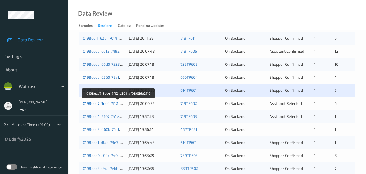
click at [109, 102] on link "0198ece7-3ec4-7f12-a301-af08036b2119" at bounding box center [118, 103] width 71 height 5
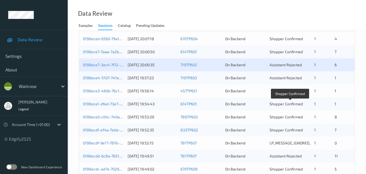
scroll to position [190, 0]
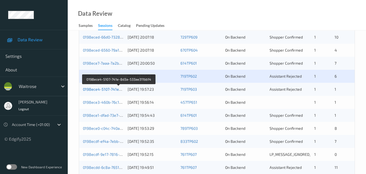
click at [110, 89] on link "0198ece4-5107-741e-8d3a-533ae311bb14" at bounding box center [119, 89] width 73 height 5
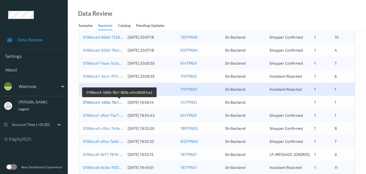
click at [110, 102] on link "0198ece3-460b-76c1-983b-a14c06587ce2" at bounding box center [120, 102] width 74 height 5
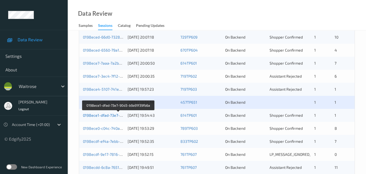
click at [110, 114] on link "0198ece1-dfad-73e7-90d3-b9a91f39fb6a" at bounding box center [118, 115] width 71 height 5
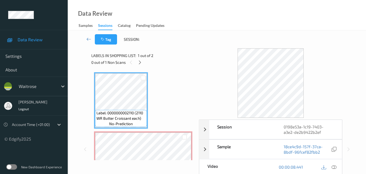
click at [192, 10] on div "Data Review Samples Sessions Catalog Pending Updates" at bounding box center [217, 15] width 299 height 30
click at [141, 62] on icon at bounding box center [140, 62] width 5 height 5
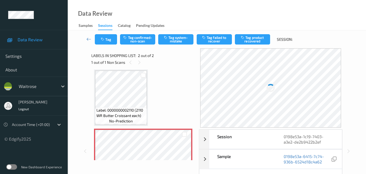
scroll to position [30, 0]
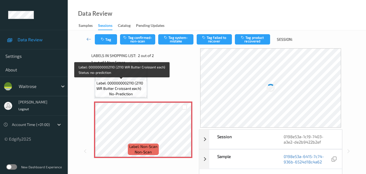
click at [130, 86] on span "Label: 0000000002110 (2110 WR Butter Croissant each)" at bounding box center [121, 85] width 49 height 11
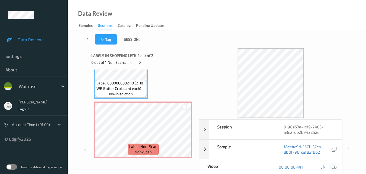
click at [336, 167] on icon at bounding box center [334, 166] width 5 height 5
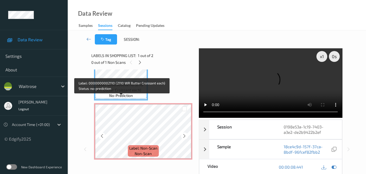
scroll to position [30, 0]
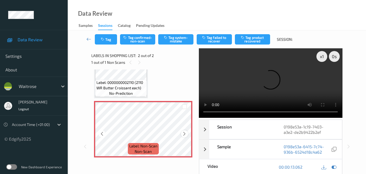
click at [184, 133] on icon at bounding box center [184, 133] width 5 height 5
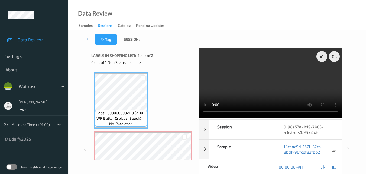
click at [273, 78] on video at bounding box center [270, 82] width 143 height 69
click at [271, 79] on video at bounding box center [270, 82] width 143 height 69
click at [279, 92] on video at bounding box center [270, 82] width 143 height 69
click at [251, 84] on video at bounding box center [270, 82] width 143 height 69
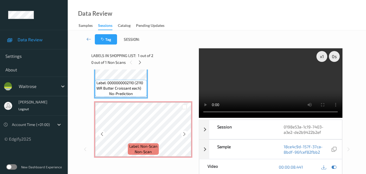
scroll to position [30, 0]
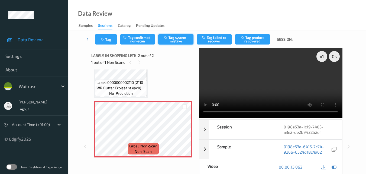
click at [177, 42] on button "Tag system-mistake" at bounding box center [175, 39] width 35 height 10
click at [109, 42] on button "Tag" at bounding box center [106, 39] width 22 height 10
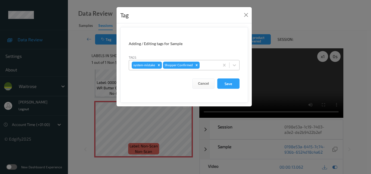
click at [210, 65] on div at bounding box center [208, 65] width 16 height 7
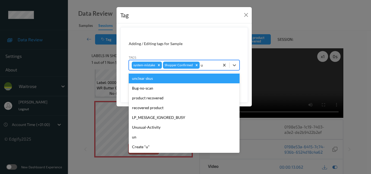
type input "un"
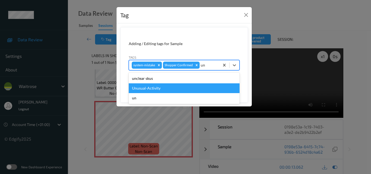
click at [176, 88] on div "Unusual-Activity" at bounding box center [184, 88] width 111 height 10
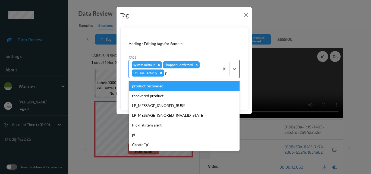
type input "pi"
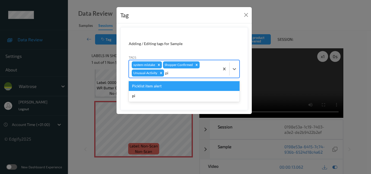
click at [174, 86] on div "Picklist item alert" at bounding box center [184, 86] width 111 height 10
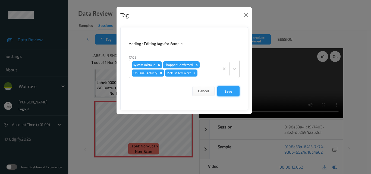
click at [230, 93] on button "Save" at bounding box center [228, 91] width 22 height 10
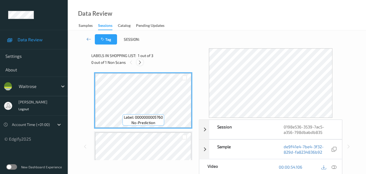
click at [141, 61] on icon at bounding box center [140, 62] width 5 height 5
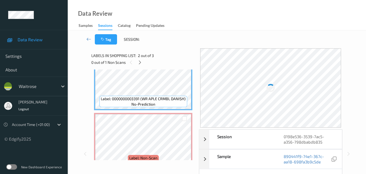
scroll to position [89, 0]
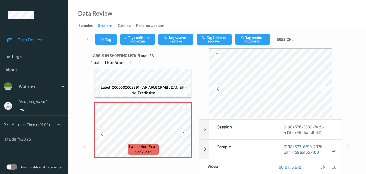
click at [184, 134] on icon at bounding box center [184, 134] width 5 height 5
click at [184, 133] on icon at bounding box center [184, 134] width 5 height 5
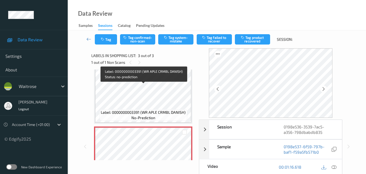
scroll to position [35, 0]
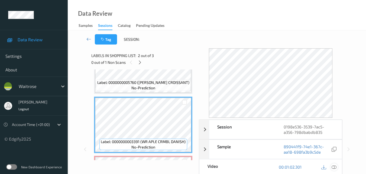
click at [336, 166] on icon at bounding box center [334, 166] width 5 height 5
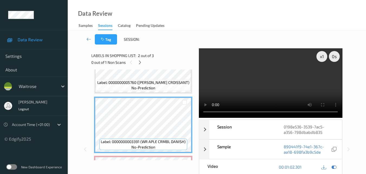
click at [245, 83] on video at bounding box center [270, 82] width 143 height 69
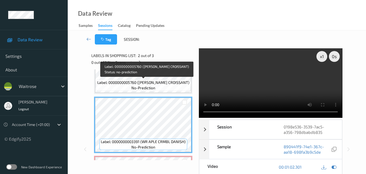
click at [165, 84] on span "Label: 0000000005760 (WR ALMOND CROISSANT)" at bounding box center [143, 82] width 92 height 5
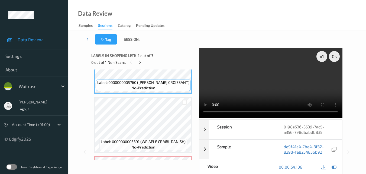
click at [271, 75] on video at bounding box center [270, 82] width 143 height 69
click at [264, 83] on video at bounding box center [270, 82] width 143 height 69
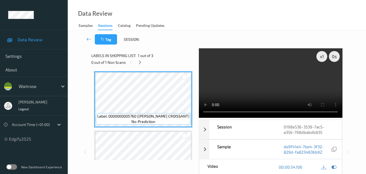
scroll to position [0, 0]
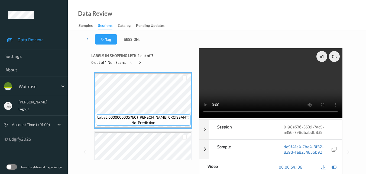
click at [281, 81] on video at bounding box center [270, 82] width 143 height 69
click at [143, 130] on div "Label: 0000000005760 (WR ALMOND CROISSANT) no-prediction Label: 0000000003391 (…" at bounding box center [143, 159] width 98 height 175
click at [266, 79] on video at bounding box center [270, 82] width 143 height 69
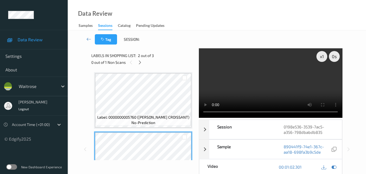
click at [266, 94] on video at bounding box center [270, 82] width 143 height 69
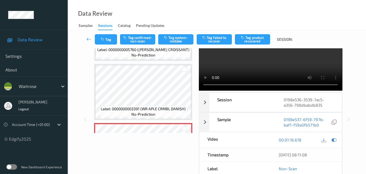
scroll to position [35, 0]
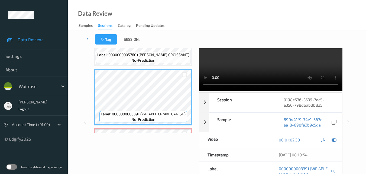
click at [256, 64] on video at bounding box center [270, 55] width 143 height 69
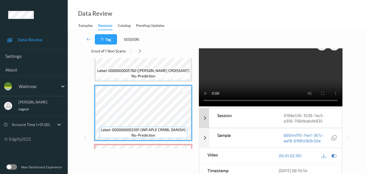
scroll to position [0, 0]
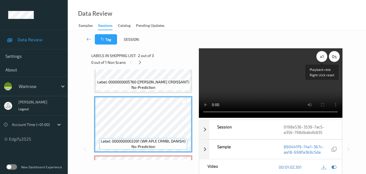
click at [323, 58] on div "x 1" at bounding box center [322, 56] width 11 height 11
click at [285, 75] on video at bounding box center [270, 82] width 143 height 69
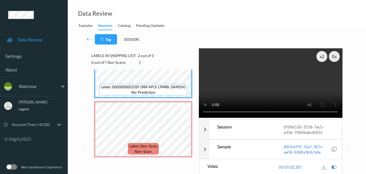
click at [272, 69] on video at bounding box center [270, 82] width 143 height 69
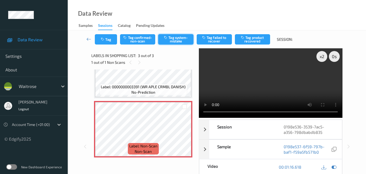
click at [174, 40] on button "Tag system-mistake" at bounding box center [175, 39] width 35 height 10
click at [106, 42] on button "Tag" at bounding box center [106, 39] width 22 height 10
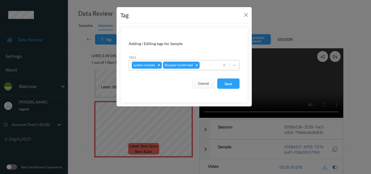
click at [205, 65] on div at bounding box center [208, 65] width 16 height 7
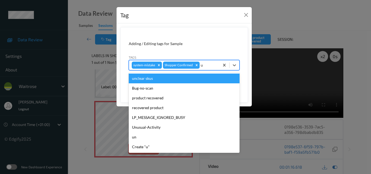
type input "un"
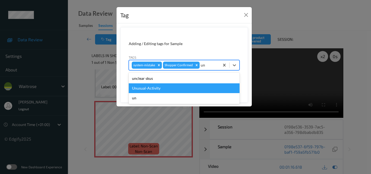
click at [185, 88] on div "Unusual-Activity" at bounding box center [184, 88] width 111 height 10
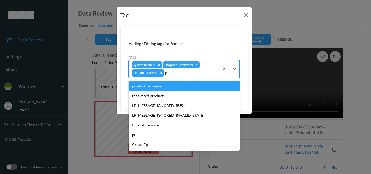
type input "pi"
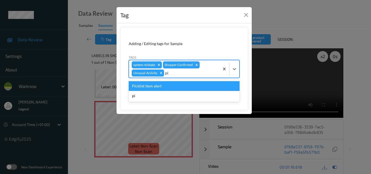
click at [185, 88] on div "Picklist item alert" at bounding box center [184, 86] width 111 height 10
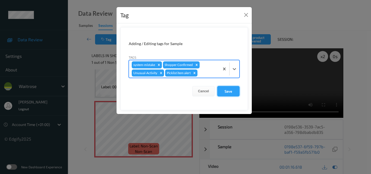
click at [234, 89] on button "Save" at bounding box center [228, 91] width 22 height 10
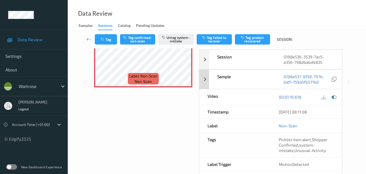
scroll to position [81, 0]
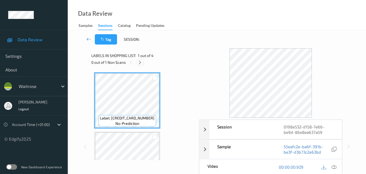
click at [139, 63] on icon at bounding box center [140, 62] width 5 height 5
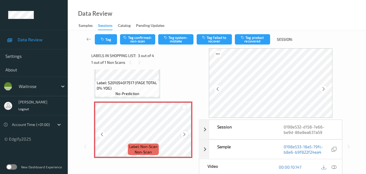
scroll to position [84, 0]
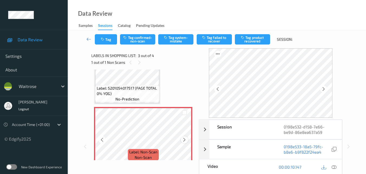
click at [186, 141] on icon at bounding box center [184, 139] width 5 height 5
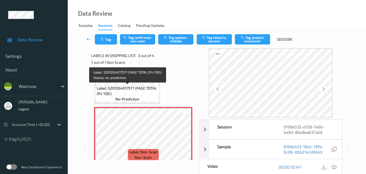
click at [139, 90] on span "Label: 5201054017517 (FAGE TOTAL 0% YOG)" at bounding box center [128, 90] width 62 height 11
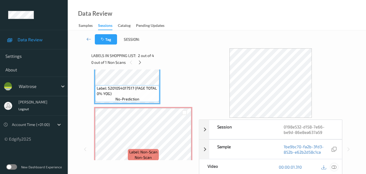
click at [334, 167] on icon at bounding box center [334, 166] width 5 height 5
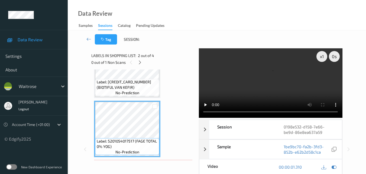
scroll to position [29, 0]
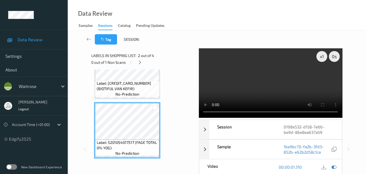
click at [245, 90] on video at bounding box center [270, 82] width 143 height 69
click at [265, 85] on video at bounding box center [270, 82] width 143 height 69
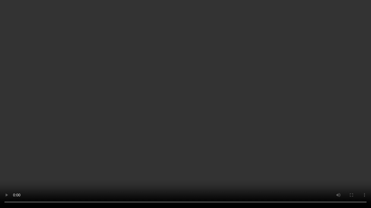
click at [233, 117] on video at bounding box center [185, 104] width 371 height 208
click at [226, 118] on video at bounding box center [185, 104] width 371 height 208
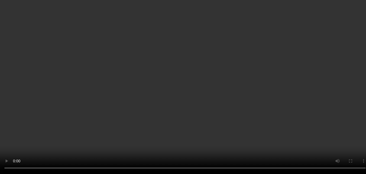
scroll to position [27, 0]
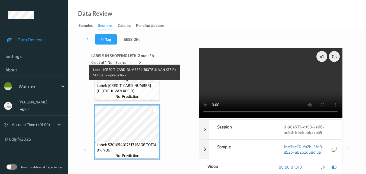
click at [140, 88] on span "Label: [CREDIT_CARD_NUMBER] (BIOTIFUL VAN KEFIR)" at bounding box center [128, 88] width 62 height 11
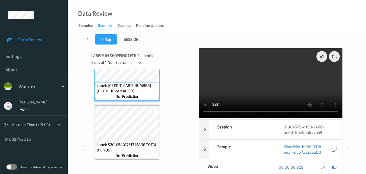
click at [264, 79] on video at bounding box center [270, 82] width 143 height 69
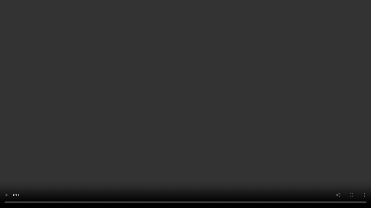
click at [208, 136] on video at bounding box center [185, 104] width 371 height 208
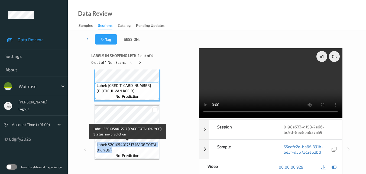
drag, startPoint x: 114, startPoint y: 150, endPoint x: 97, endPoint y: 146, distance: 17.6
click at [97, 146] on span "Label: 5201054017517 (FAGE TOTAL 0% YOG)" at bounding box center [128, 147] width 62 height 11
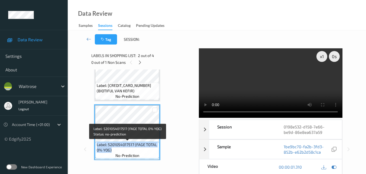
copy span "Label: 5201054017517 (FAGE TOTAL 0% YOG)"
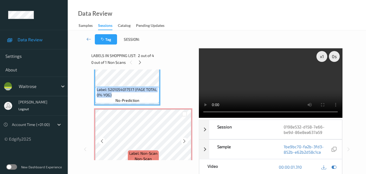
scroll to position [81, 0]
click at [261, 81] on video at bounding box center [270, 82] width 143 height 69
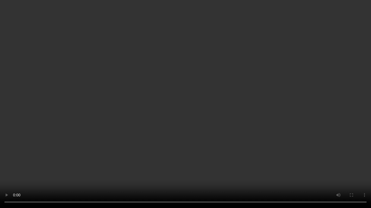
click at [222, 126] on video at bounding box center [185, 104] width 371 height 208
click at [199, 131] on video at bounding box center [185, 104] width 371 height 208
click at [220, 109] on video at bounding box center [185, 104] width 371 height 208
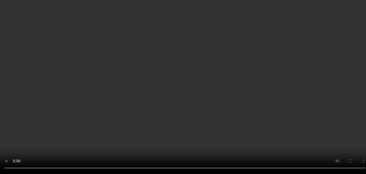
scroll to position [122, 0]
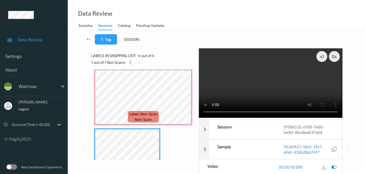
click at [263, 83] on video at bounding box center [270, 82] width 143 height 69
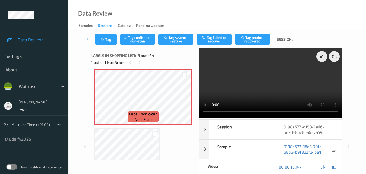
click at [287, 87] on video at bounding box center [270, 82] width 143 height 69
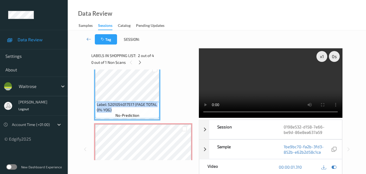
click at [290, 85] on video at bounding box center [270, 82] width 143 height 69
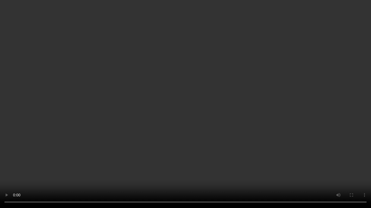
click at [257, 108] on video at bounding box center [185, 104] width 371 height 208
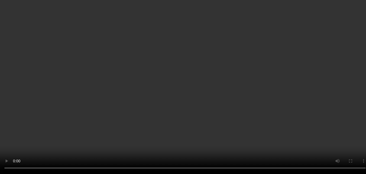
scroll to position [94, 0]
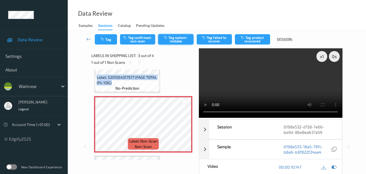
click at [180, 41] on button "Tag system-mistake" at bounding box center [175, 39] width 35 height 10
click at [176, 37] on button "Tag system-mistake" at bounding box center [175, 39] width 35 height 10
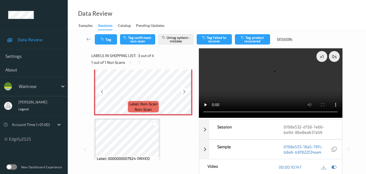
scroll to position [122, 0]
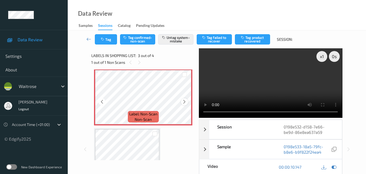
click at [186, 99] on div at bounding box center [184, 101] width 7 height 7
click at [110, 42] on button "Tag" at bounding box center [106, 39] width 22 height 10
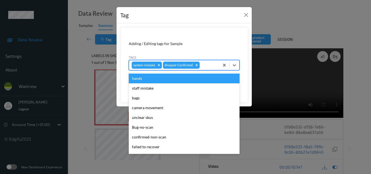
click at [211, 69] on div "system-mistake Shopper Confirmed" at bounding box center [174, 64] width 90 height 9
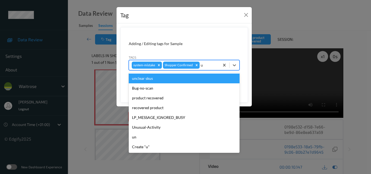
type input "un"
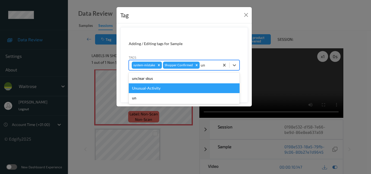
click at [177, 89] on div "Unusual-Activity" at bounding box center [184, 88] width 111 height 10
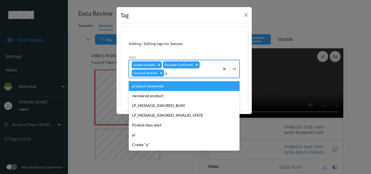
type input "pi"
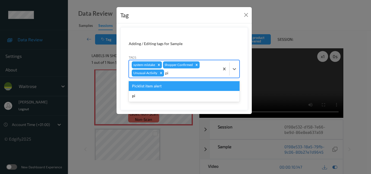
click at [177, 89] on div "Picklist item alert" at bounding box center [184, 86] width 111 height 10
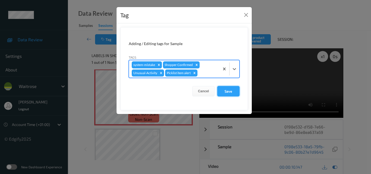
click at [225, 90] on button "Save" at bounding box center [228, 91] width 22 height 10
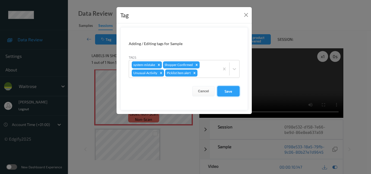
click at [225, 90] on button "Save" at bounding box center [228, 91] width 22 height 10
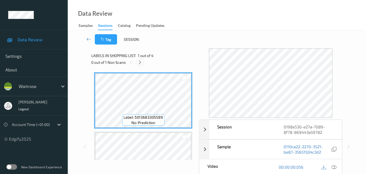
click at [140, 65] on icon at bounding box center [140, 62] width 5 height 5
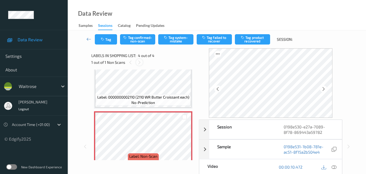
scroll to position [149, 0]
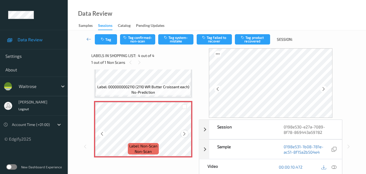
click at [186, 134] on icon at bounding box center [184, 133] width 5 height 5
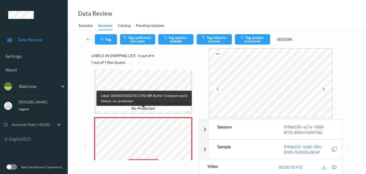
scroll to position [122, 0]
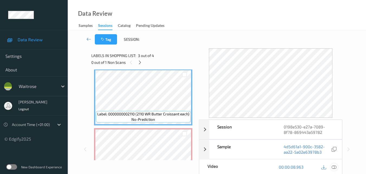
click at [336, 167] on icon at bounding box center [334, 166] width 5 height 5
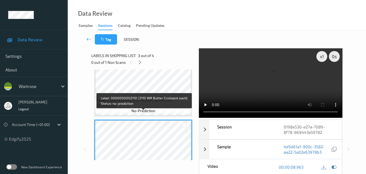
scroll to position [67, 0]
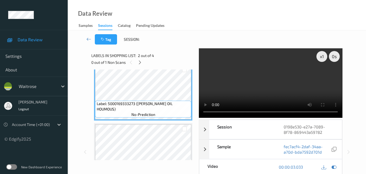
click at [253, 90] on video at bounding box center [270, 82] width 143 height 69
click at [256, 83] on video at bounding box center [270, 82] width 143 height 69
click at [264, 78] on video at bounding box center [270, 82] width 143 height 69
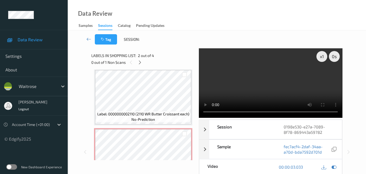
scroll to position [149, 0]
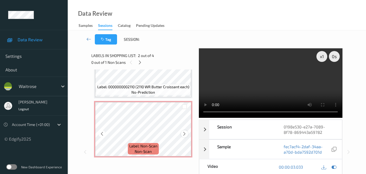
click at [184, 133] on icon at bounding box center [184, 133] width 5 height 5
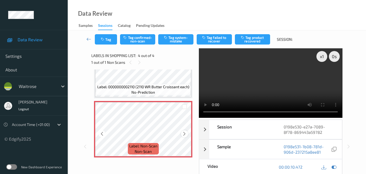
click at [184, 133] on icon at bounding box center [184, 133] width 5 height 5
click at [178, 40] on button "Tag system-mistake" at bounding box center [175, 39] width 35 height 10
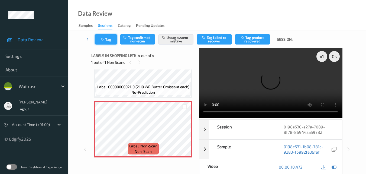
click at [106, 40] on button "Tag" at bounding box center [106, 39] width 22 height 10
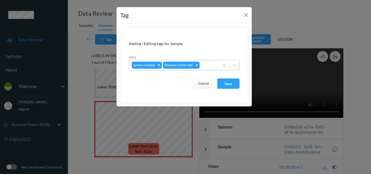
click at [206, 68] on div at bounding box center [208, 65] width 16 height 7
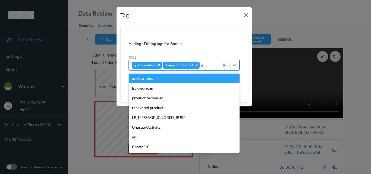
type input "un"
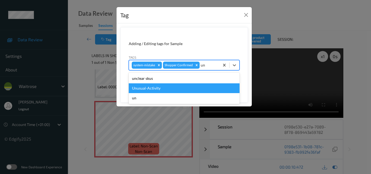
click at [169, 91] on div "Unusual-Activity" at bounding box center [184, 88] width 111 height 10
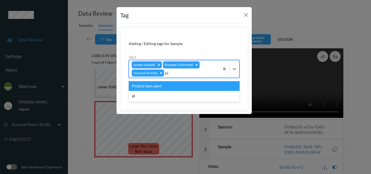
type input "pic"
click at [172, 88] on div "Picklist item alert" at bounding box center [184, 86] width 111 height 10
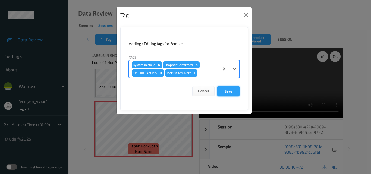
click at [225, 90] on button "Save" at bounding box center [228, 91] width 22 height 10
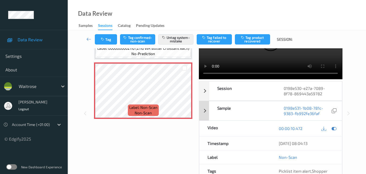
scroll to position [27, 0]
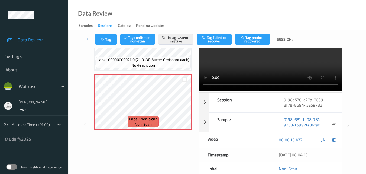
click at [169, 6] on div "Data Review Samples Sessions Catalog Pending Updates" at bounding box center [217, 15] width 299 height 30
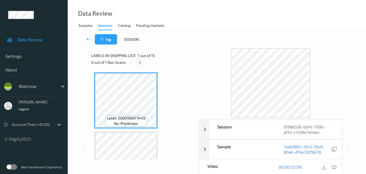
click at [139, 63] on icon at bounding box center [140, 62] width 5 height 5
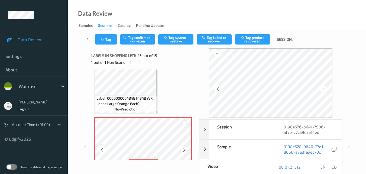
scroll to position [772, 0]
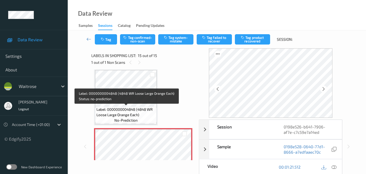
click at [139, 111] on span "Label: 0000000004848 (4848 WR Loose Large Orange Each)" at bounding box center [126, 112] width 59 height 11
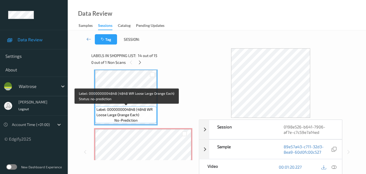
click at [144, 117] on span "Label: 0000000004848 (4848 WR Loose Large Orange Each)" at bounding box center [126, 112] width 59 height 11
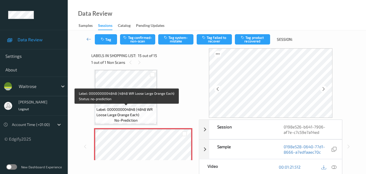
click at [142, 116] on span "Label: 0000000004848 (4848 WR Loose Large Orange Each)" at bounding box center [126, 112] width 59 height 11
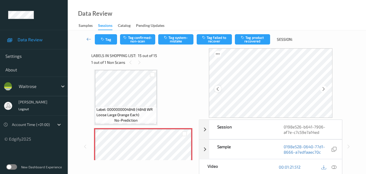
click at [218, 88] on icon at bounding box center [218, 89] width 5 height 5
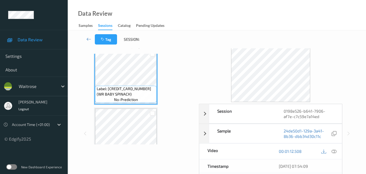
scroll to position [27, 0]
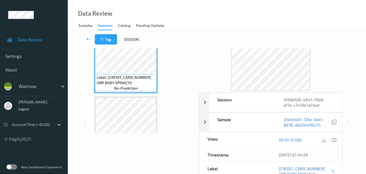
click at [337, 141] on icon at bounding box center [334, 139] width 5 height 5
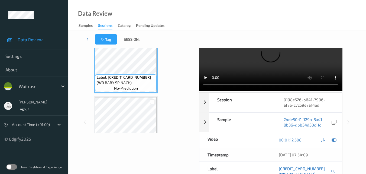
scroll to position [0, 0]
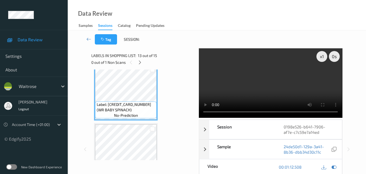
click at [245, 88] on video at bounding box center [270, 82] width 143 height 69
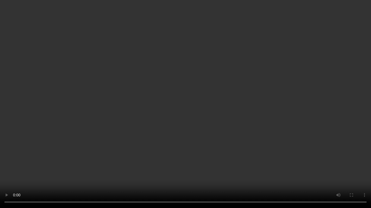
click at [235, 111] on video at bounding box center [185, 104] width 371 height 208
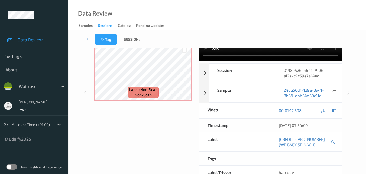
scroll to position [27, 0]
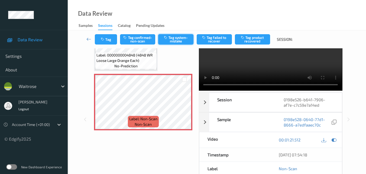
click at [176, 37] on button "Tag system-mistake" at bounding box center [175, 39] width 35 height 10
click at [108, 41] on button "Tag" at bounding box center [106, 39] width 22 height 10
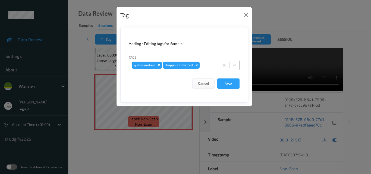
click at [206, 66] on div at bounding box center [208, 65] width 16 height 7
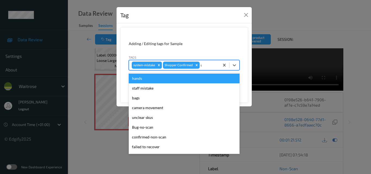
type input "un"
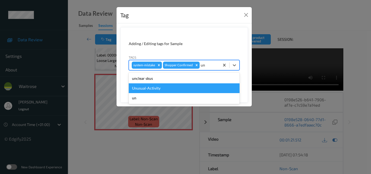
click at [186, 88] on div "Unusual-Activity" at bounding box center [184, 88] width 111 height 10
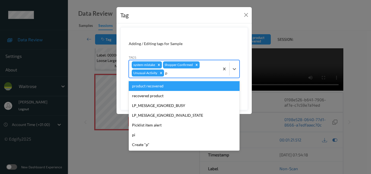
type input "pi"
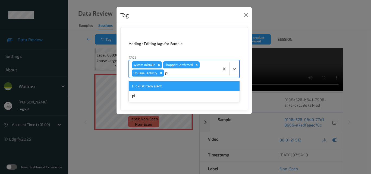
click at [186, 88] on div "Picklist item alert" at bounding box center [184, 86] width 111 height 10
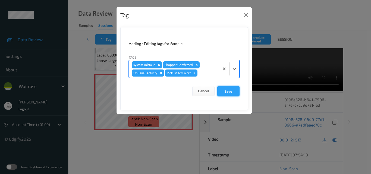
click at [231, 89] on button "Save" at bounding box center [228, 91] width 22 height 10
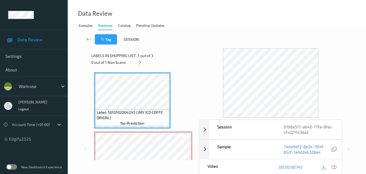
click at [141, 62] on icon at bounding box center [140, 62] width 5 height 5
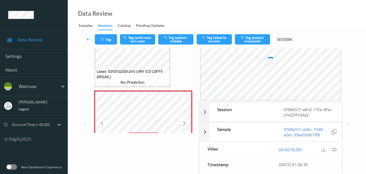
scroll to position [3, 0]
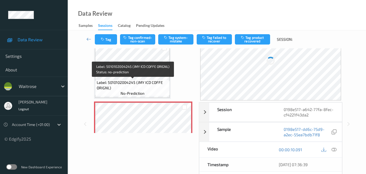
click at [155, 88] on span "Label: 5010102004245 (JMY ICD COFFE ORIGNL)" at bounding box center [133, 85] width 72 height 11
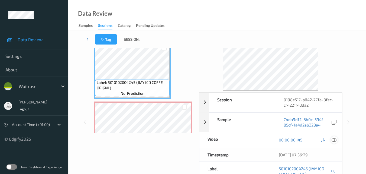
click at [336, 141] on icon at bounding box center [334, 139] width 5 height 5
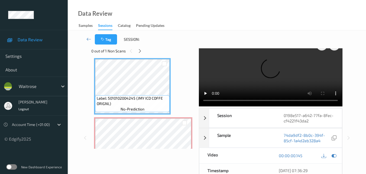
scroll to position [0, 0]
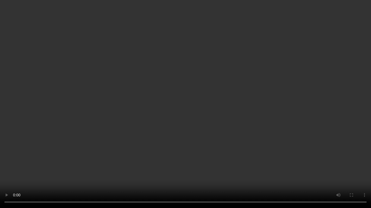
click at [120, 139] on video at bounding box center [185, 104] width 371 height 208
click at [188, 135] on video at bounding box center [185, 104] width 371 height 208
click at [243, 132] on video at bounding box center [185, 104] width 371 height 208
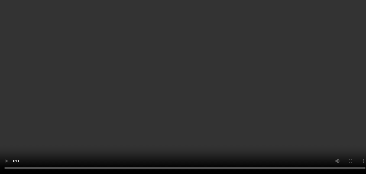
scroll to position [57, 0]
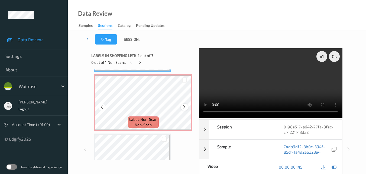
click at [184, 106] on icon at bounding box center [184, 107] width 5 height 5
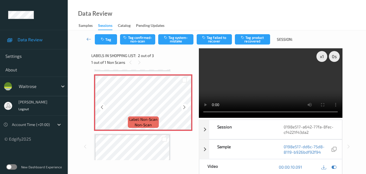
click at [184, 106] on icon at bounding box center [184, 107] width 5 height 5
click at [181, 38] on button "Tag system-mistake" at bounding box center [175, 39] width 35 height 10
click at [179, 39] on button "Tag system-mistake" at bounding box center [175, 39] width 35 height 10
click at [107, 40] on button "Tag" at bounding box center [106, 39] width 22 height 10
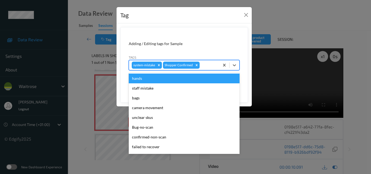
click at [206, 64] on div at bounding box center [208, 65] width 16 height 7
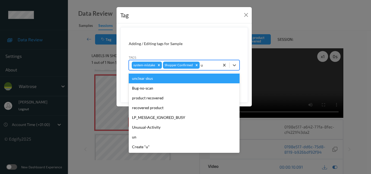
type input "un"
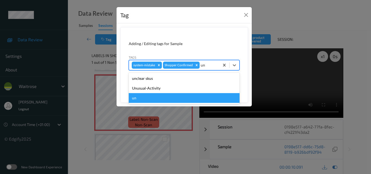
click at [174, 93] on div "un" at bounding box center [184, 98] width 111 height 10
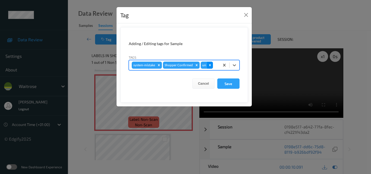
click at [209, 65] on icon "Remove un" at bounding box center [210, 65] width 4 height 4
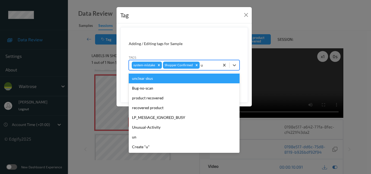
type input "un"
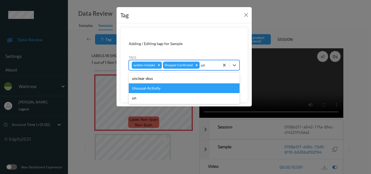
click at [171, 87] on div "Unusual-Activity" at bounding box center [184, 88] width 111 height 10
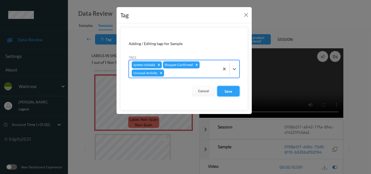
click at [226, 90] on button "Save" at bounding box center [228, 91] width 22 height 10
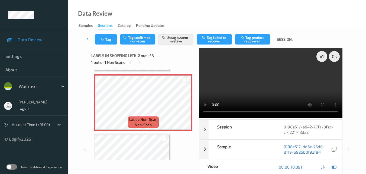
click at [253, 81] on video at bounding box center [270, 82] width 143 height 69
click at [272, 83] on video at bounding box center [270, 82] width 143 height 69
click at [273, 82] on video at bounding box center [270, 82] width 143 height 69
click at [272, 83] on video at bounding box center [270, 82] width 143 height 69
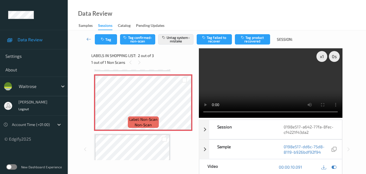
click at [270, 85] on video at bounding box center [270, 82] width 143 height 69
click at [267, 84] on video at bounding box center [270, 82] width 143 height 69
click at [266, 95] on video at bounding box center [270, 82] width 143 height 69
click at [320, 57] on div "x 1" at bounding box center [322, 56] width 11 height 11
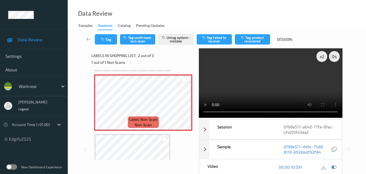
click at [286, 71] on video at bounding box center [270, 82] width 143 height 69
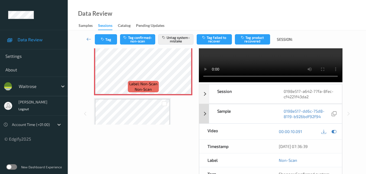
scroll to position [81, 0]
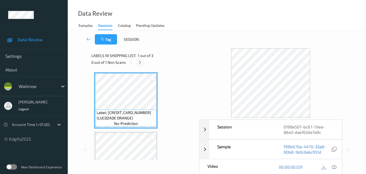
click at [141, 62] on icon at bounding box center [140, 62] width 5 height 5
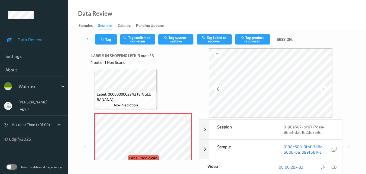
scroll to position [89, 0]
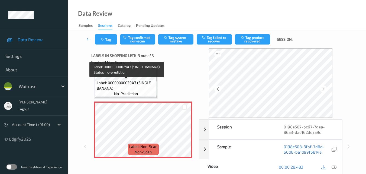
click at [124, 88] on span "Label: 0000000002943 (SINGLE BANANA)" at bounding box center [126, 85] width 59 height 11
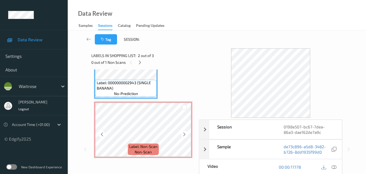
scroll to position [90, 0]
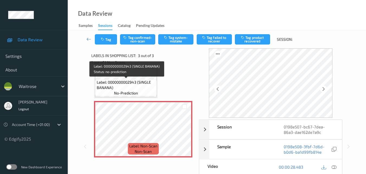
click at [141, 89] on span "Label: 0000000002943 (SINGLE BANANA)" at bounding box center [126, 84] width 59 height 11
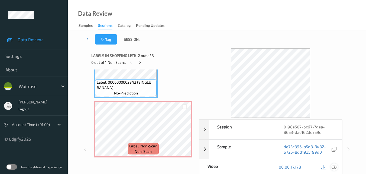
click at [334, 166] on icon at bounding box center [334, 166] width 5 height 5
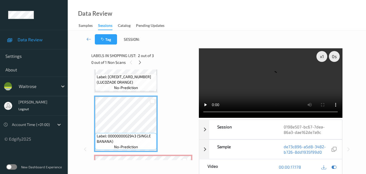
scroll to position [35, 0]
click at [260, 85] on video at bounding box center [270, 82] width 143 height 69
click at [273, 81] on video at bounding box center [270, 82] width 143 height 69
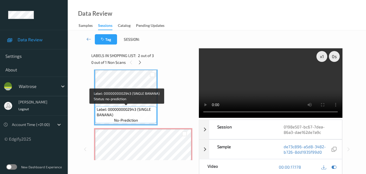
scroll to position [8, 0]
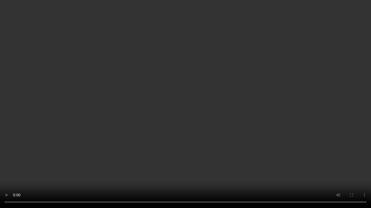
click at [259, 120] on video at bounding box center [185, 104] width 371 height 208
click at [235, 126] on video at bounding box center [185, 104] width 371 height 208
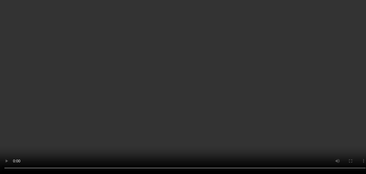
scroll to position [90, 0]
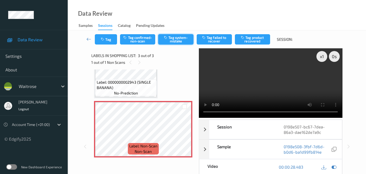
click at [177, 43] on button "Tag system-mistake" at bounding box center [175, 39] width 35 height 10
click at [109, 37] on button "Tag" at bounding box center [106, 39] width 22 height 10
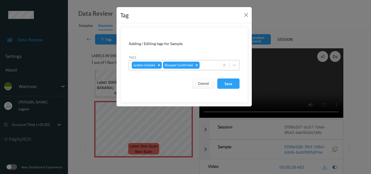
click at [209, 65] on div at bounding box center [208, 65] width 16 height 7
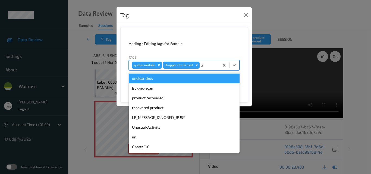
type input "un"
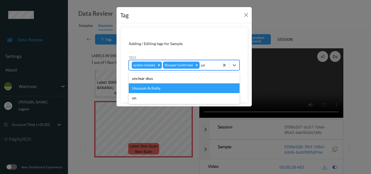
click at [165, 87] on div "Unusual-Activity" at bounding box center [184, 88] width 111 height 10
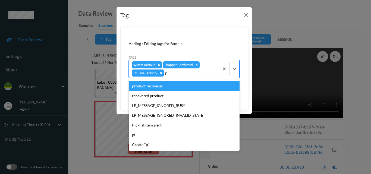
type input "pi"
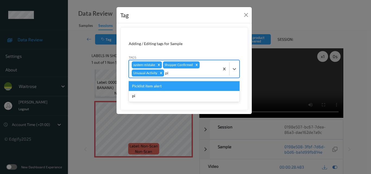
click at [165, 87] on div "Picklist item alert" at bounding box center [184, 86] width 111 height 10
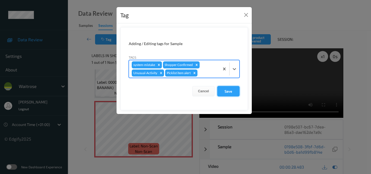
click at [226, 92] on button "Save" at bounding box center [228, 91] width 22 height 10
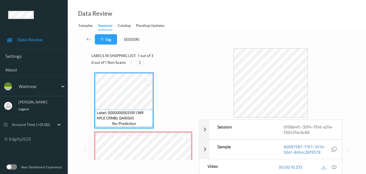
click at [138, 62] on icon at bounding box center [140, 62] width 5 height 5
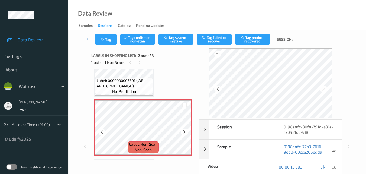
scroll to position [3, 0]
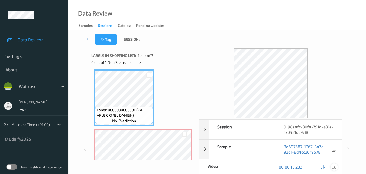
click at [334, 167] on icon at bounding box center [334, 166] width 5 height 5
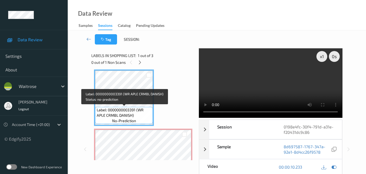
scroll to position [30, 0]
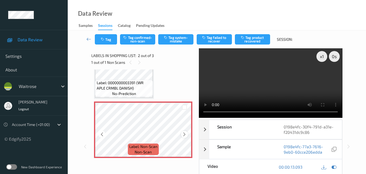
click at [183, 134] on icon at bounding box center [184, 134] width 5 height 5
click at [261, 88] on video at bounding box center [270, 82] width 143 height 69
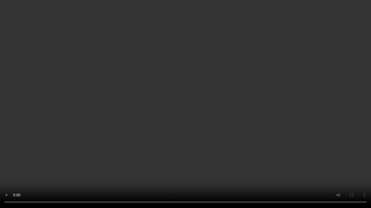
click at [24, 174] on video at bounding box center [185, 104] width 371 height 208
click at [256, 105] on video at bounding box center [185, 104] width 371 height 208
click at [237, 89] on video at bounding box center [185, 104] width 371 height 208
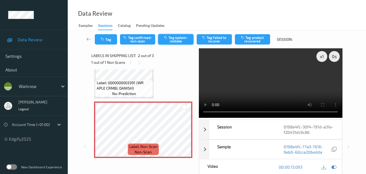
click at [178, 41] on button "Tag system-mistake" at bounding box center [175, 39] width 35 height 10
click at [109, 40] on button "Tag" at bounding box center [106, 39] width 22 height 10
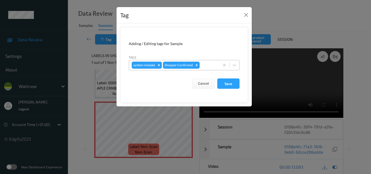
click at [204, 65] on div at bounding box center [208, 65] width 16 height 7
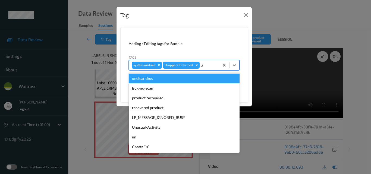
type input "un"
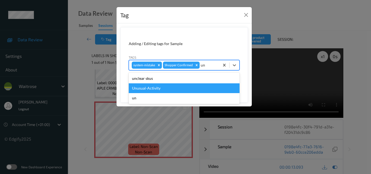
click at [172, 86] on div "Unusual-Activity" at bounding box center [184, 88] width 111 height 10
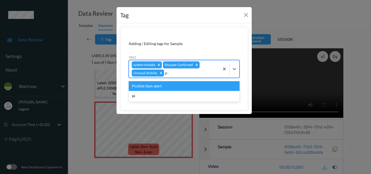
type input "pi"
click at [152, 86] on div "Picklist item alert" at bounding box center [184, 86] width 111 height 10
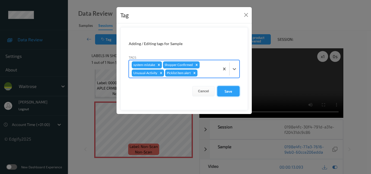
click at [228, 91] on button "Save" at bounding box center [228, 91] width 22 height 10
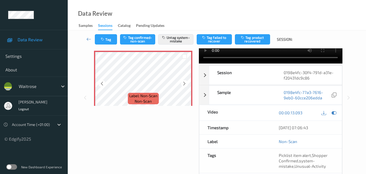
scroll to position [27, 0]
click at [187, 83] on div at bounding box center [184, 82] width 7 height 7
click at [187, 82] on div at bounding box center [184, 82] width 7 height 7
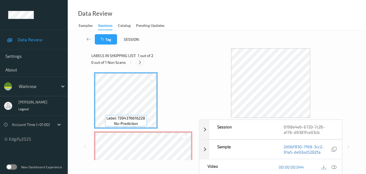
click at [140, 64] on icon at bounding box center [140, 62] width 5 height 5
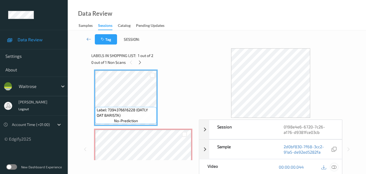
click at [336, 167] on icon at bounding box center [334, 166] width 5 height 5
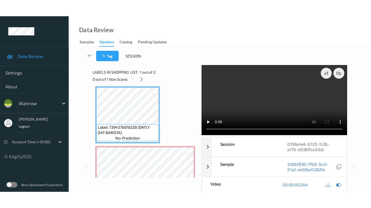
scroll to position [30, 0]
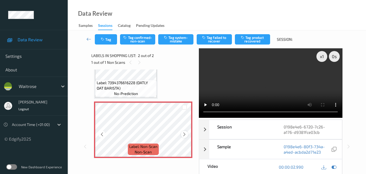
click at [185, 135] on icon at bounding box center [184, 134] width 5 height 5
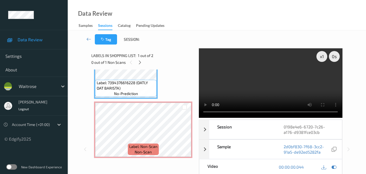
click at [284, 85] on video at bounding box center [270, 82] width 143 height 69
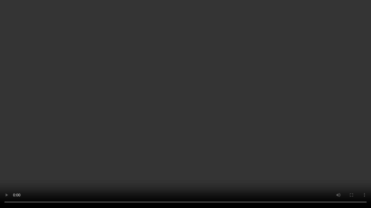
click at [224, 109] on video at bounding box center [185, 104] width 371 height 208
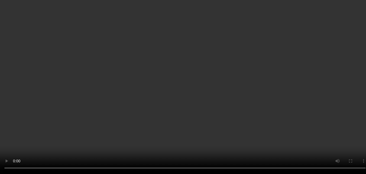
scroll to position [30, 0]
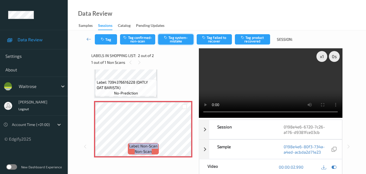
click at [175, 42] on button "Tag system-mistake" at bounding box center [175, 39] width 35 height 10
click at [105, 39] on icon "button" at bounding box center [103, 39] width 5 height 4
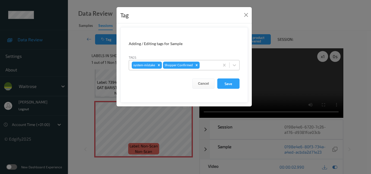
click at [209, 67] on div at bounding box center [208, 65] width 16 height 7
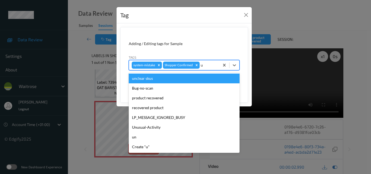
type input "un"
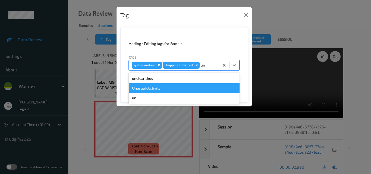
click at [194, 86] on div "Unusual-Activity" at bounding box center [184, 88] width 111 height 10
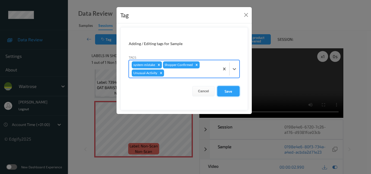
click at [229, 91] on button "Save" at bounding box center [228, 91] width 22 height 10
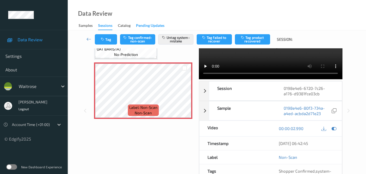
scroll to position [27, 0]
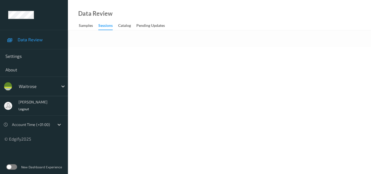
click at [187, 11] on div "Data Review Samples Sessions Catalog Pending Updates" at bounding box center [219, 15] width 303 height 30
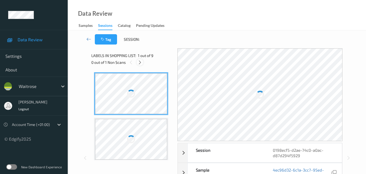
click at [140, 62] on icon at bounding box center [140, 62] width 5 height 5
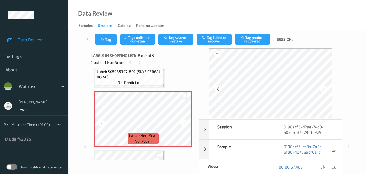
scroll to position [385, 0]
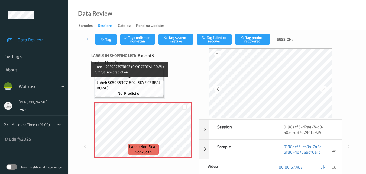
click at [145, 88] on span "Label: 5059853971802 (SKYE CEREAL BOWL)" at bounding box center [130, 85] width 66 height 11
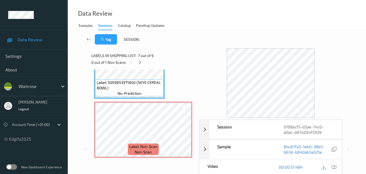
click at [335, 168] on icon at bounding box center [334, 166] width 5 height 5
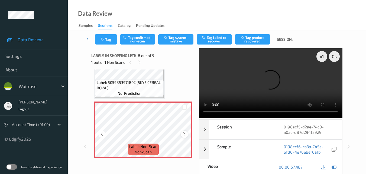
click at [184, 135] on icon at bounding box center [184, 134] width 5 height 5
click at [269, 78] on video at bounding box center [270, 82] width 143 height 69
click at [277, 78] on video at bounding box center [270, 82] width 143 height 69
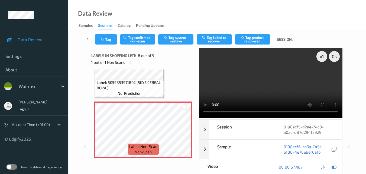
click at [264, 82] on video at bounding box center [270, 82] width 143 height 69
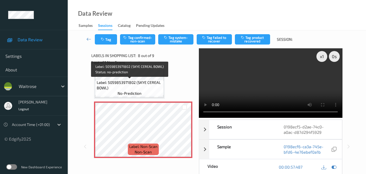
click at [139, 86] on span "Label: 5059853971802 (SKYE CEREAL BOWL)" at bounding box center [130, 85] width 66 height 11
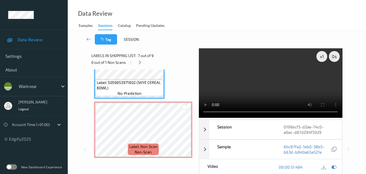
click at [280, 87] on video at bounding box center [270, 82] width 143 height 69
click at [277, 88] on video at bounding box center [270, 82] width 143 height 69
click at [280, 71] on video at bounding box center [270, 82] width 143 height 69
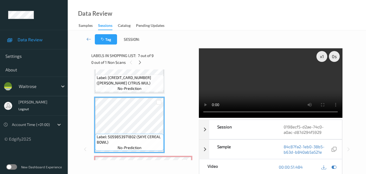
scroll to position [303, 0]
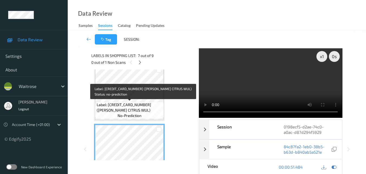
click at [138, 103] on span "Label: 5000169646762 (WR ESS CITRUS WUL)" at bounding box center [130, 107] width 66 height 11
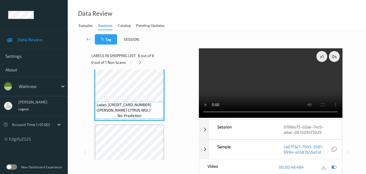
click at [283, 86] on video at bounding box center [270, 82] width 143 height 69
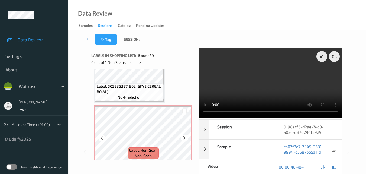
scroll to position [412, 0]
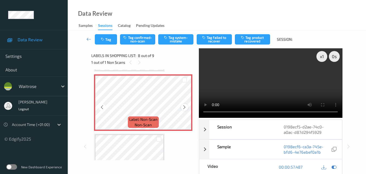
click at [184, 105] on icon at bounding box center [184, 107] width 5 height 5
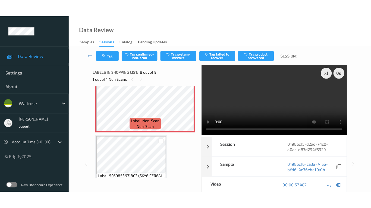
scroll to position [417, 0]
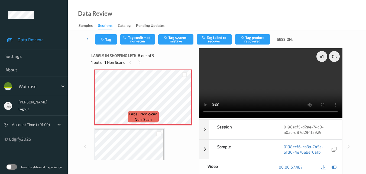
click at [310, 82] on video at bounding box center [270, 82] width 143 height 69
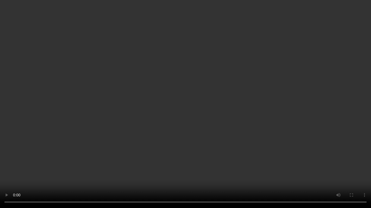
click at [220, 129] on video at bounding box center [185, 104] width 371 height 208
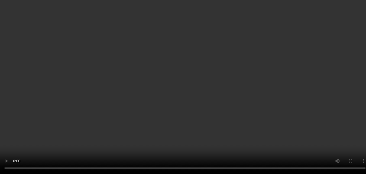
scroll to position [437, 0]
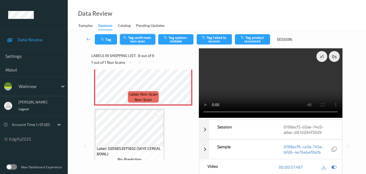
click at [144, 39] on button "Tag confirmed-non-scan" at bounding box center [137, 39] width 35 height 10
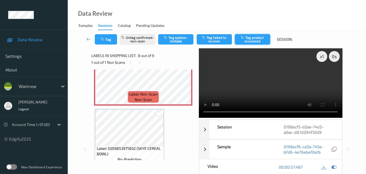
click at [254, 41] on button "Tag product recovered" at bounding box center [252, 39] width 35 height 10
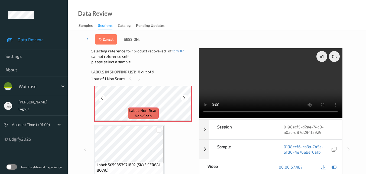
scroll to position [444, 0]
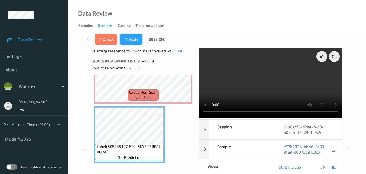
click at [135, 39] on button "Apply" at bounding box center [131, 39] width 22 height 10
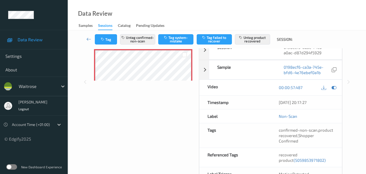
scroll to position [109, 0]
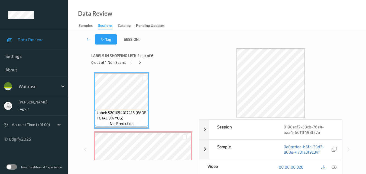
click at [178, 9] on div "Data Review Samples Sessions Catalog Pending Updates" at bounding box center [217, 15] width 299 height 30
click at [141, 64] on icon at bounding box center [140, 62] width 5 height 5
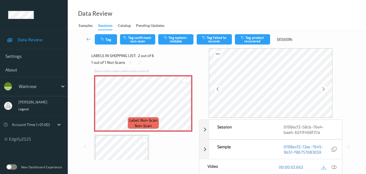
scroll to position [57, 0]
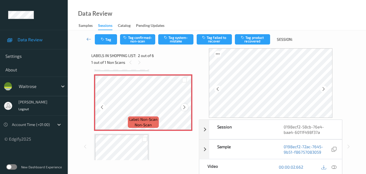
click at [183, 106] on icon at bounding box center [184, 107] width 5 height 5
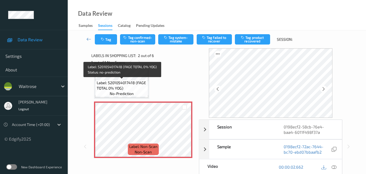
click at [141, 82] on span "Label: 5201054017418 (FAGE TOTAL 0% YOG)" at bounding box center [122, 85] width 50 height 11
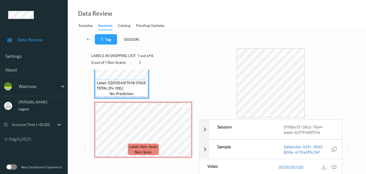
click at [336, 166] on icon at bounding box center [334, 166] width 5 height 5
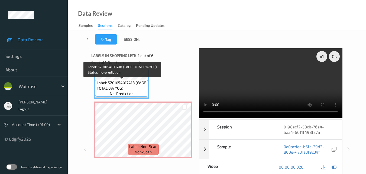
click at [136, 87] on span "Label: 5201054017418 (FAGE TOTAL 0% YOG)" at bounding box center [122, 85] width 50 height 11
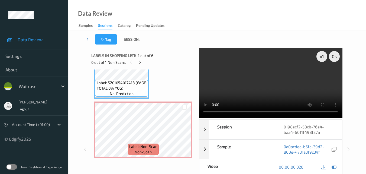
click at [253, 80] on video at bounding box center [270, 82] width 143 height 69
click at [205, 113] on video at bounding box center [270, 82] width 143 height 69
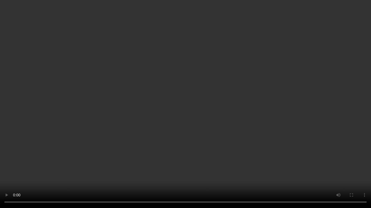
click at [285, 109] on video at bounding box center [185, 104] width 371 height 208
click at [257, 117] on video at bounding box center [185, 104] width 371 height 208
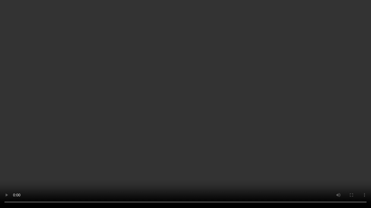
click at [257, 117] on video at bounding box center [185, 104] width 371 height 208
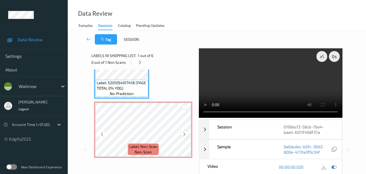
click at [187, 135] on icon at bounding box center [184, 134] width 5 height 5
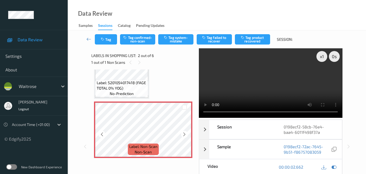
click at [187, 135] on icon at bounding box center [184, 134] width 5 height 5
click at [178, 40] on button "Tag system-mistake" at bounding box center [175, 39] width 35 height 10
click at [105, 38] on icon "button" at bounding box center [103, 39] width 5 height 4
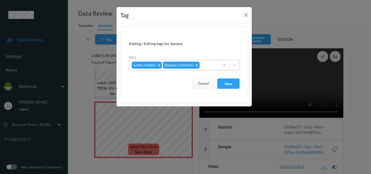
click at [206, 64] on div at bounding box center [208, 65] width 16 height 7
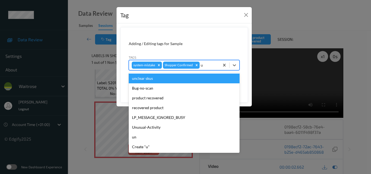
type input "un"
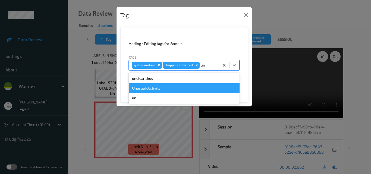
click at [160, 88] on div "Unusual-Activity" at bounding box center [184, 88] width 111 height 10
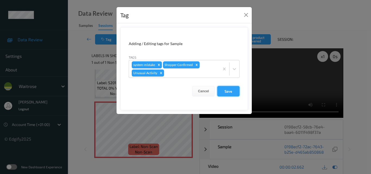
click at [226, 92] on button "Save" at bounding box center [228, 91] width 22 height 10
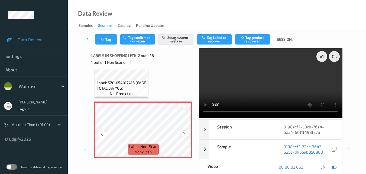
click at [186, 135] on icon at bounding box center [184, 134] width 5 height 5
click at [186, 134] on icon at bounding box center [184, 134] width 5 height 5
click at [265, 87] on video at bounding box center [270, 82] width 143 height 69
click at [271, 76] on video at bounding box center [270, 82] width 143 height 69
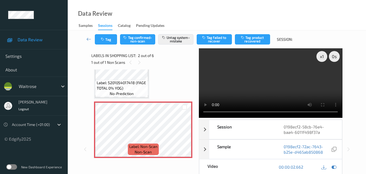
scroll to position [81, 0]
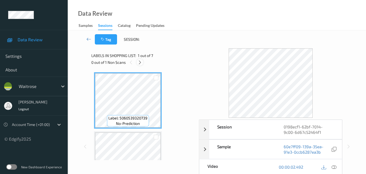
click at [141, 62] on icon at bounding box center [140, 62] width 5 height 5
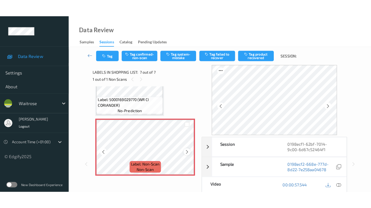
scroll to position [320, 0]
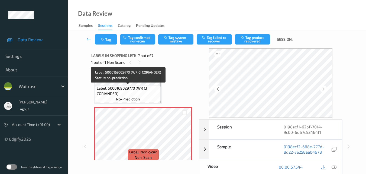
click at [144, 94] on span "Label: 5000169029770 (WR CI CORIANDER)" at bounding box center [128, 90] width 63 height 11
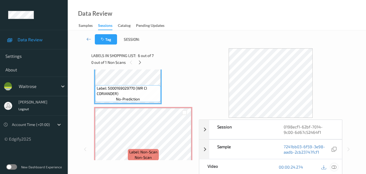
click at [337, 166] on icon at bounding box center [334, 166] width 5 height 5
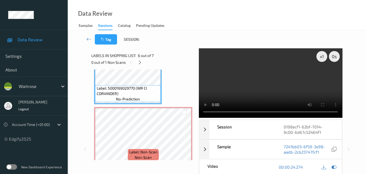
click at [280, 84] on video at bounding box center [270, 82] width 143 height 69
click at [253, 88] on video at bounding box center [270, 82] width 143 height 69
click at [280, 86] on video at bounding box center [270, 82] width 143 height 69
click at [245, 85] on video at bounding box center [270, 82] width 143 height 69
click at [263, 90] on video at bounding box center [270, 82] width 143 height 69
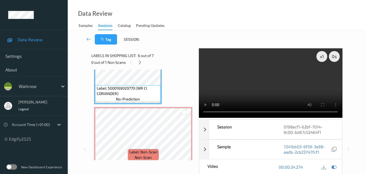
scroll to position [292, 0]
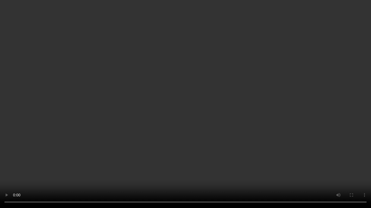
click at [227, 128] on video at bounding box center [185, 104] width 371 height 208
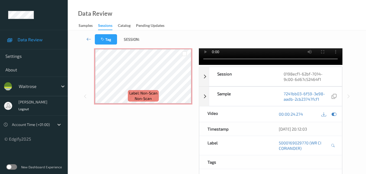
scroll to position [0, 0]
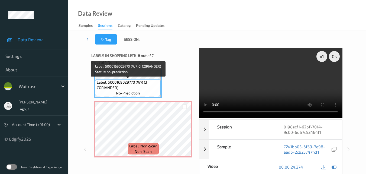
click at [131, 89] on span "Label: 5000169029770 (WR CI CORIANDER)" at bounding box center [128, 84] width 63 height 11
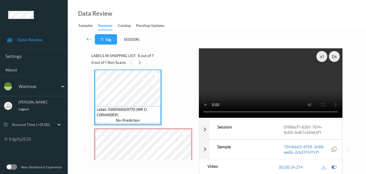
scroll to position [292, 0]
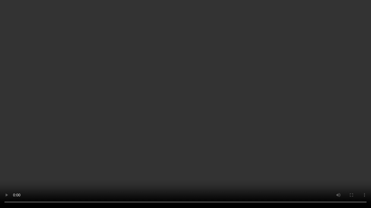
click at [215, 136] on video at bounding box center [185, 104] width 371 height 208
click at [255, 129] on video at bounding box center [185, 104] width 371 height 208
click at [267, 138] on video at bounding box center [185, 104] width 371 height 208
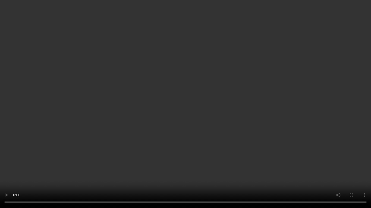
click at [169, 104] on video at bounding box center [185, 104] width 371 height 208
click at [183, 107] on video at bounding box center [185, 104] width 371 height 208
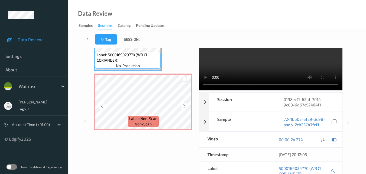
scroll to position [27, 0]
click at [185, 105] on icon at bounding box center [184, 106] width 5 height 5
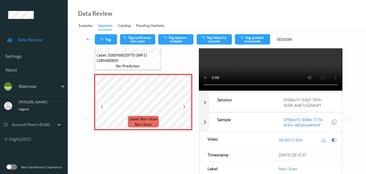
click at [185, 105] on icon at bounding box center [184, 106] width 5 height 5
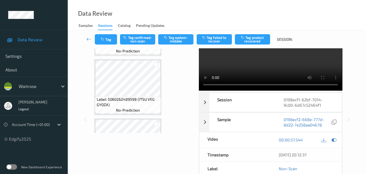
scroll to position [163, 0]
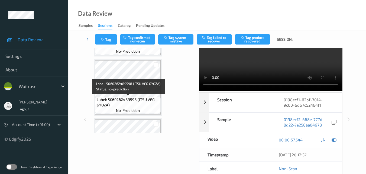
click at [142, 101] on span "Label: 5060262489598 (ITSU VEG GYOZA)" at bounding box center [128, 102] width 63 height 11
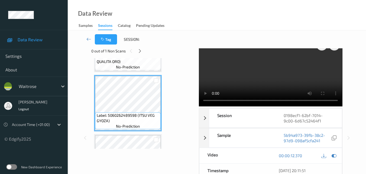
scroll to position [0, 0]
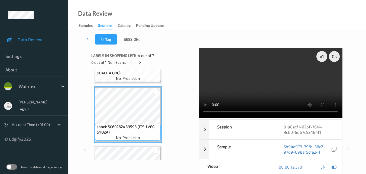
click at [282, 74] on video at bounding box center [270, 82] width 143 height 69
click at [297, 72] on video at bounding box center [270, 82] width 143 height 69
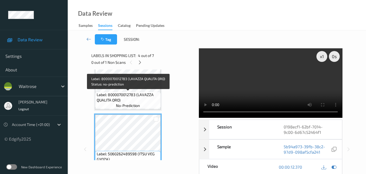
click at [139, 97] on span "Label: 8000070012783 (LAVAZZA QUALITA ORO)" at bounding box center [128, 97] width 63 height 11
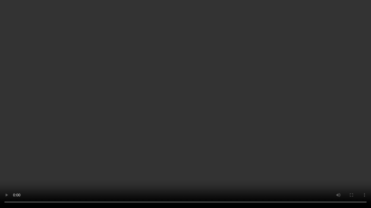
click at [264, 120] on video at bounding box center [185, 104] width 371 height 208
click at [157, 92] on video at bounding box center [185, 104] width 371 height 208
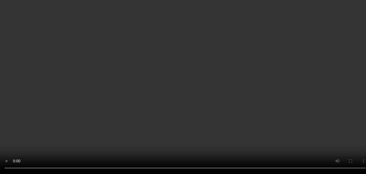
scroll to position [82, 0]
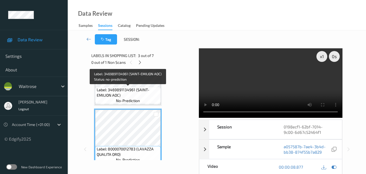
click at [131, 94] on span "Label: 3469891134961 (SAINT-EMILION AOC)" at bounding box center [128, 92] width 63 height 11
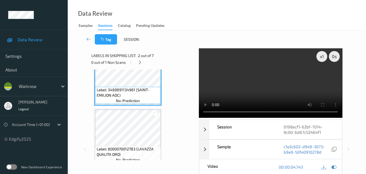
click at [281, 82] on video at bounding box center [270, 82] width 143 height 69
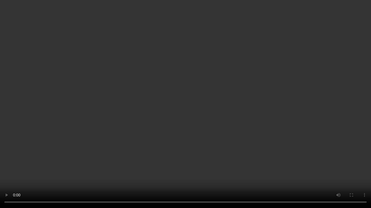
click at [284, 124] on video at bounding box center [185, 104] width 371 height 208
click at [221, 124] on video at bounding box center [185, 104] width 371 height 208
click at [227, 120] on video at bounding box center [185, 104] width 371 height 208
click at [260, 134] on video at bounding box center [185, 104] width 371 height 208
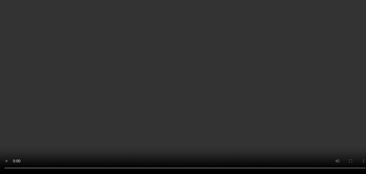
scroll to position [163, 0]
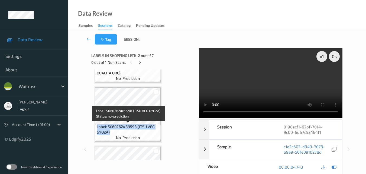
drag, startPoint x: 116, startPoint y: 130, endPoint x: 96, endPoint y: 126, distance: 19.9
click at [96, 126] on div "Label: 5060262489598 (ITSU VEG GYOZA) no-prediction" at bounding box center [128, 132] width 66 height 17
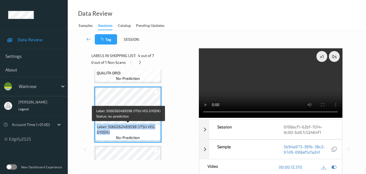
copy span "Label: 5060262489598 (ITSU VEG GYOZA)"
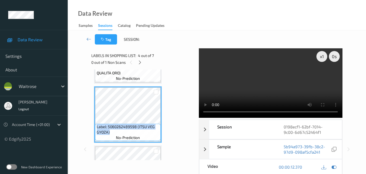
click at [286, 78] on video at bounding box center [270, 82] width 143 height 69
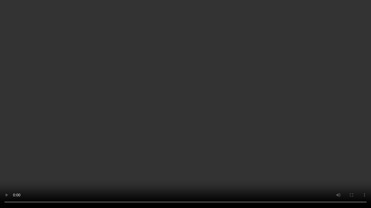
click at [217, 127] on video at bounding box center [185, 104] width 371 height 208
click at [217, 128] on video at bounding box center [185, 104] width 371 height 208
click at [247, 137] on video at bounding box center [185, 104] width 371 height 208
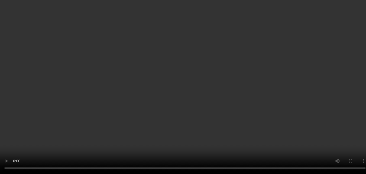
scroll to position [326, 0]
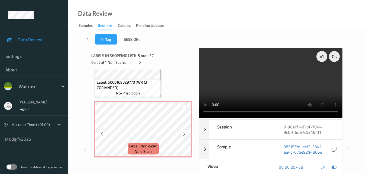
click at [183, 135] on icon at bounding box center [184, 133] width 5 height 5
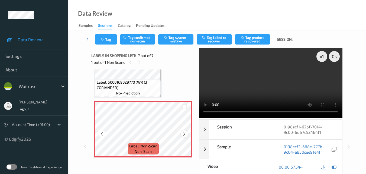
click at [183, 135] on icon at bounding box center [184, 133] width 5 height 5
click at [176, 40] on button "Tag system-mistake" at bounding box center [175, 39] width 35 height 10
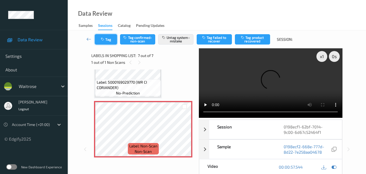
click at [111, 42] on button "Tag" at bounding box center [106, 39] width 22 height 10
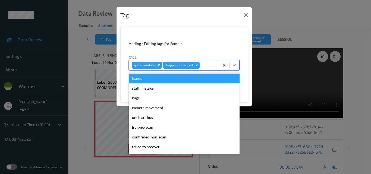
click at [206, 67] on div at bounding box center [208, 65] width 16 height 7
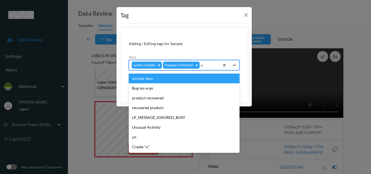
type input "un"
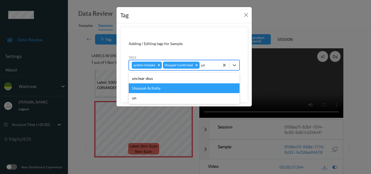
click at [184, 89] on div "Unusual-Activity" at bounding box center [184, 88] width 111 height 10
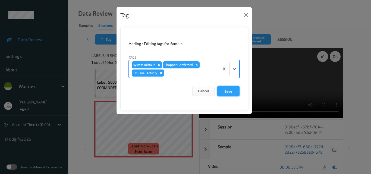
click at [231, 94] on button "Save" at bounding box center [228, 91] width 22 height 10
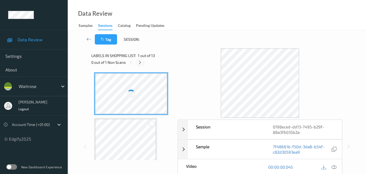
click at [141, 62] on icon at bounding box center [140, 62] width 5 height 5
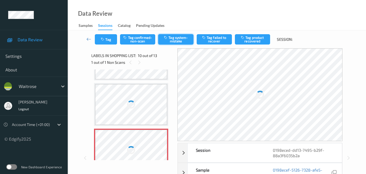
scroll to position [407, 0]
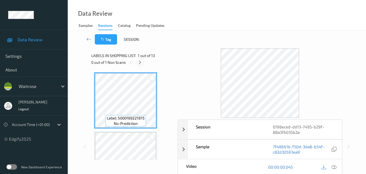
click at [141, 61] on icon at bounding box center [140, 62] width 5 height 5
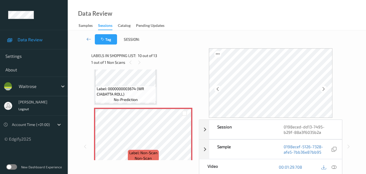
scroll to position [511, 0]
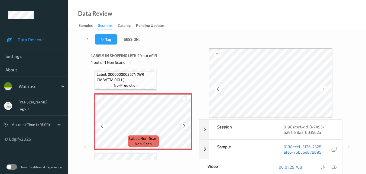
click at [182, 124] on div at bounding box center [184, 126] width 7 height 7
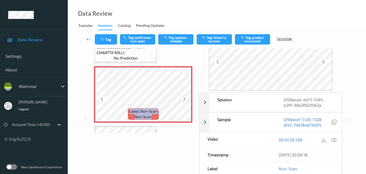
click at [183, 97] on icon at bounding box center [184, 99] width 5 height 5
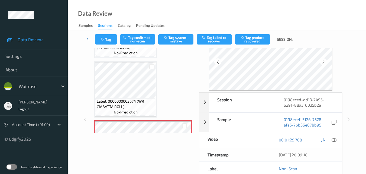
scroll to position [457, 0]
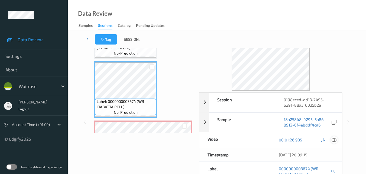
click at [334, 138] on icon at bounding box center [334, 139] width 5 height 5
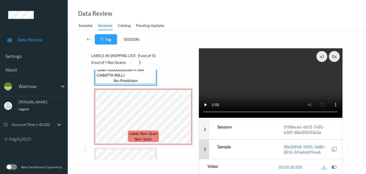
scroll to position [457, 0]
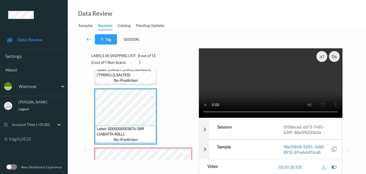
click at [264, 78] on video at bounding box center [270, 82] width 143 height 69
click at [278, 86] on video at bounding box center [270, 82] width 143 height 69
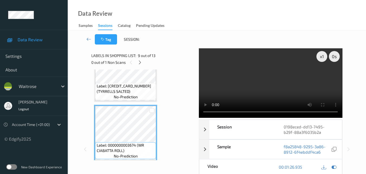
scroll to position [430, 0]
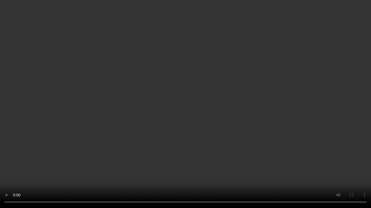
click at [222, 94] on video at bounding box center [185, 104] width 371 height 208
drag, startPoint x: 221, startPoint y: 77, endPoint x: 238, endPoint y: 101, distance: 29.6
click at [222, 77] on video at bounding box center [185, 104] width 371 height 208
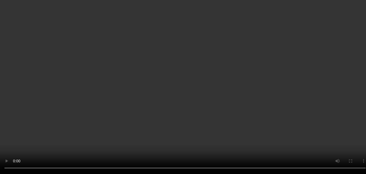
scroll to position [484, 0]
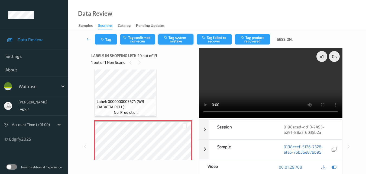
click at [178, 42] on button "Tag system-mistake" at bounding box center [175, 39] width 35 height 10
click at [107, 40] on button "Tag" at bounding box center [106, 39] width 22 height 10
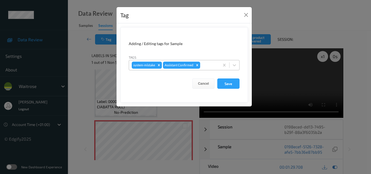
click at [205, 66] on div at bounding box center [208, 65] width 15 height 7
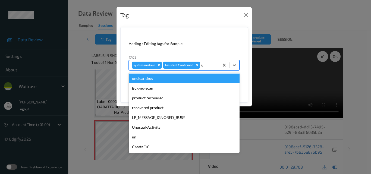
type input "un"
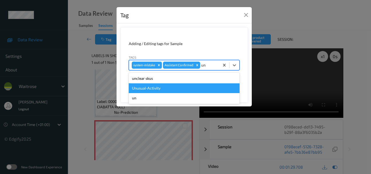
click at [176, 87] on div "Unusual-Activity" at bounding box center [184, 88] width 111 height 10
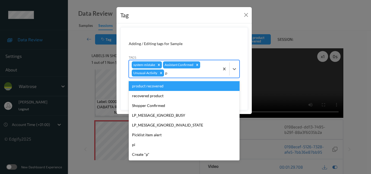
type input "pi"
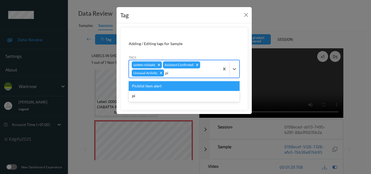
click at [176, 87] on div "Picklist item alert" at bounding box center [184, 86] width 111 height 10
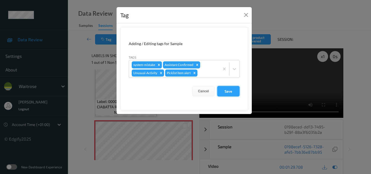
click at [226, 92] on button "Save" at bounding box center [228, 91] width 22 height 10
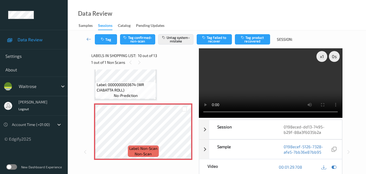
scroll to position [511, 0]
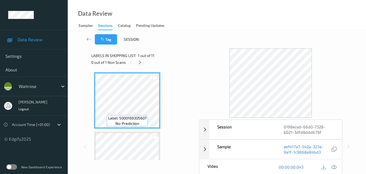
click at [141, 61] on icon at bounding box center [140, 62] width 5 height 5
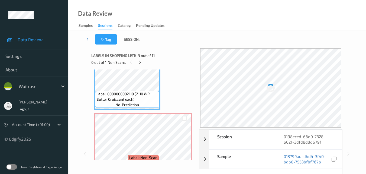
scroll to position [503, 0]
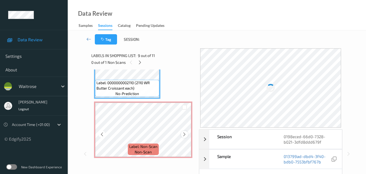
click at [184, 135] on icon at bounding box center [184, 134] width 5 height 5
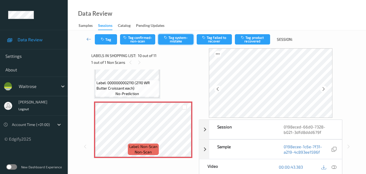
click at [180, 40] on button "Tag system-mistake" at bounding box center [175, 39] width 35 height 10
click at [110, 41] on button "Tag" at bounding box center [106, 39] width 22 height 10
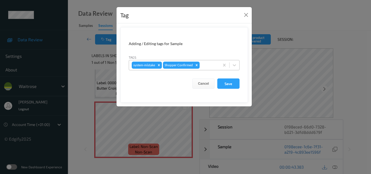
click at [209, 66] on div at bounding box center [208, 65] width 16 height 7
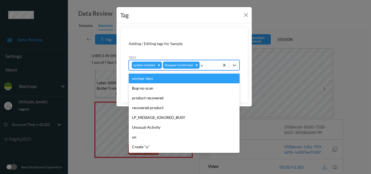
type input "un"
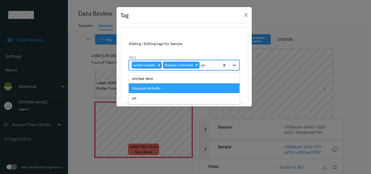
click at [163, 86] on div "Unusual-Activity" at bounding box center [184, 88] width 111 height 10
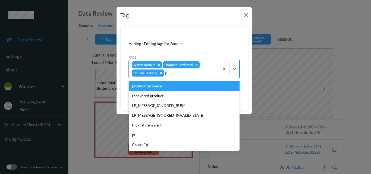
type input "pi"
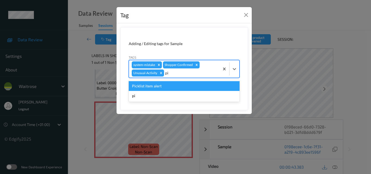
click at [163, 86] on div "Picklist item alert" at bounding box center [184, 86] width 111 height 10
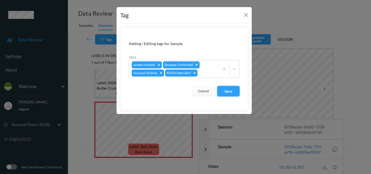
click at [230, 91] on button "Save" at bounding box center [228, 91] width 22 height 10
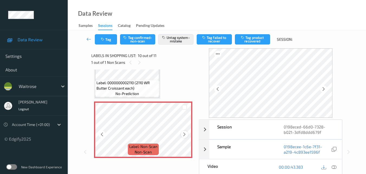
click at [182, 133] on icon at bounding box center [184, 134] width 5 height 5
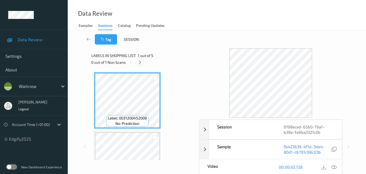
click at [141, 62] on icon at bounding box center [140, 62] width 5 height 5
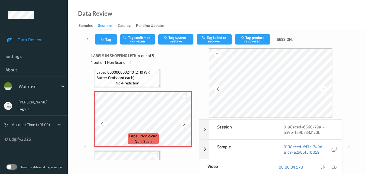
scroll to position [148, 0]
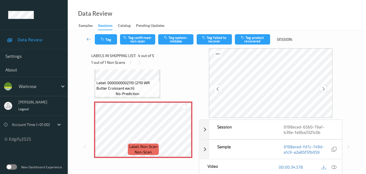
click at [324, 88] on icon at bounding box center [324, 89] width 5 height 5
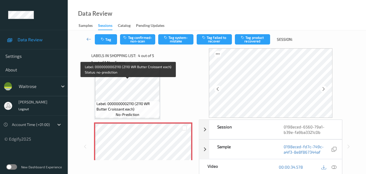
scroll to position [94, 0]
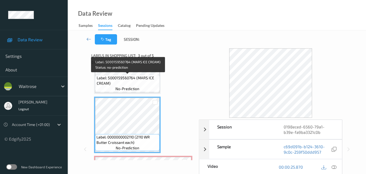
click at [151, 85] on span "Label: 5000159560764 (MARS ICE CREAM)" at bounding box center [128, 80] width 62 height 11
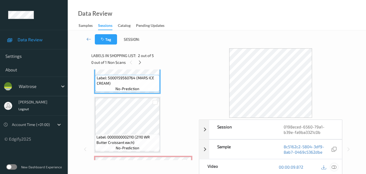
click at [336, 167] on icon at bounding box center [334, 166] width 5 height 5
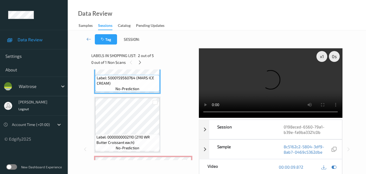
click at [263, 81] on video at bounding box center [270, 82] width 143 height 69
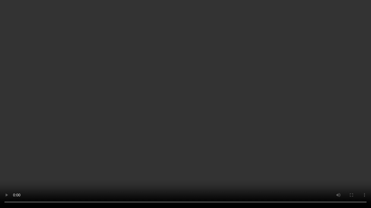
click at [211, 123] on video at bounding box center [185, 104] width 371 height 208
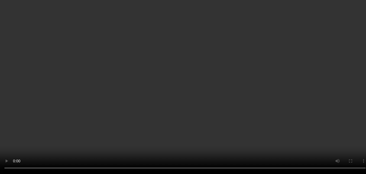
scroll to position [148, 0]
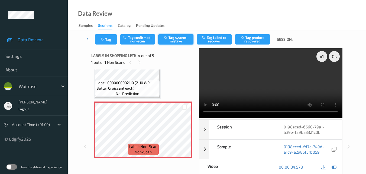
click at [181, 40] on button "Tag system-mistake" at bounding box center [175, 39] width 35 height 10
click at [105, 40] on icon "button" at bounding box center [103, 39] width 5 height 4
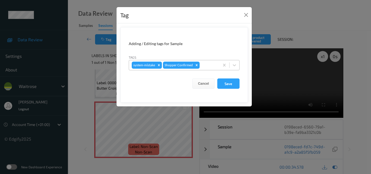
click at [209, 64] on div at bounding box center [208, 65] width 16 height 7
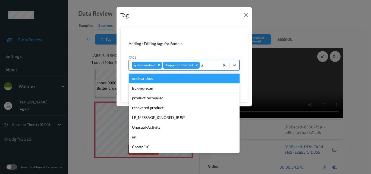
type input "un"
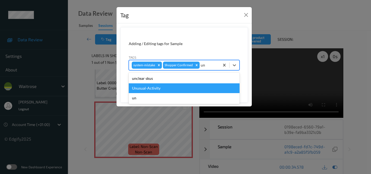
click at [173, 88] on div "Unusual-Activity" at bounding box center [184, 88] width 111 height 10
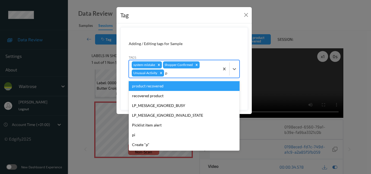
type input "pi"
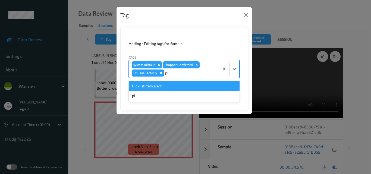
click at [170, 87] on div "Picklist item alert" at bounding box center [184, 86] width 111 height 10
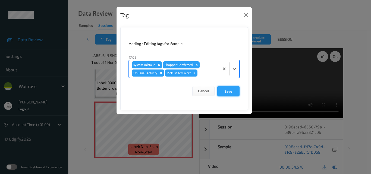
click at [225, 90] on button "Save" at bounding box center [228, 91] width 22 height 10
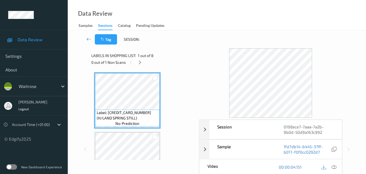
click at [187, 50] on div "Labels in shopping list: 1 out of 8 0 out of 1 Non Scans" at bounding box center [143, 58] width 104 height 21
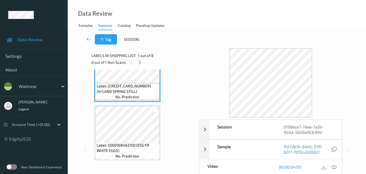
scroll to position [81, 0]
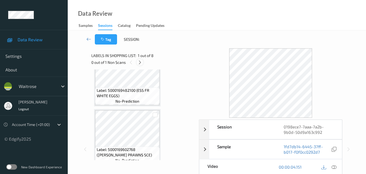
click at [141, 61] on icon at bounding box center [140, 62] width 5 height 5
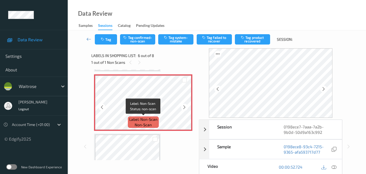
scroll to position [266, 0]
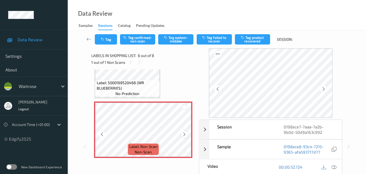
click at [184, 133] on icon at bounding box center [184, 134] width 5 height 5
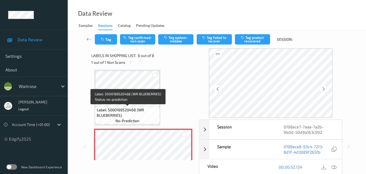
click at [149, 113] on span "Label: 5000169520468 (WR BLUEBERRIES)" at bounding box center [128, 112] width 62 height 11
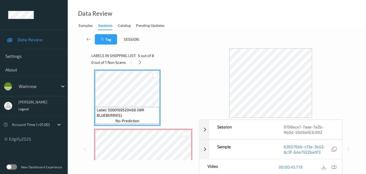
click at [336, 167] on icon at bounding box center [334, 166] width 5 height 5
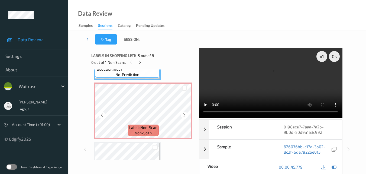
scroll to position [293, 0]
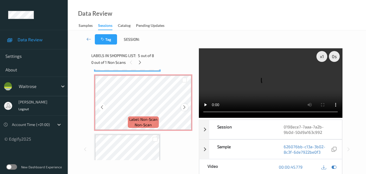
click at [185, 105] on icon at bounding box center [184, 107] width 5 height 5
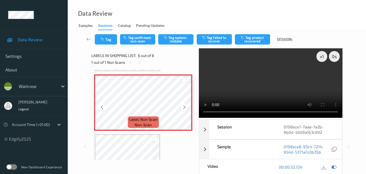
click at [185, 105] on icon at bounding box center [184, 107] width 5 height 5
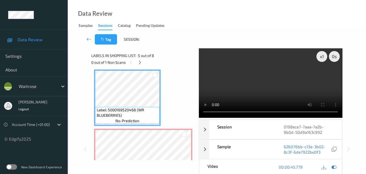
click at [265, 83] on video at bounding box center [270, 82] width 143 height 69
click at [258, 87] on video at bounding box center [270, 82] width 143 height 69
click at [286, 89] on video at bounding box center [270, 82] width 143 height 69
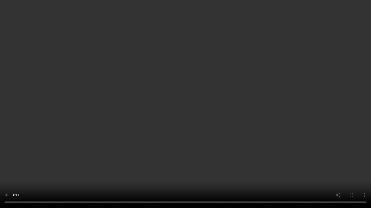
click at [218, 96] on video at bounding box center [185, 104] width 371 height 208
click at [234, 70] on video at bounding box center [185, 104] width 371 height 208
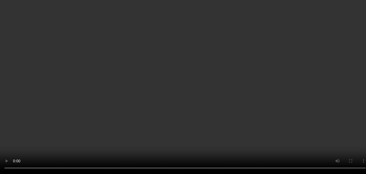
scroll to position [321, 0]
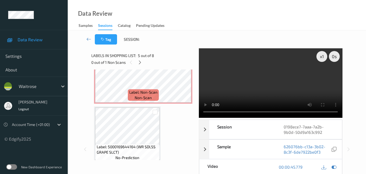
click at [288, 84] on video at bounding box center [270, 82] width 143 height 69
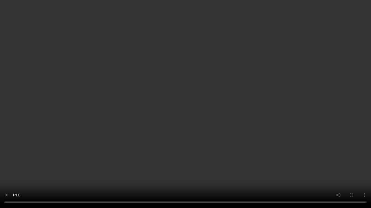
click at [251, 118] on video at bounding box center [185, 104] width 371 height 208
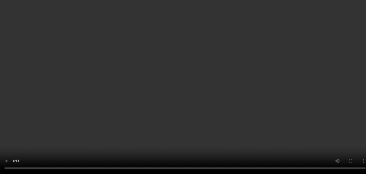
scroll to position [293, 0]
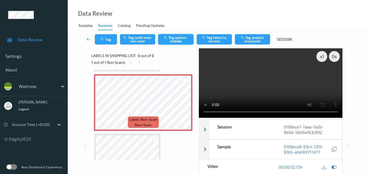
click at [175, 43] on button "Tag system-mistake" at bounding box center [175, 39] width 35 height 10
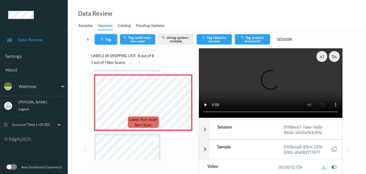
click at [108, 39] on button "Tag" at bounding box center [106, 39] width 22 height 10
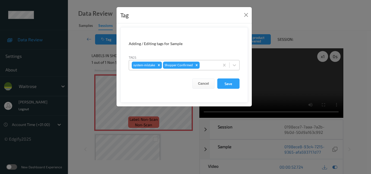
click at [206, 65] on div at bounding box center [208, 65] width 16 height 7
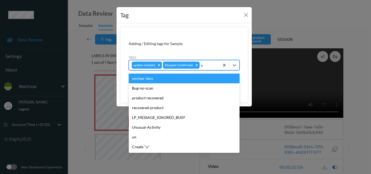
type input "un"
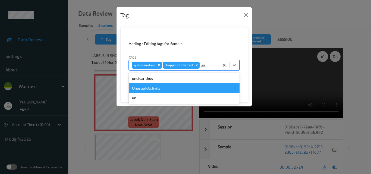
click at [168, 90] on div "Unusual-Activity" at bounding box center [184, 88] width 111 height 10
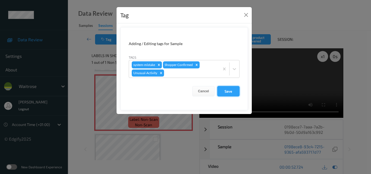
click at [232, 92] on button "Save" at bounding box center [228, 91] width 22 height 10
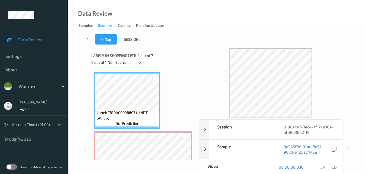
click at [140, 61] on icon at bounding box center [140, 62] width 5 height 5
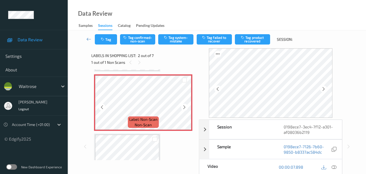
scroll to position [30, 0]
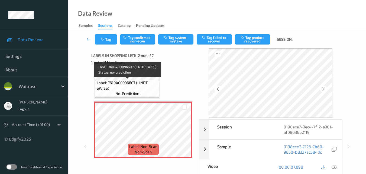
click at [146, 81] on span "Label: 7610400096607 (LINDT SWISS)" at bounding box center [128, 85] width 62 height 11
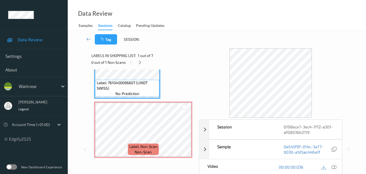
click at [335, 167] on icon at bounding box center [334, 166] width 5 height 5
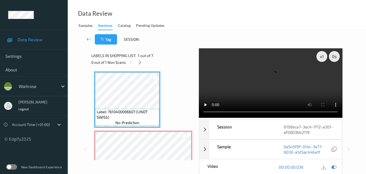
scroll to position [0, 0]
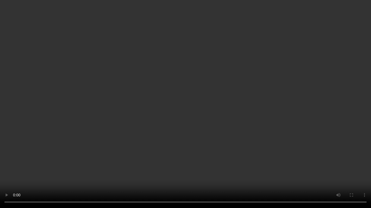
click at [233, 106] on video at bounding box center [185, 104] width 371 height 208
click at [234, 105] on video at bounding box center [185, 104] width 371 height 208
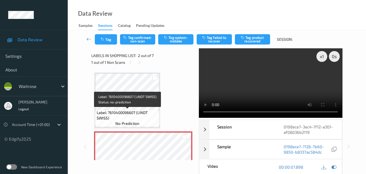
click at [146, 117] on span "Label: 7610400096607 (LINDT SWISS)" at bounding box center [128, 115] width 62 height 11
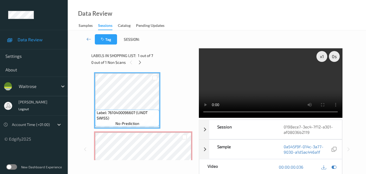
click at [253, 88] on video at bounding box center [270, 82] width 143 height 69
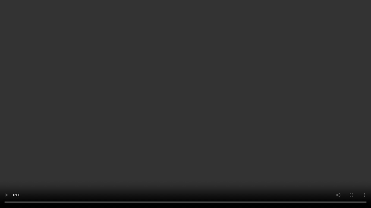
click at [247, 133] on video at bounding box center [185, 104] width 371 height 208
click at [265, 135] on video at bounding box center [185, 104] width 371 height 208
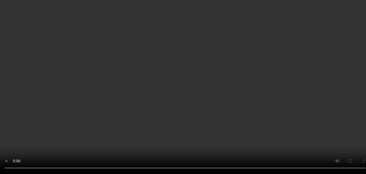
scroll to position [54, 0]
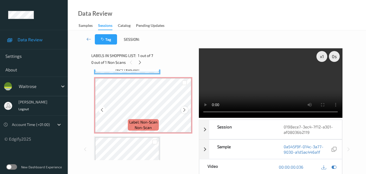
click at [184, 111] on icon at bounding box center [184, 109] width 5 height 5
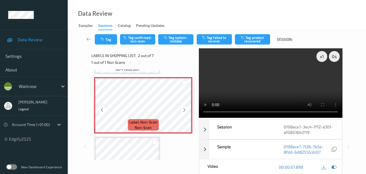
click at [184, 111] on icon at bounding box center [184, 109] width 5 height 5
click at [177, 42] on button "Tag system-mistake" at bounding box center [175, 39] width 35 height 10
click at [107, 41] on button "Tag" at bounding box center [106, 39] width 22 height 10
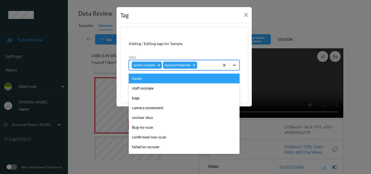
click at [203, 65] on div at bounding box center [207, 65] width 18 height 7
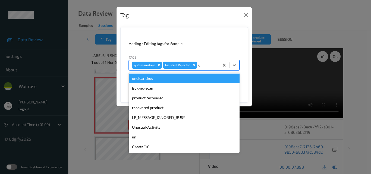
type input "un"
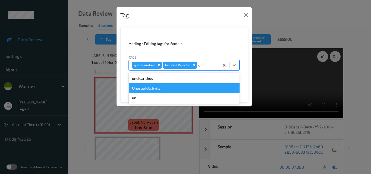
click at [175, 87] on div "Unusual-Activity" at bounding box center [184, 88] width 111 height 10
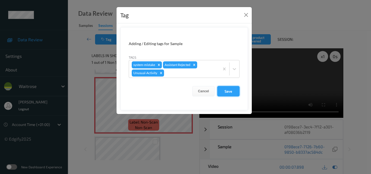
click at [229, 90] on button "Save" at bounding box center [228, 91] width 22 height 10
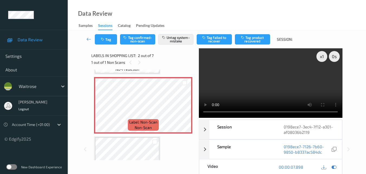
click at [158, 7] on div "Data Review Samples Sessions Catalog Pending Updates" at bounding box center [217, 15] width 299 height 30
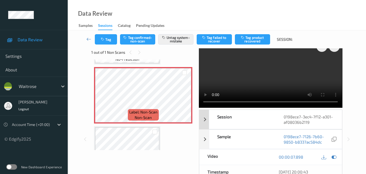
scroll to position [0, 0]
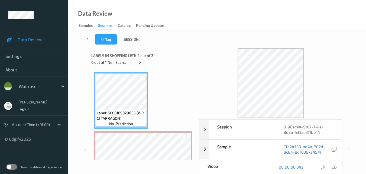
click at [140, 61] on icon at bounding box center [140, 62] width 5 height 5
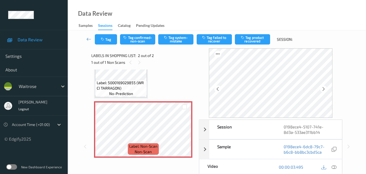
scroll to position [30, 0]
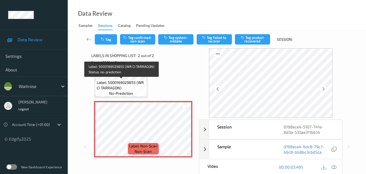
click at [131, 86] on span "Label: 5000169029855 (WR CI TARRAGON)" at bounding box center [121, 85] width 49 height 11
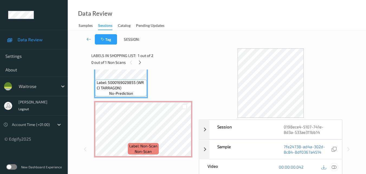
click at [337, 167] on icon at bounding box center [334, 166] width 5 height 5
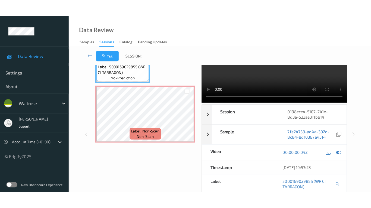
scroll to position [0, 0]
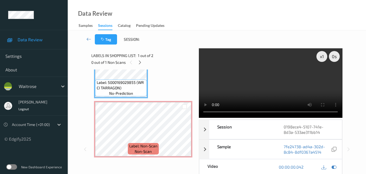
click at [253, 79] on video at bounding box center [270, 82] width 143 height 69
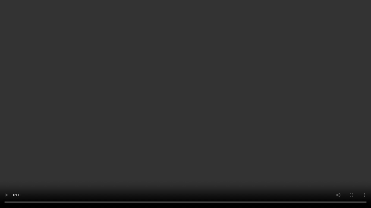
click at [268, 117] on video at bounding box center [185, 104] width 371 height 208
click at [155, 119] on video at bounding box center [185, 104] width 371 height 208
click at [201, 107] on video at bounding box center [185, 104] width 371 height 208
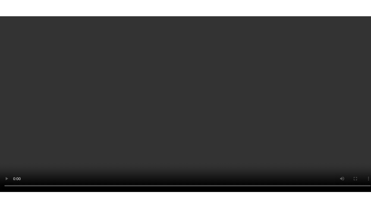
scroll to position [3, 0]
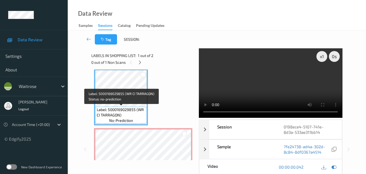
click at [132, 113] on span "Label: 5000169029855 (WR CI TARRAGON)" at bounding box center [121, 112] width 49 height 11
drag, startPoint x: 121, startPoint y: 114, endPoint x: 97, endPoint y: 110, distance: 24.8
click at [97, 110] on span "Label: 5000169029855 (WR CI TARRAGON)" at bounding box center [121, 112] width 49 height 11
copy span "Label: 5000169029855 (WR CI TARRAGON)"
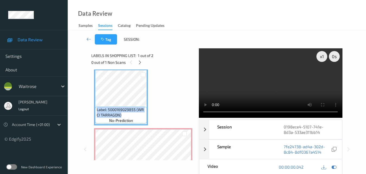
click at [274, 81] on video at bounding box center [270, 82] width 143 height 69
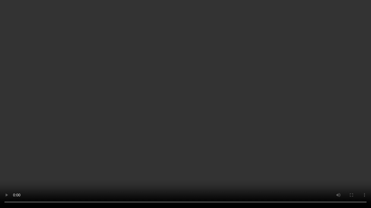
click at [279, 125] on video at bounding box center [185, 104] width 371 height 208
click at [166, 143] on video at bounding box center [185, 104] width 371 height 208
click at [207, 121] on video at bounding box center [185, 104] width 371 height 208
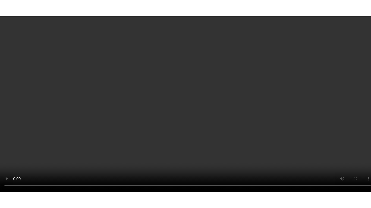
scroll to position [30, 0]
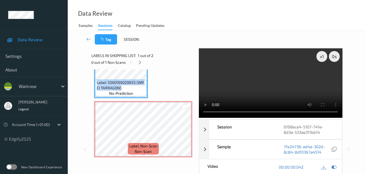
click at [253, 80] on video at bounding box center [270, 82] width 143 height 69
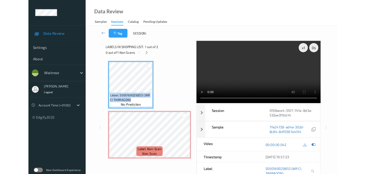
scroll to position [0, 0]
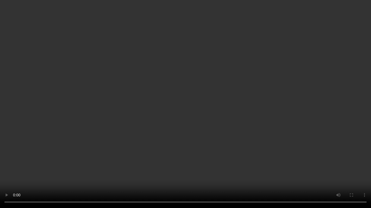
click at [149, 140] on video at bounding box center [185, 104] width 371 height 208
click at [201, 119] on video at bounding box center [185, 104] width 371 height 208
click at [224, 114] on video at bounding box center [185, 104] width 371 height 208
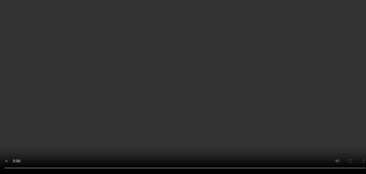
scroll to position [30, 0]
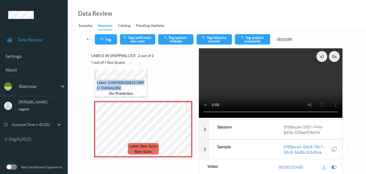
click at [248, 86] on video at bounding box center [270, 82] width 143 height 69
click at [174, 42] on button "Tag system-mistake" at bounding box center [175, 39] width 35 height 10
click at [105, 37] on button "Tag" at bounding box center [106, 39] width 22 height 10
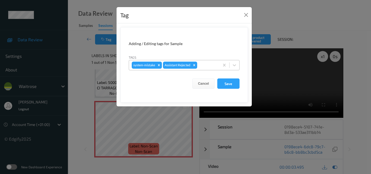
click at [205, 63] on div at bounding box center [207, 65] width 18 height 7
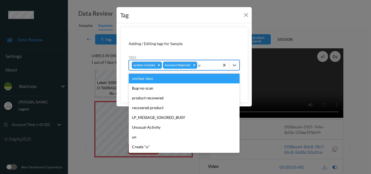
type input "un"
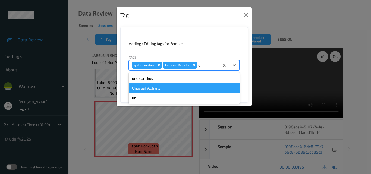
click at [183, 88] on div "Unusual-Activity" at bounding box center [184, 88] width 111 height 10
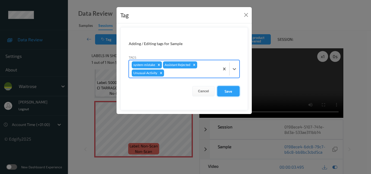
click at [231, 92] on button "Save" at bounding box center [228, 91] width 22 height 10
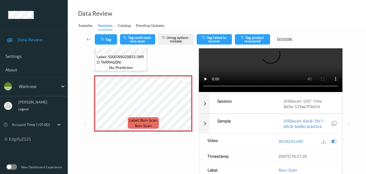
scroll to position [0, 0]
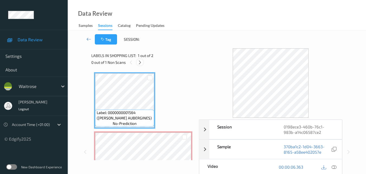
click at [140, 62] on icon at bounding box center [140, 62] width 5 height 5
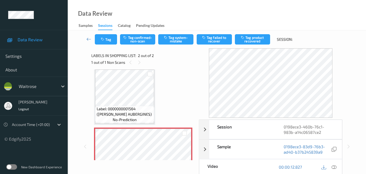
scroll to position [3, 0]
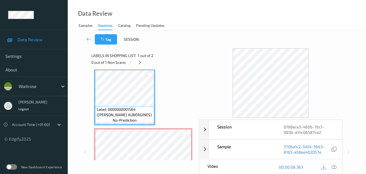
click at [334, 166] on icon at bounding box center [334, 166] width 5 height 5
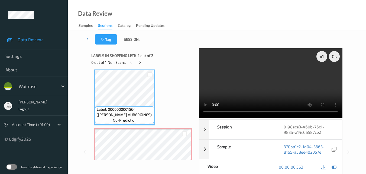
click at [262, 85] on video at bounding box center [270, 82] width 143 height 69
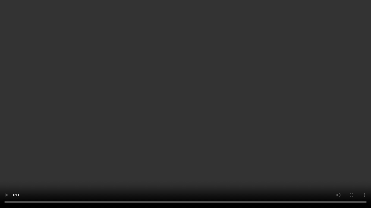
click at [280, 129] on video at bounding box center [185, 104] width 371 height 208
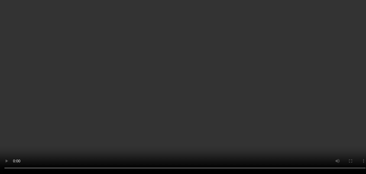
scroll to position [30, 0]
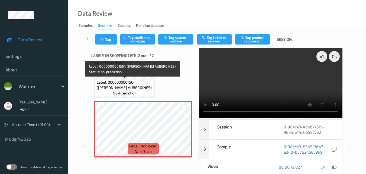
click at [139, 84] on span "Label: 0000000001564 (WR ESS AUBERGINES)" at bounding box center [125, 84] width 56 height 11
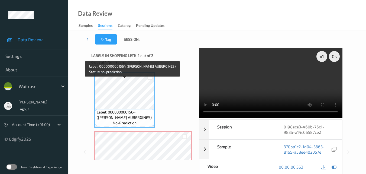
scroll to position [0, 0]
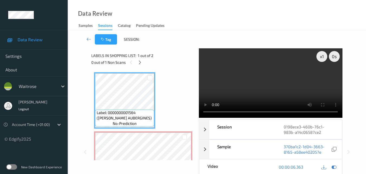
click at [256, 85] on video at bounding box center [270, 82] width 143 height 69
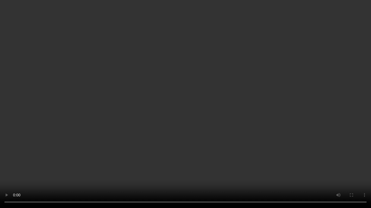
click at [245, 133] on video at bounding box center [185, 104] width 371 height 208
click at [158, 124] on video at bounding box center [185, 104] width 371 height 208
click at [211, 116] on video at bounding box center [185, 104] width 371 height 208
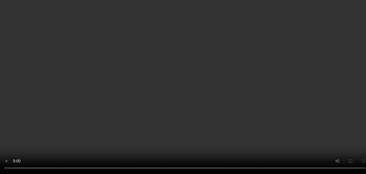
scroll to position [30, 0]
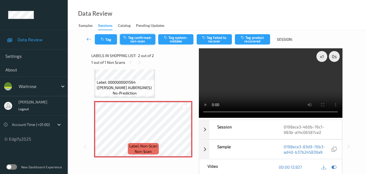
click at [142, 43] on button "Tag confirmed-non-scan" at bounding box center [137, 39] width 35 height 10
click at [104, 42] on button "Tag" at bounding box center [106, 39] width 22 height 10
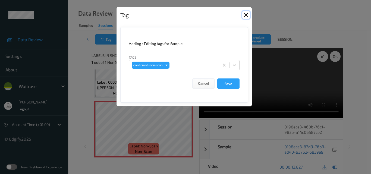
click at [245, 15] on button "Close" at bounding box center [246, 15] width 8 height 8
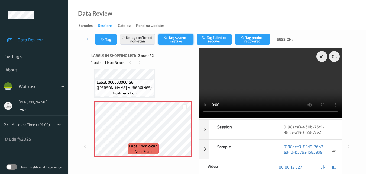
click at [174, 39] on button "Tag system-mistake" at bounding box center [175, 39] width 35 height 10
click at [140, 41] on button "Untag confirmed-non-scan" at bounding box center [137, 39] width 35 height 10
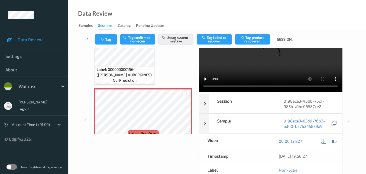
scroll to position [27, 0]
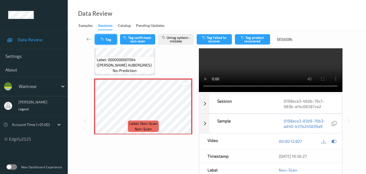
click at [106, 42] on button "Tag" at bounding box center [106, 39] width 22 height 10
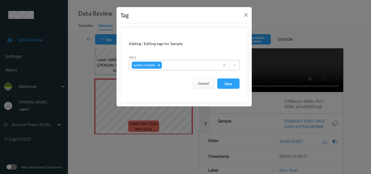
click at [175, 64] on div at bounding box center [190, 65] width 54 height 7
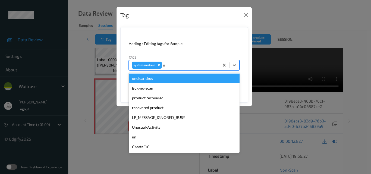
type input "un"
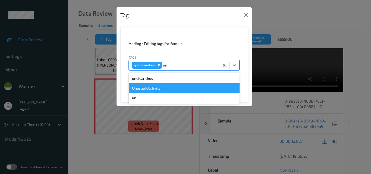
click at [153, 87] on div "Unusual-Activity" at bounding box center [184, 88] width 111 height 10
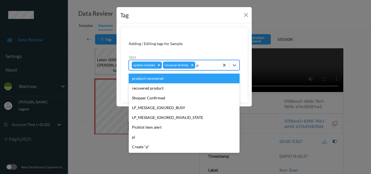
type input "pi"
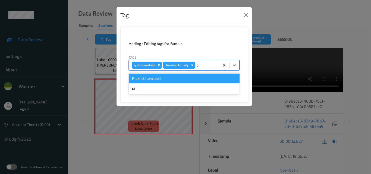
click at [183, 79] on div "Picklist item alert" at bounding box center [184, 79] width 111 height 10
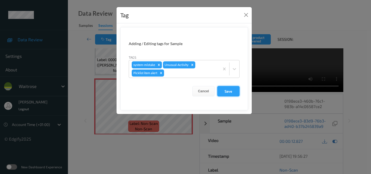
click at [229, 88] on button "Save" at bounding box center [228, 91] width 22 height 10
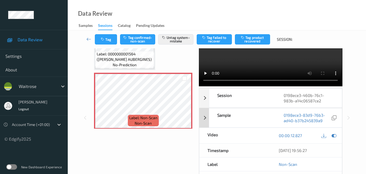
scroll to position [31, 0]
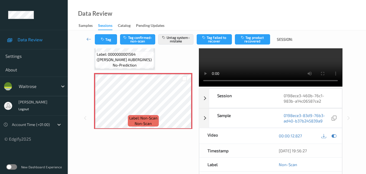
click at [199, 12] on div "Data Review Samples Sessions Catalog Pending Updates" at bounding box center [217, 15] width 299 height 30
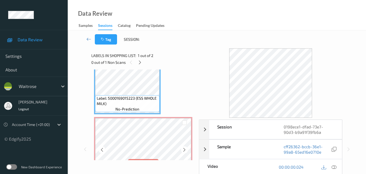
scroll to position [3, 0]
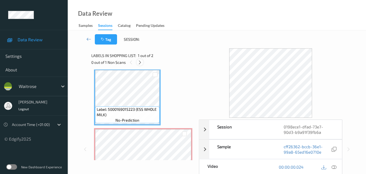
click at [140, 63] on icon at bounding box center [140, 62] width 5 height 5
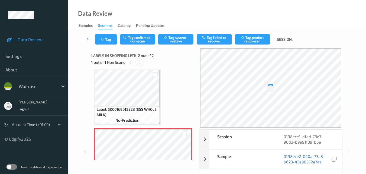
scroll to position [3, 0]
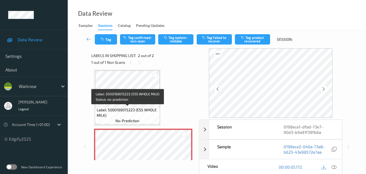
click at [122, 116] on span "Label: 5000169015223 (ESS WHOLE MILK)" at bounding box center [128, 112] width 62 height 11
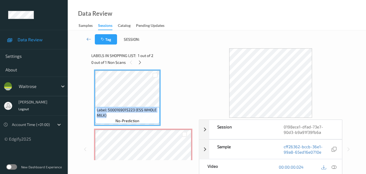
drag, startPoint x: 109, startPoint y: 115, endPoint x: 94, endPoint y: 111, distance: 15.7
click at [94, 111] on div "Label: 5000169015223 (ESS WHOLE MILK) no-prediction Label: Non-Scan non-scan La…" at bounding box center [143, 114] width 104 height 91
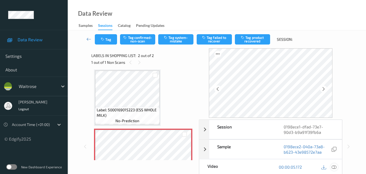
click at [337, 166] on icon at bounding box center [334, 166] width 5 height 5
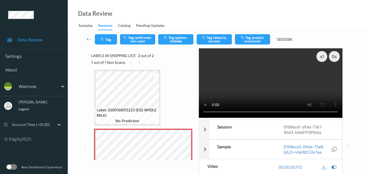
click at [258, 85] on video at bounding box center [270, 82] width 143 height 69
click at [289, 78] on video at bounding box center [270, 82] width 143 height 69
click at [176, 40] on button "Tag system-mistake" at bounding box center [175, 39] width 35 height 10
click at [105, 42] on button "Tag" at bounding box center [106, 39] width 22 height 10
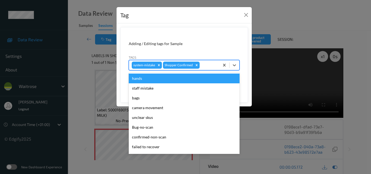
click at [202, 65] on div at bounding box center [208, 65] width 16 height 7
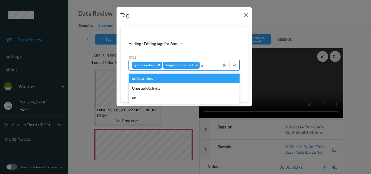
type input "un"
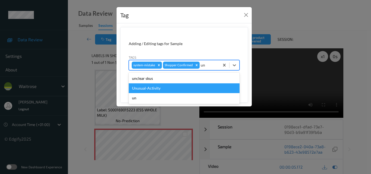
click at [172, 88] on div "Unusual-Activity" at bounding box center [184, 88] width 111 height 10
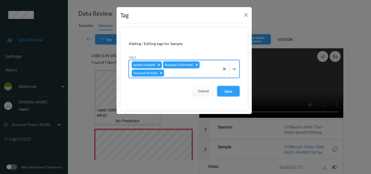
click at [228, 92] on button "Save" at bounding box center [228, 91] width 22 height 10
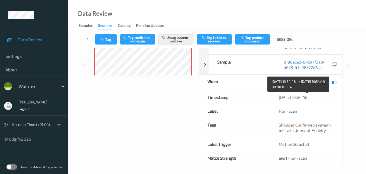
scroll to position [87, 0]
